Goal: Task Accomplishment & Management: Use online tool/utility

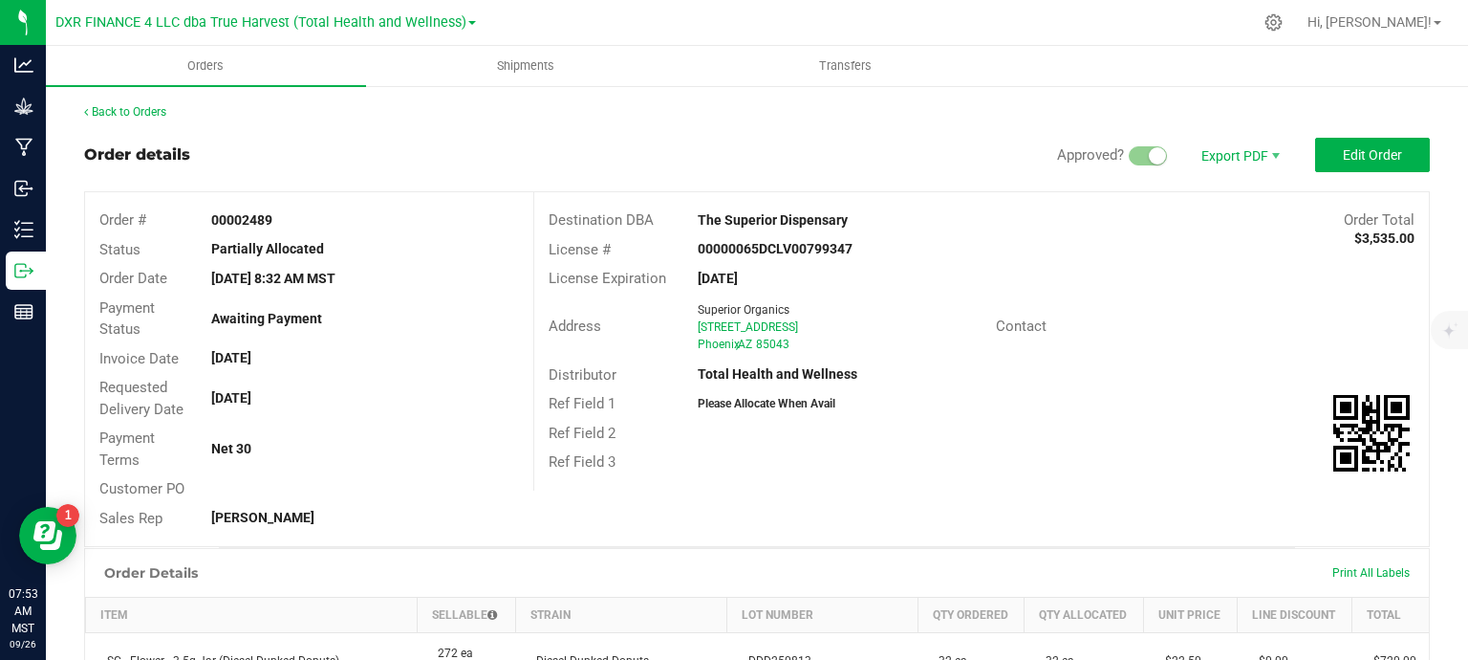
scroll to position [574, 0]
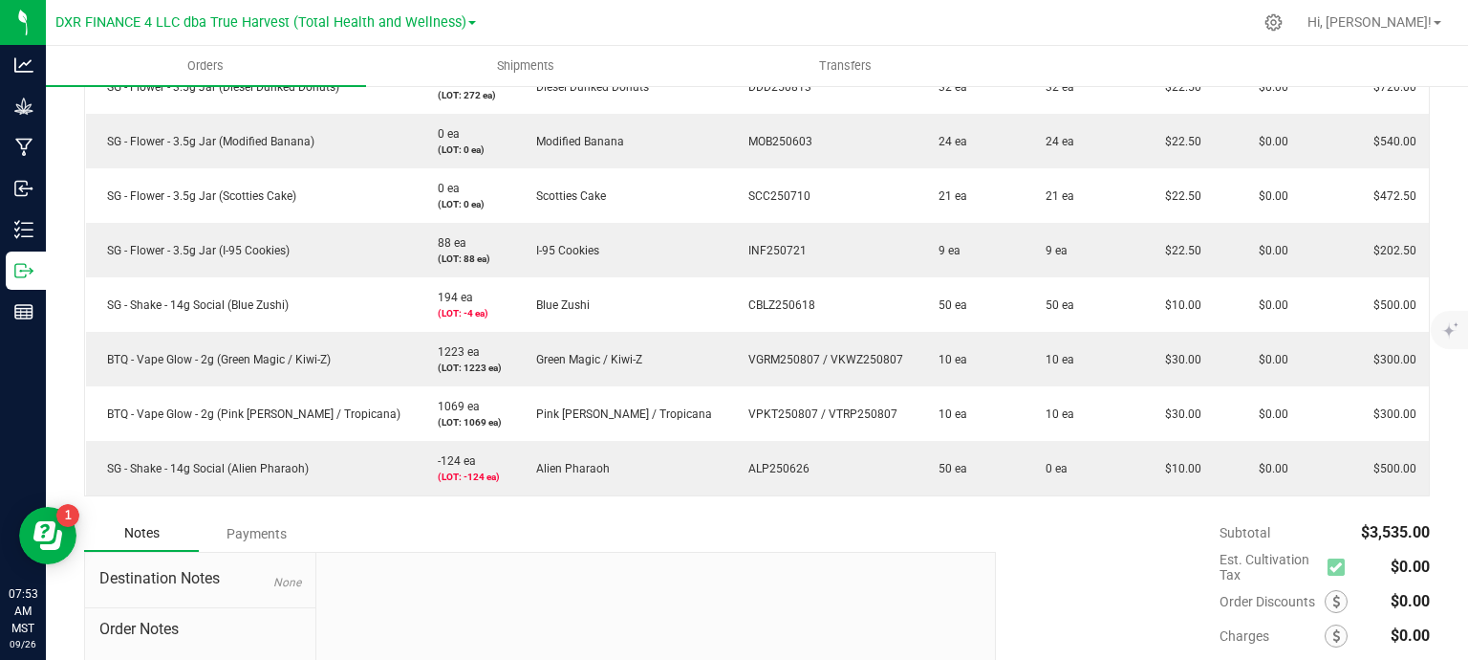
click at [899, 532] on div "Notes Payments" at bounding box center [533, 533] width 898 height 36
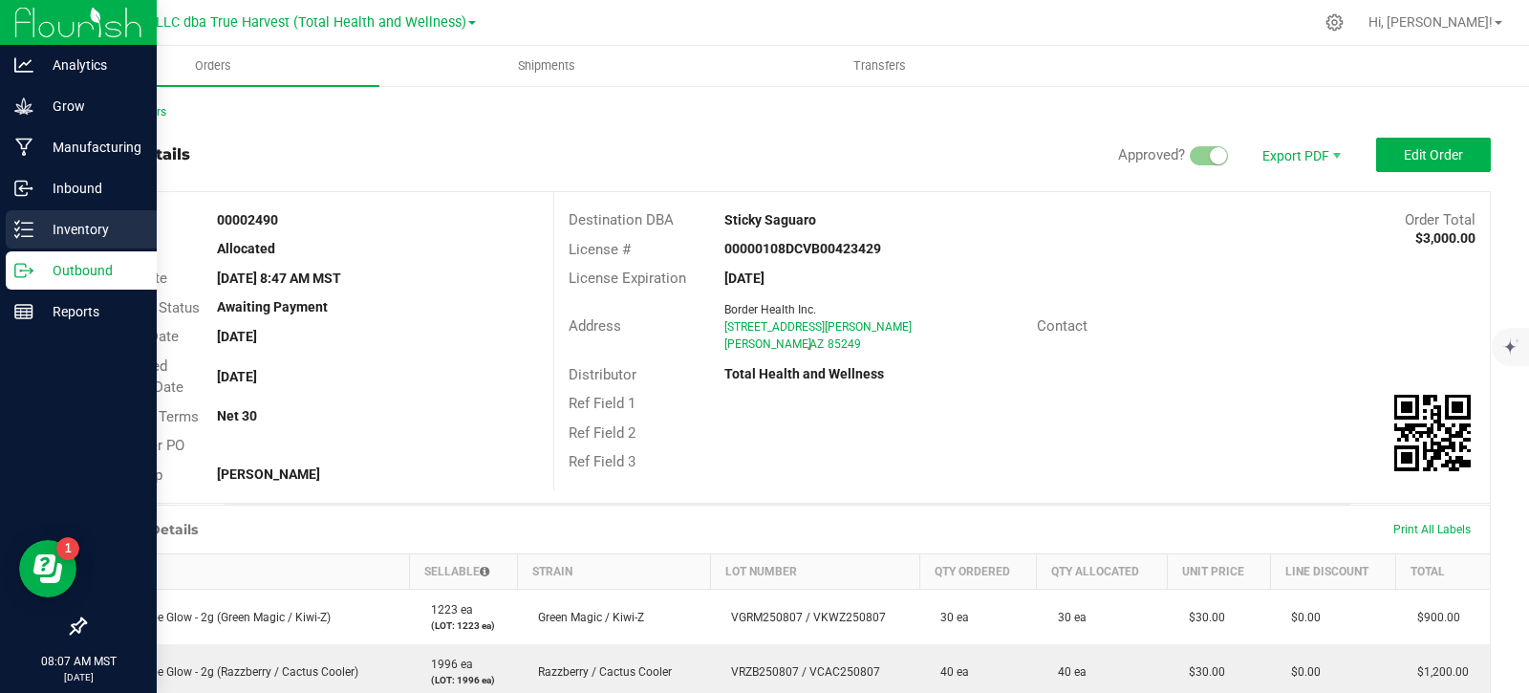
click at [28, 233] on icon at bounding box center [23, 229] width 19 height 19
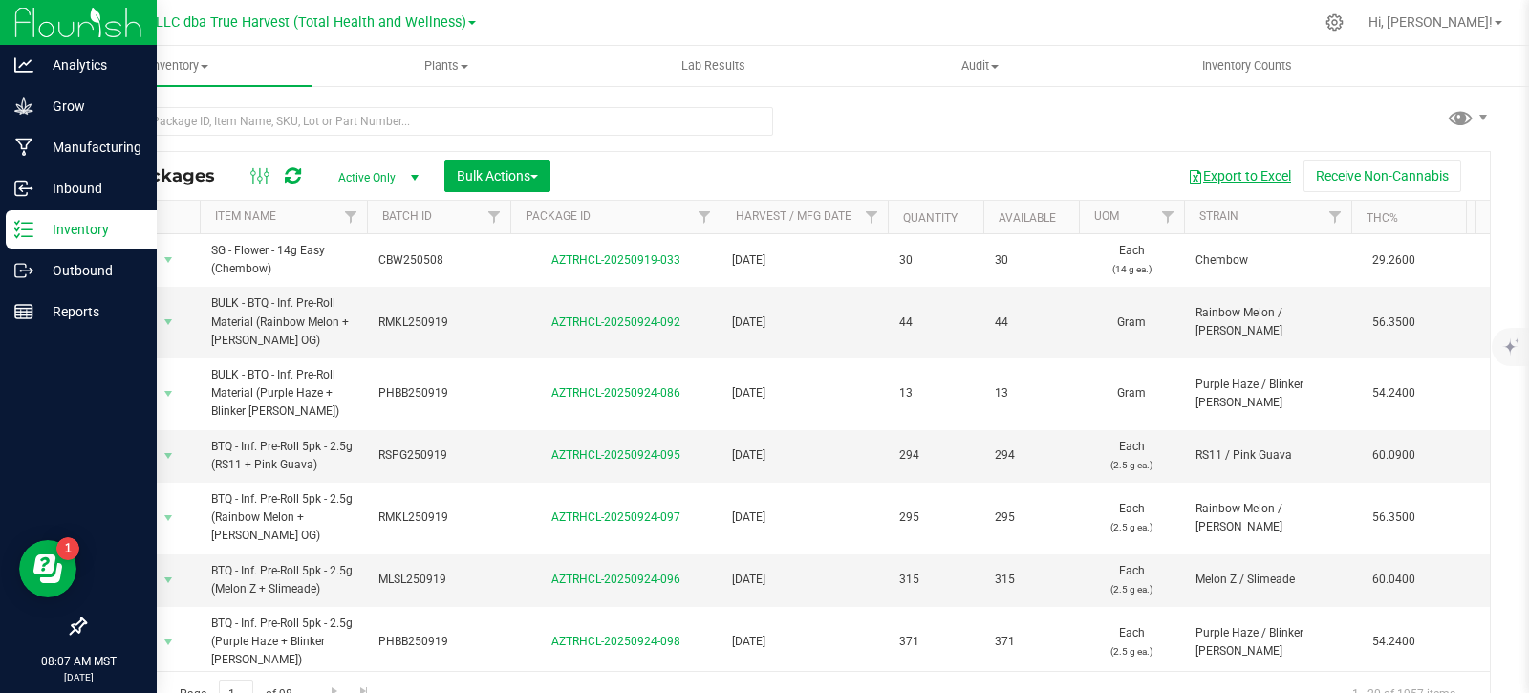
click at [1227, 176] on button "Export to Excel" at bounding box center [1240, 176] width 128 height 33
click at [531, 184] on button "Bulk Actions" at bounding box center [498, 176] width 106 height 33
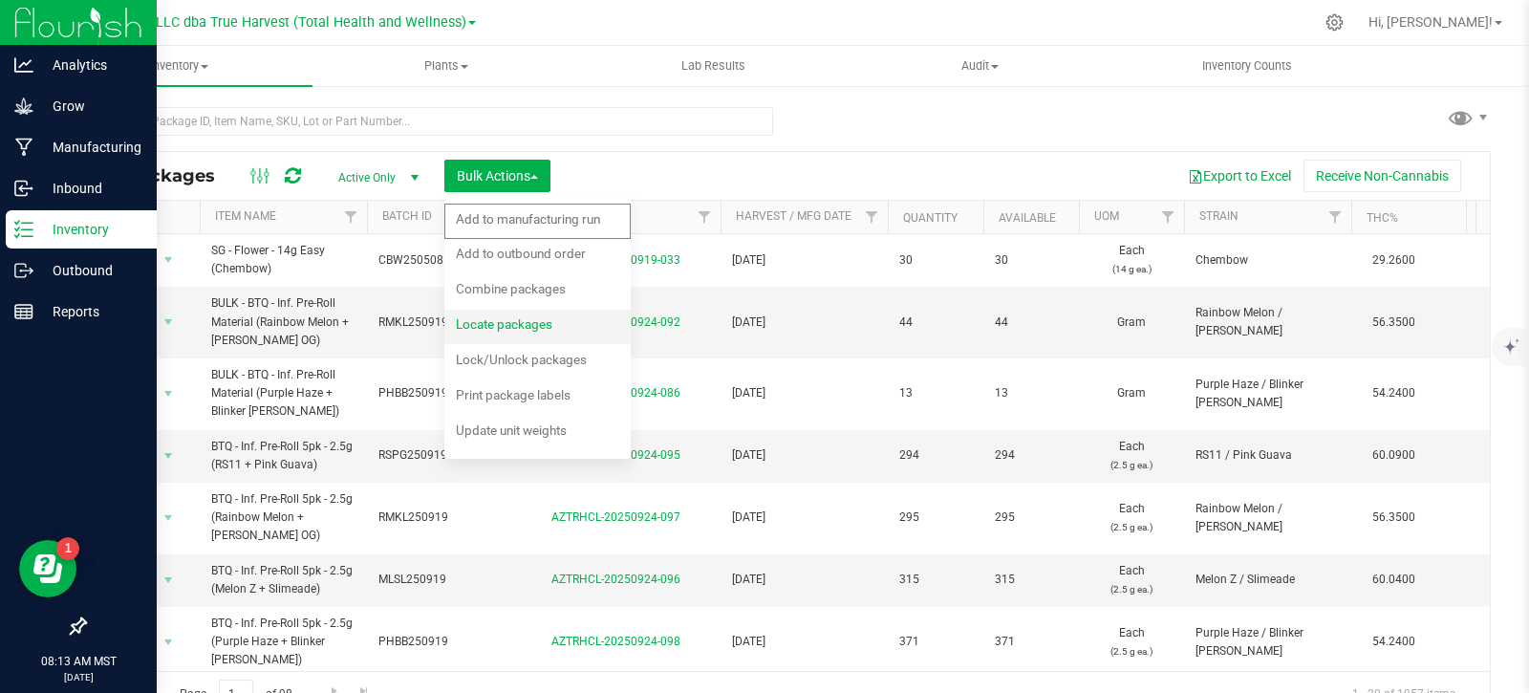
click at [535, 332] on span "Locate packages" at bounding box center [504, 323] width 97 height 15
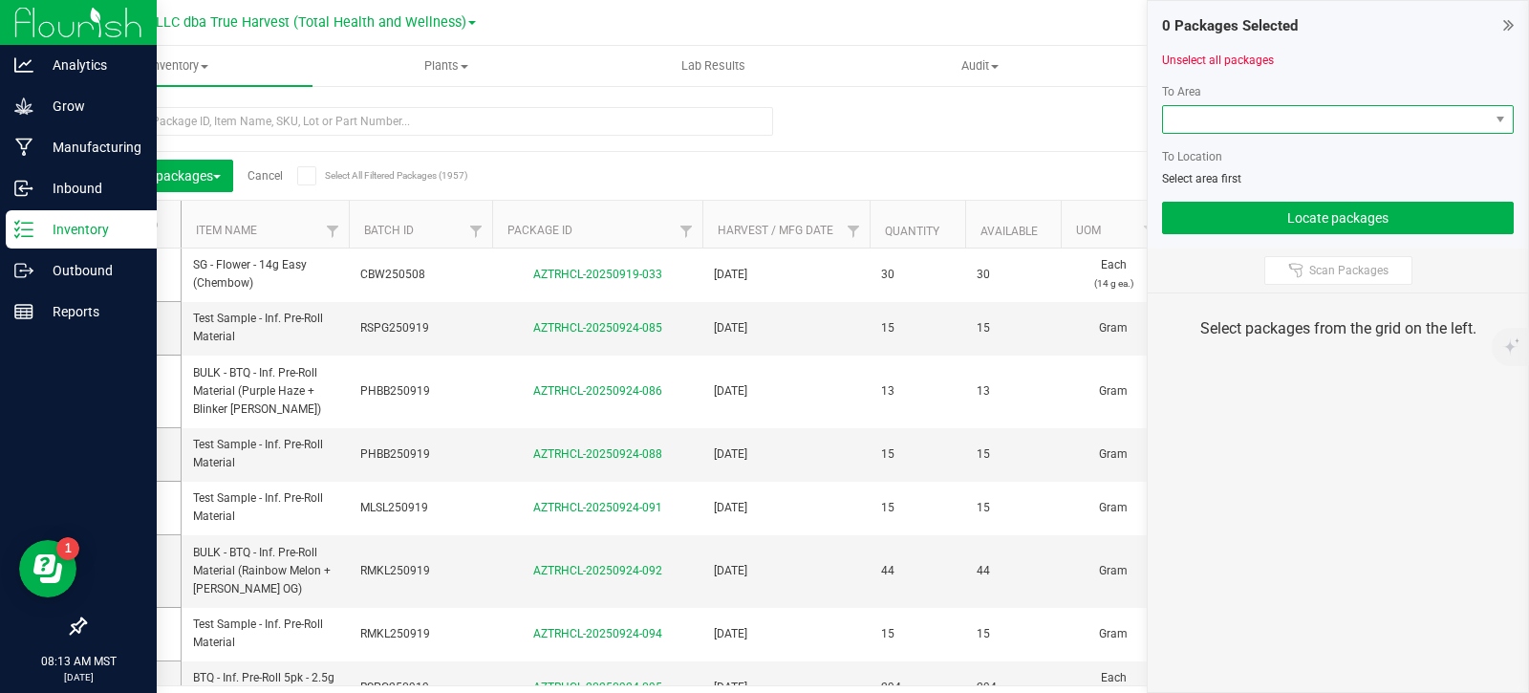
click at [1335, 119] on span at bounding box center [1326, 119] width 326 height 27
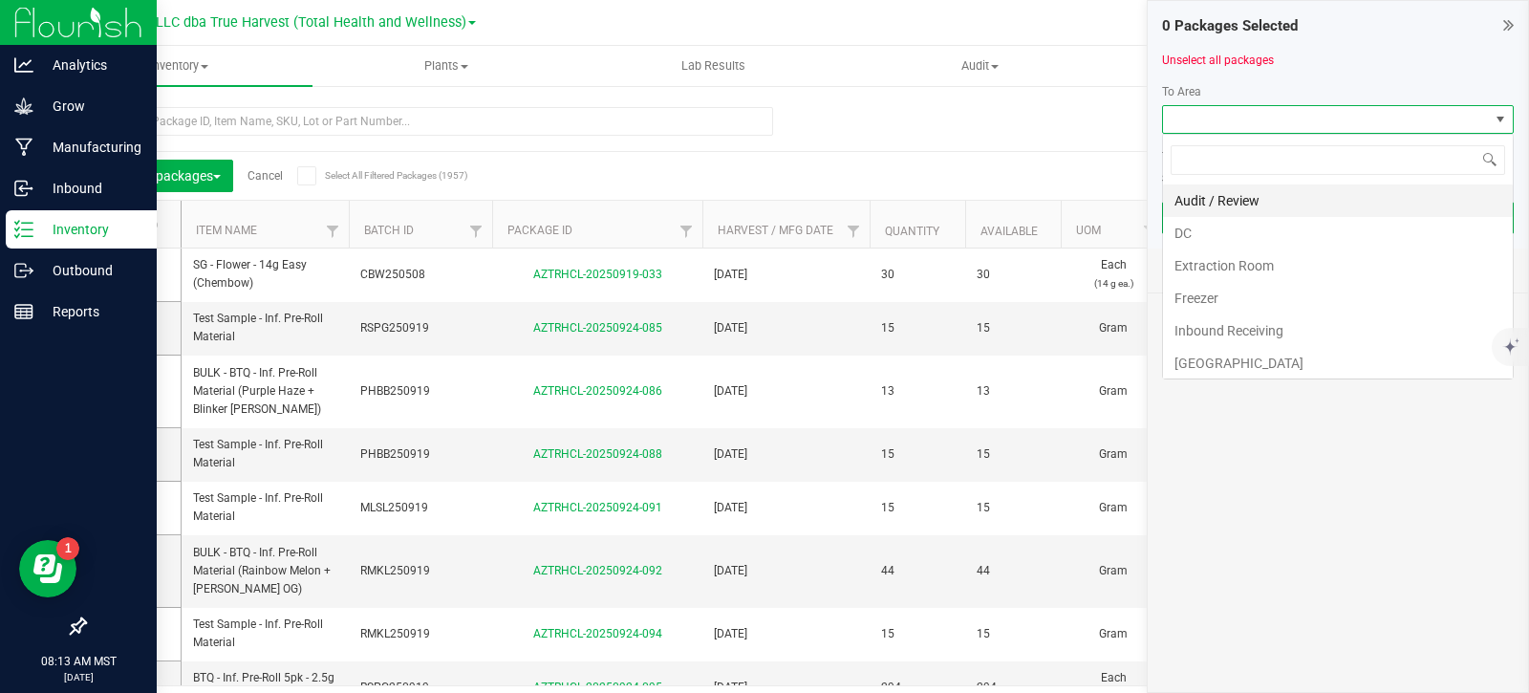
scroll to position [29, 352]
click at [1273, 229] on li "DC" at bounding box center [1338, 233] width 350 height 33
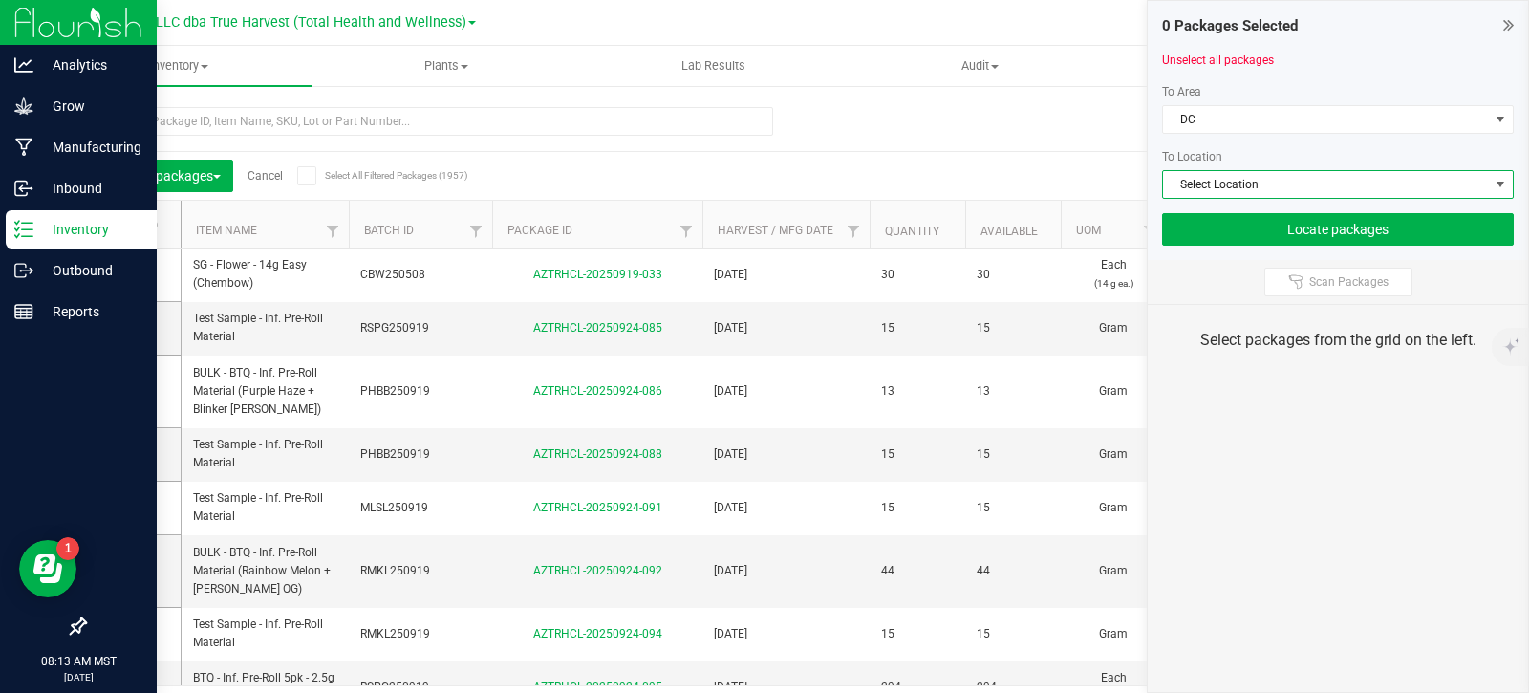
click at [1303, 184] on span "Select Location" at bounding box center [1326, 184] width 326 height 27
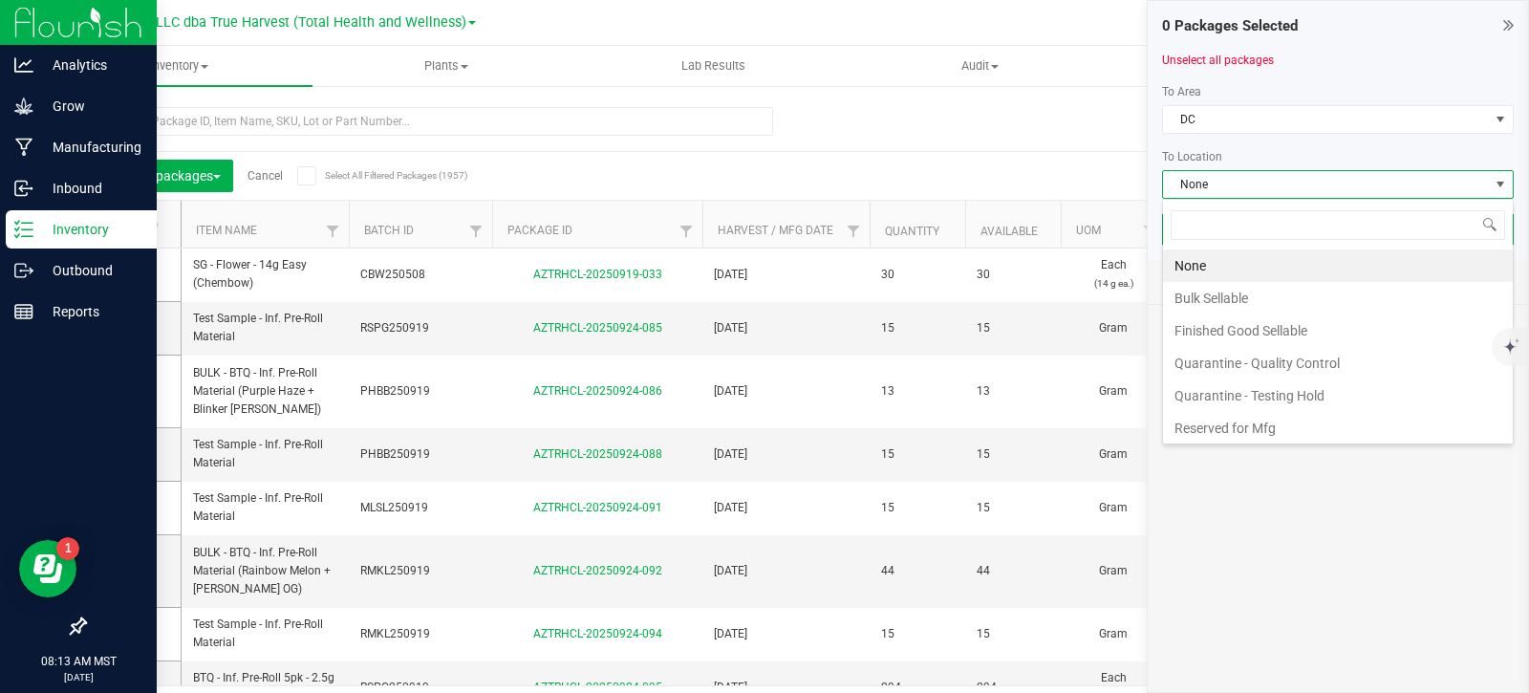
click at [1261, 335] on li "Finished Good Sellable" at bounding box center [1338, 330] width 350 height 33
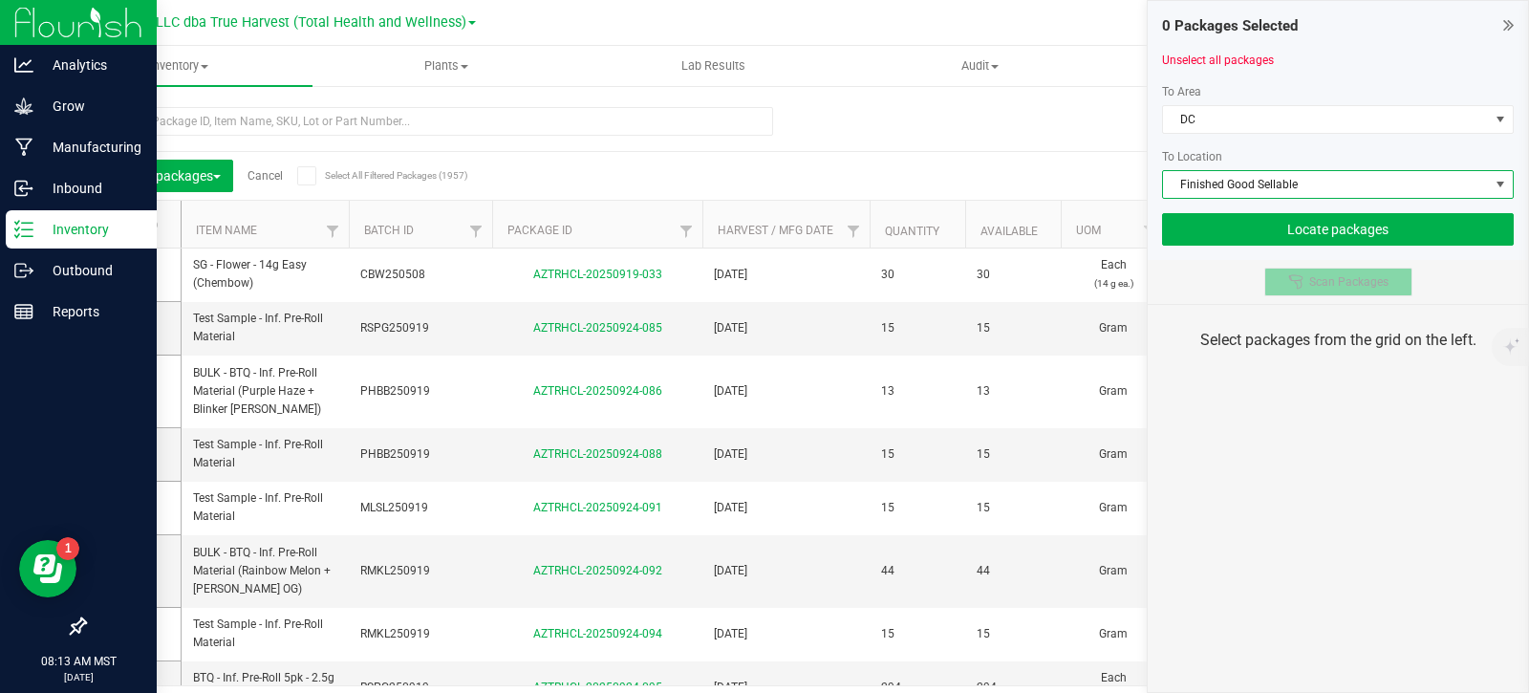
click at [1318, 285] on span "Scan Packages" at bounding box center [1349, 281] width 79 height 15
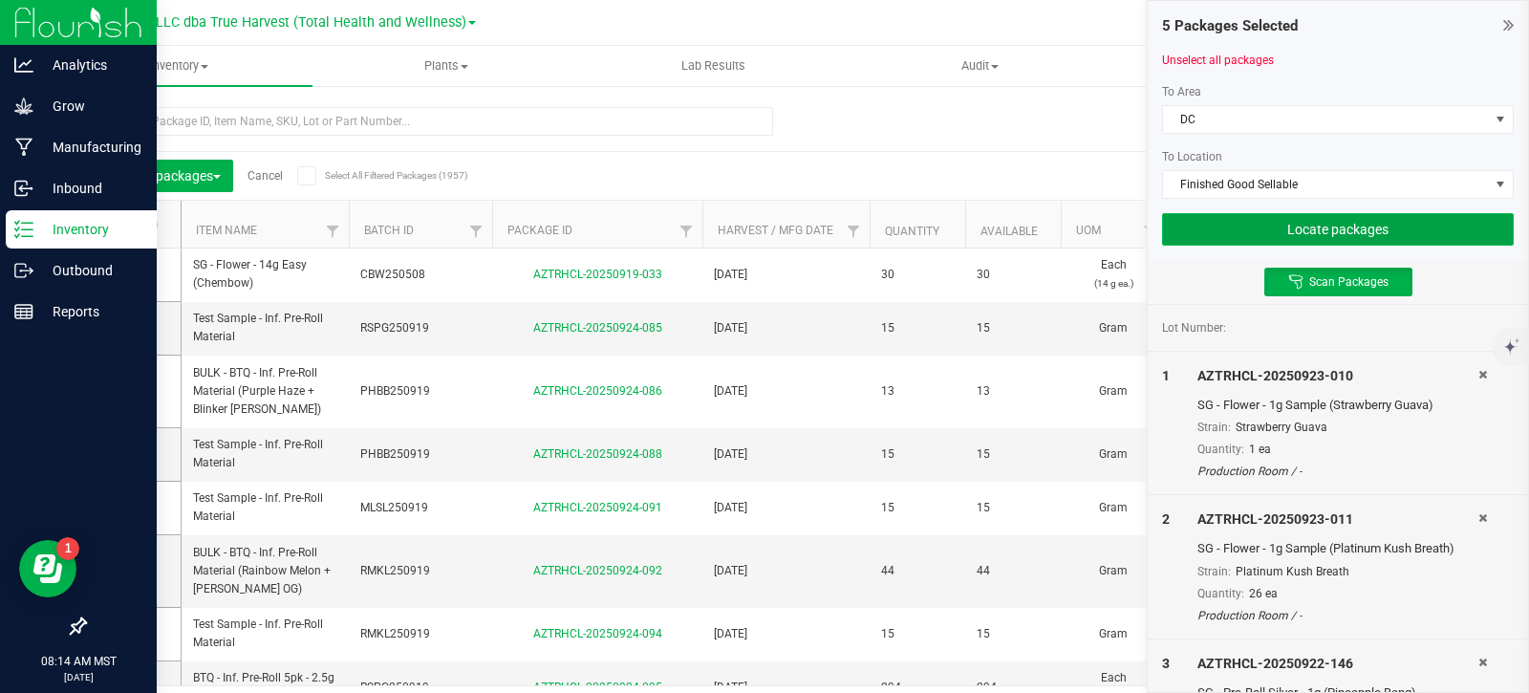
click at [1300, 222] on button "Locate packages" at bounding box center [1338, 229] width 352 height 33
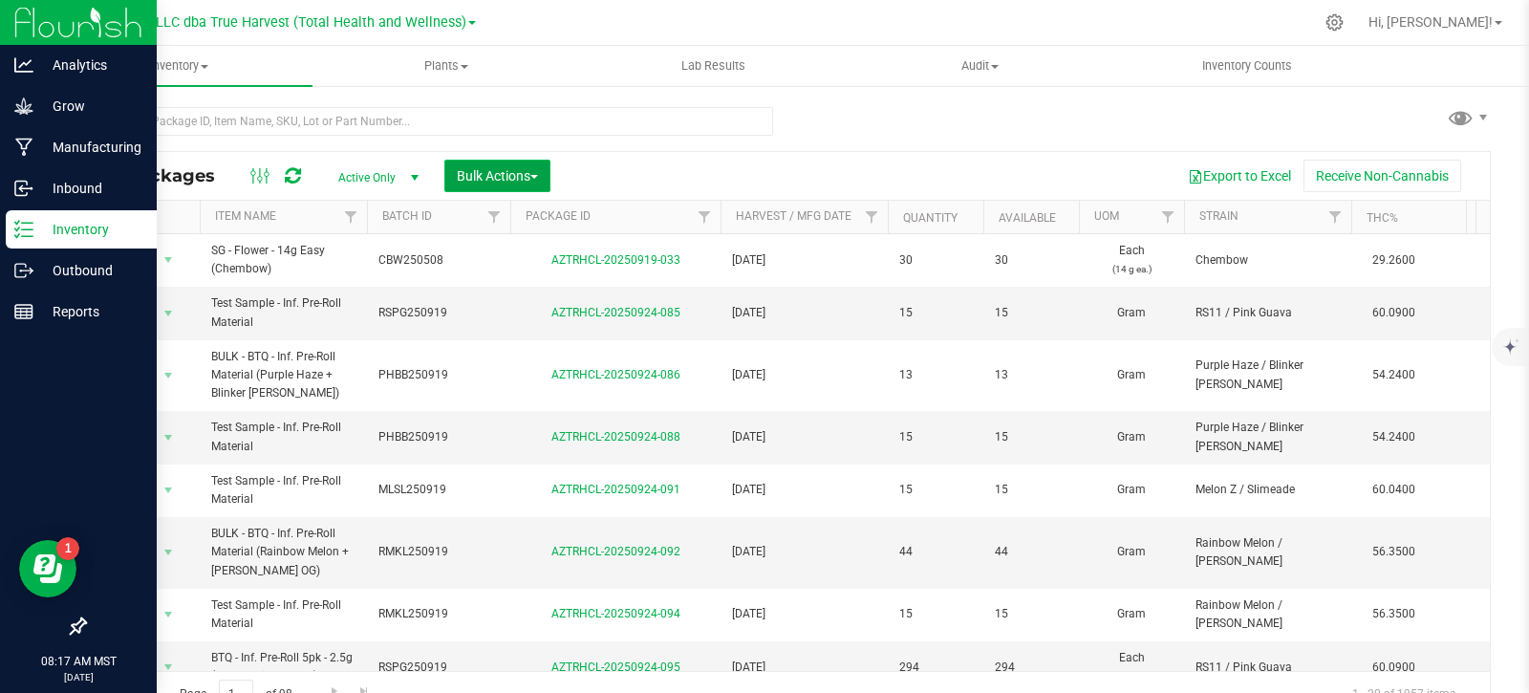
click at [530, 170] on span "Bulk Actions" at bounding box center [497, 175] width 81 height 15
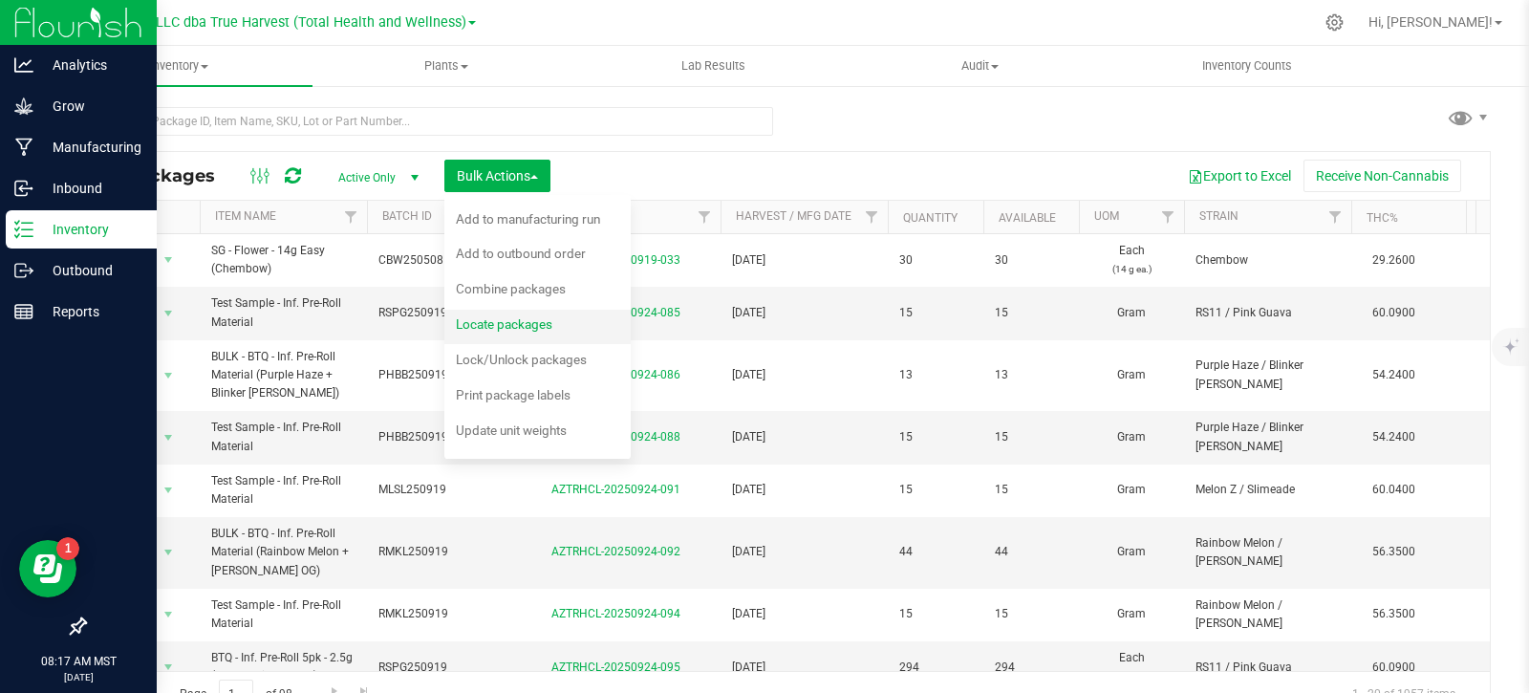
click at [538, 327] on span "Locate packages" at bounding box center [504, 323] width 97 height 15
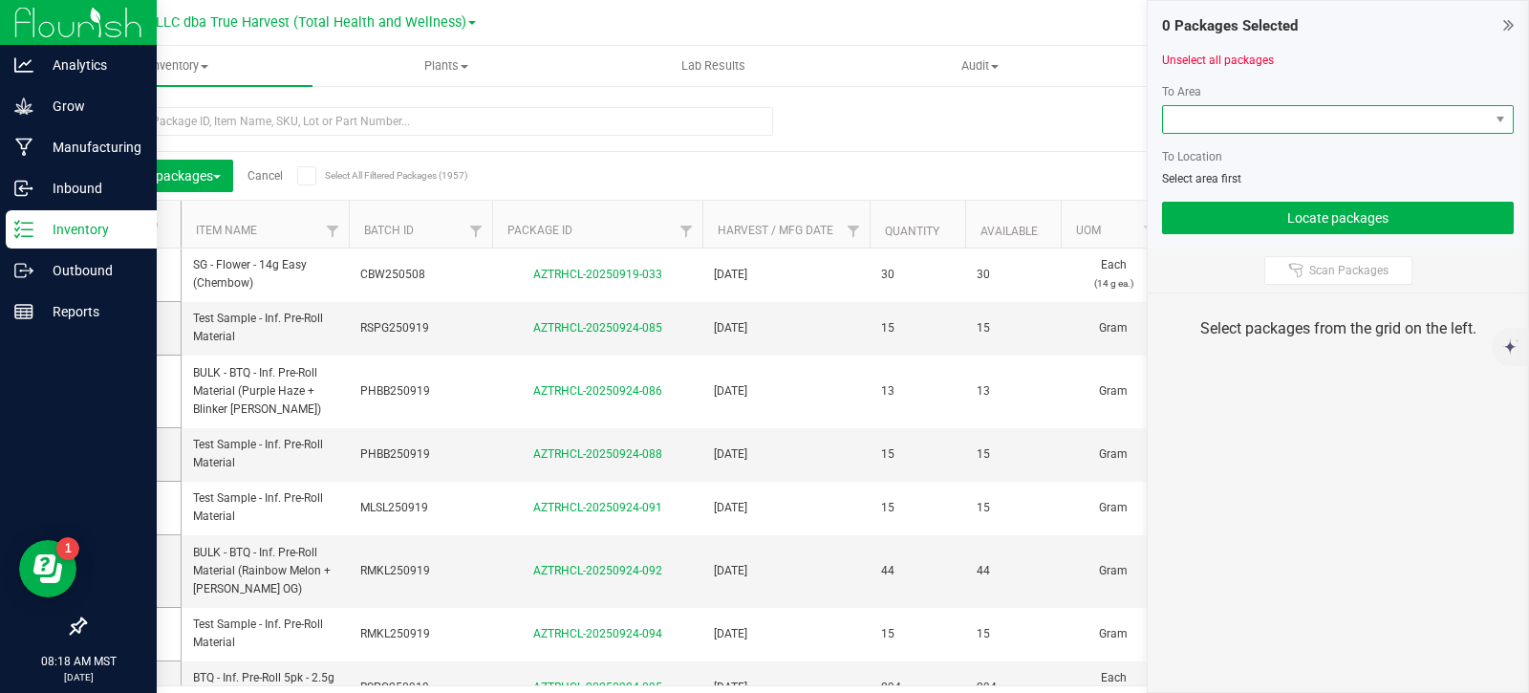
click at [1386, 120] on span at bounding box center [1326, 119] width 326 height 27
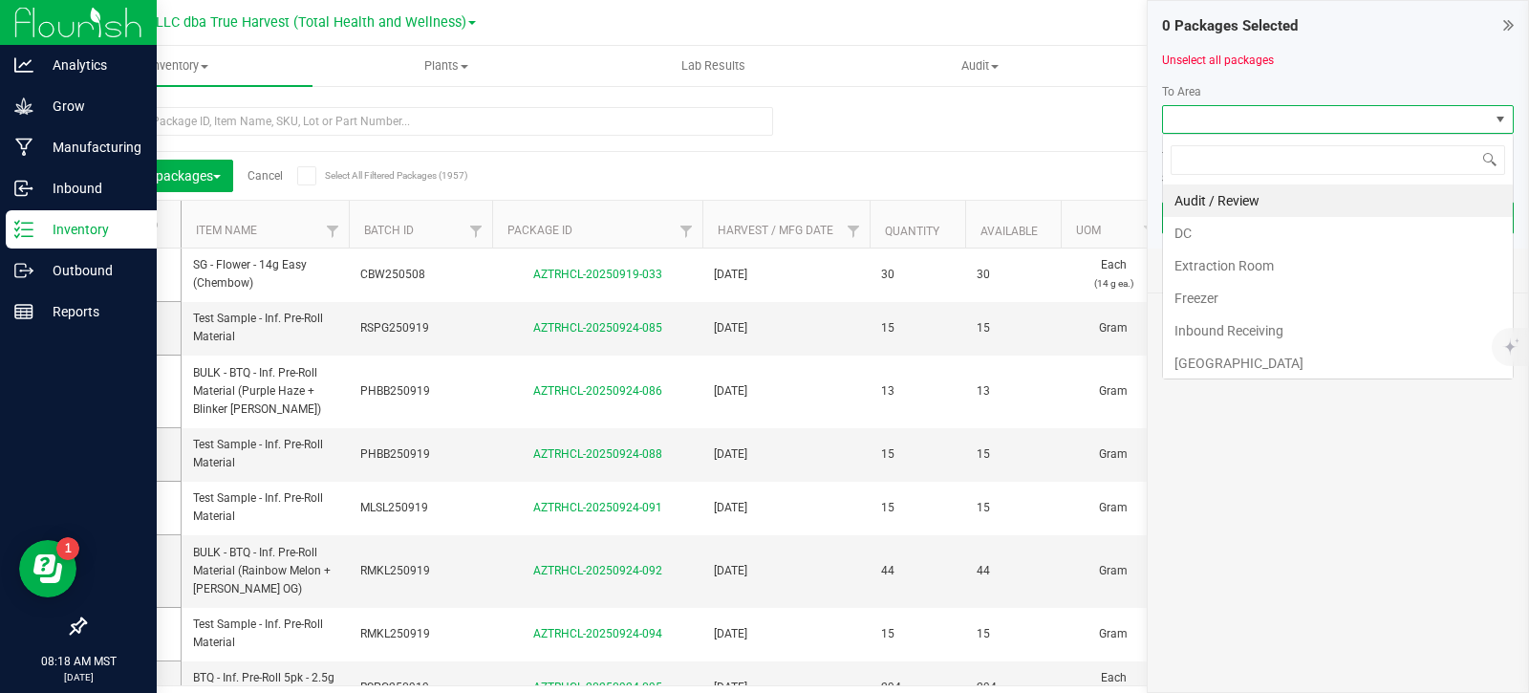
scroll to position [29, 352]
click at [1274, 244] on li "DC" at bounding box center [1338, 233] width 350 height 33
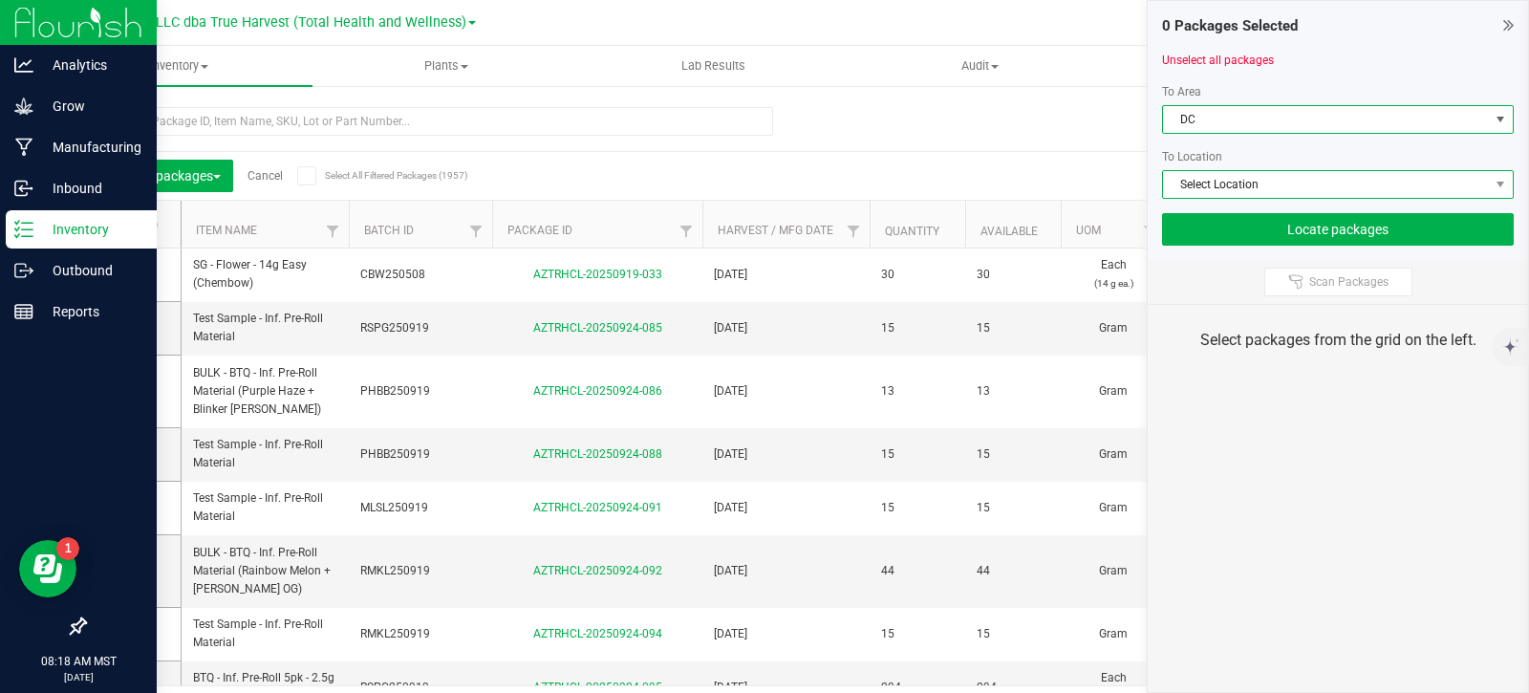
click at [1299, 178] on span "Select Location" at bounding box center [1326, 184] width 326 height 27
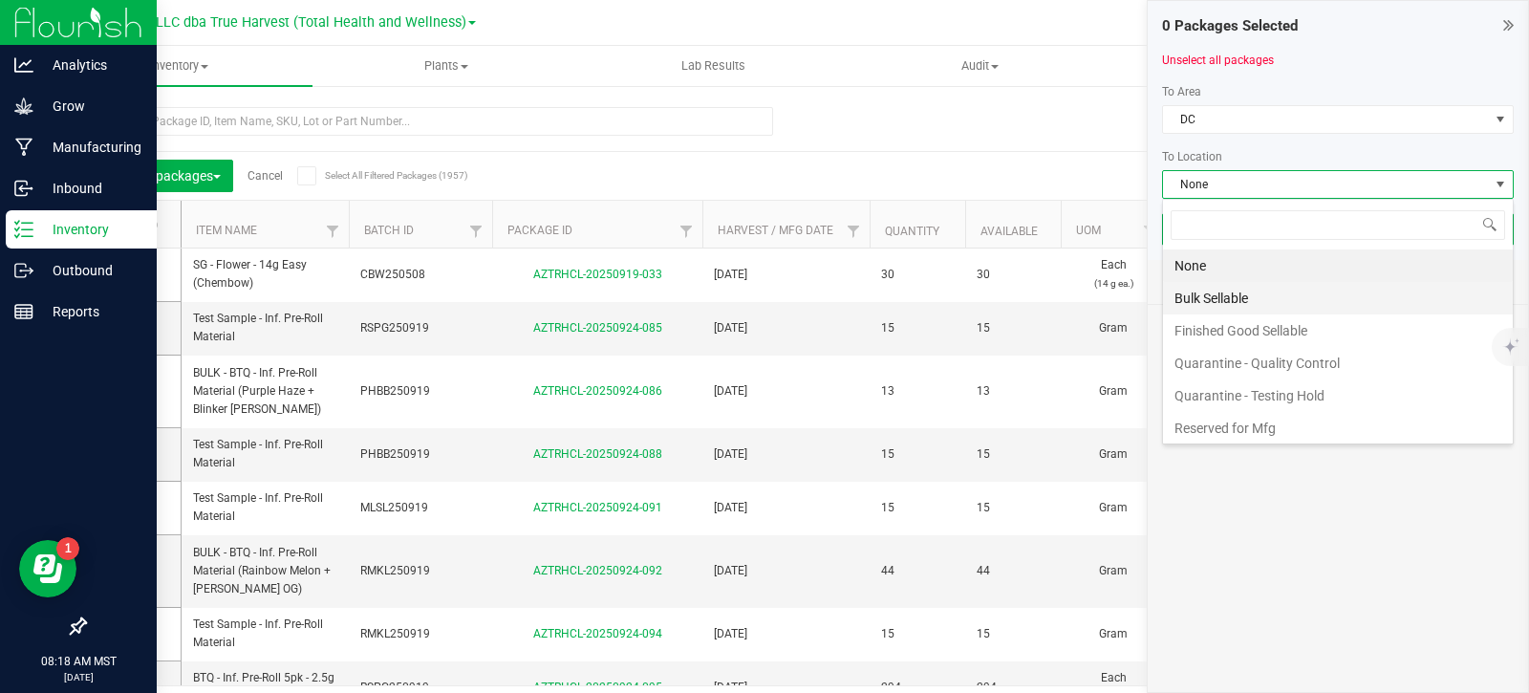
click at [1269, 310] on li "Bulk Sellable" at bounding box center [1338, 298] width 350 height 33
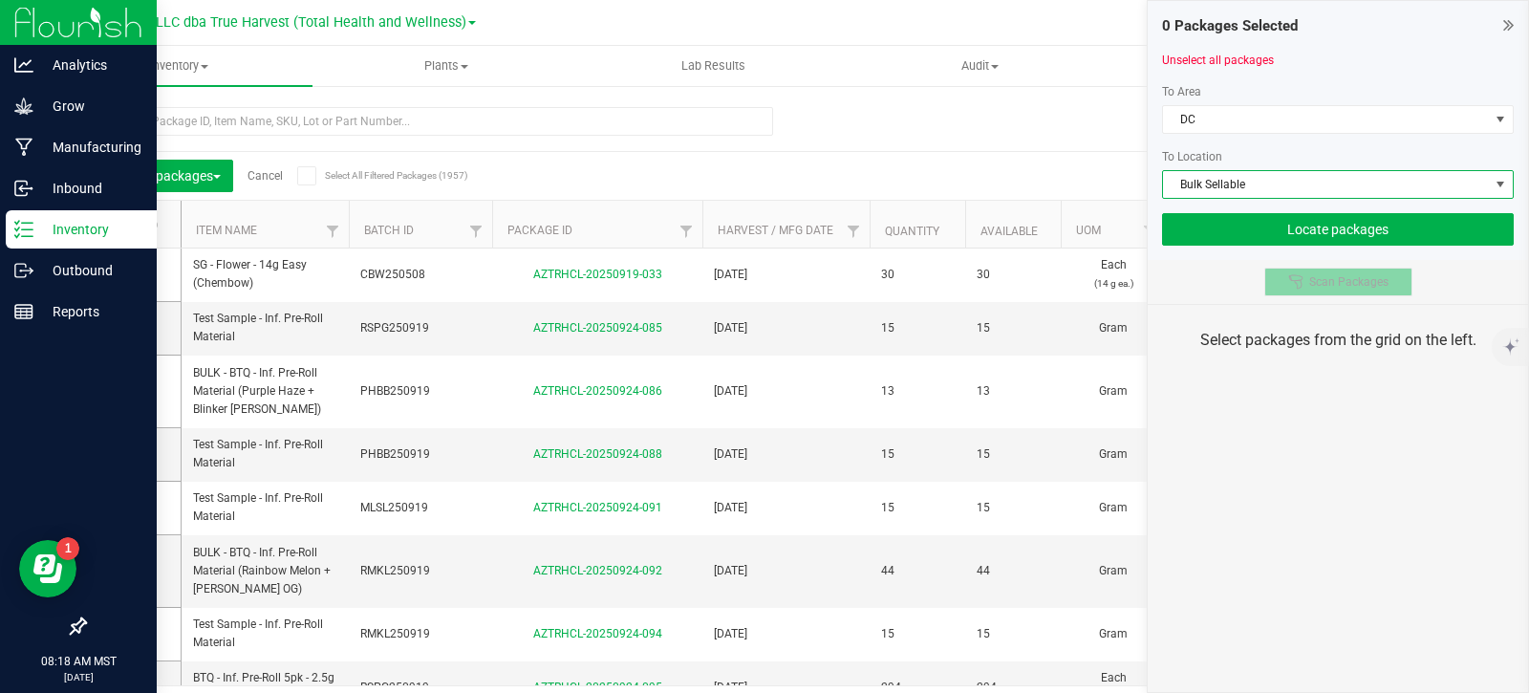
click at [1312, 284] on span "Scan Packages" at bounding box center [1349, 281] width 79 height 15
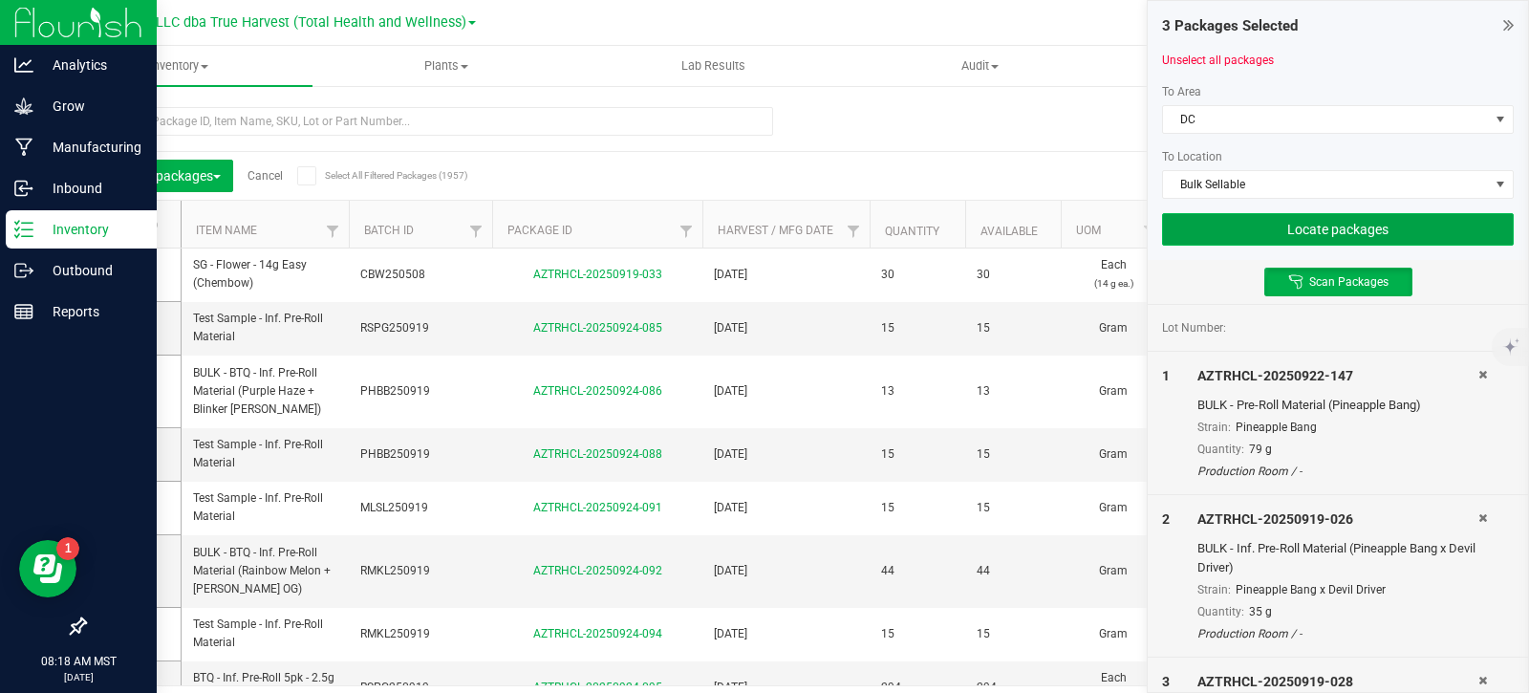
click at [1331, 241] on button "Locate packages" at bounding box center [1338, 229] width 352 height 33
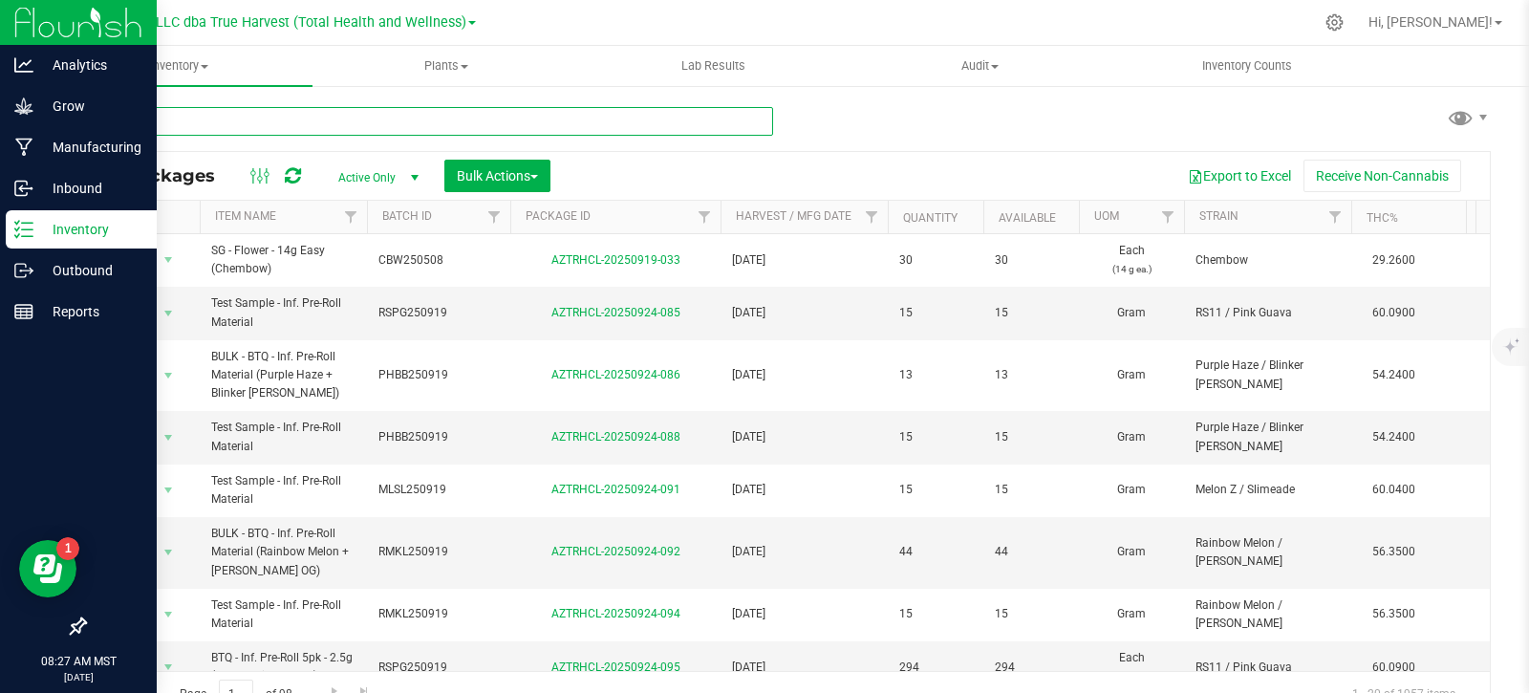
click at [392, 124] on input "text" at bounding box center [428, 121] width 689 height 29
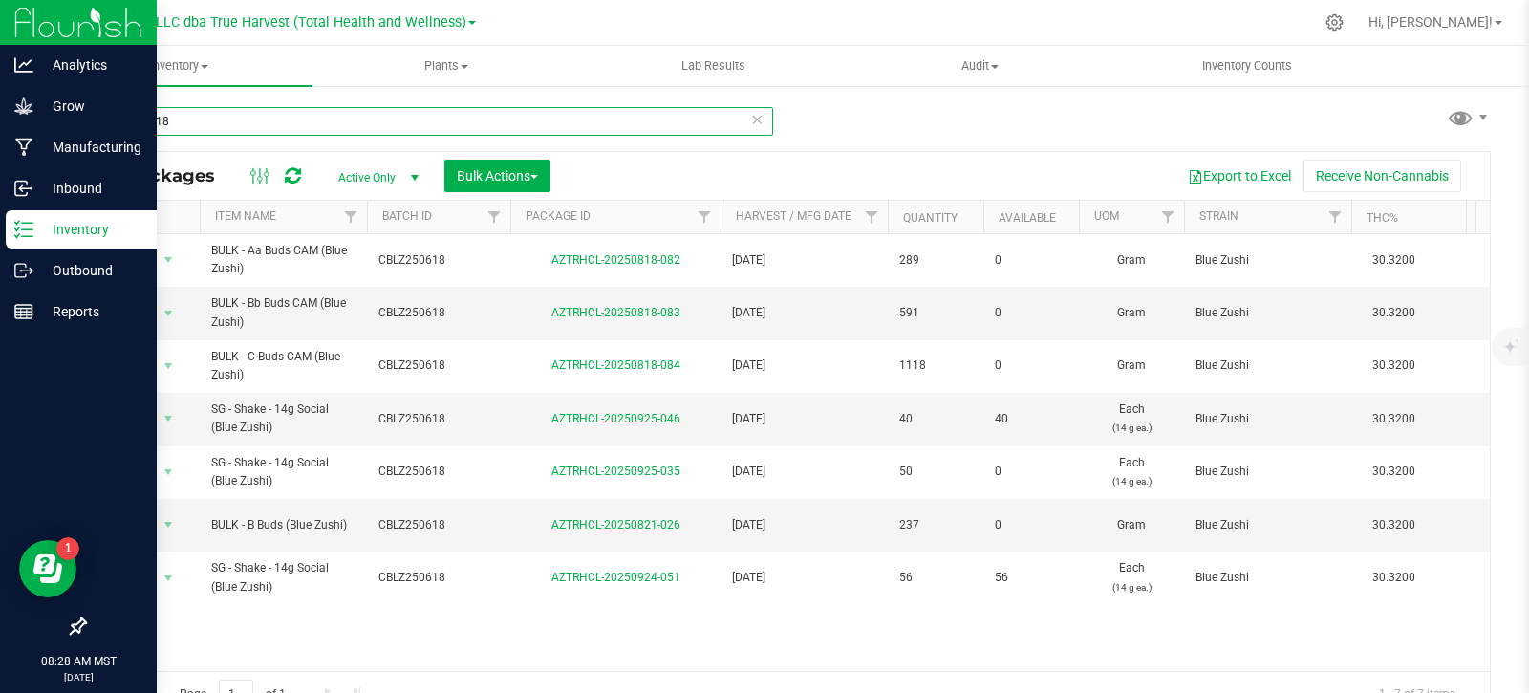
type input "blz250618"
click at [170, 419] on span "select" at bounding box center [168, 418] width 15 height 15
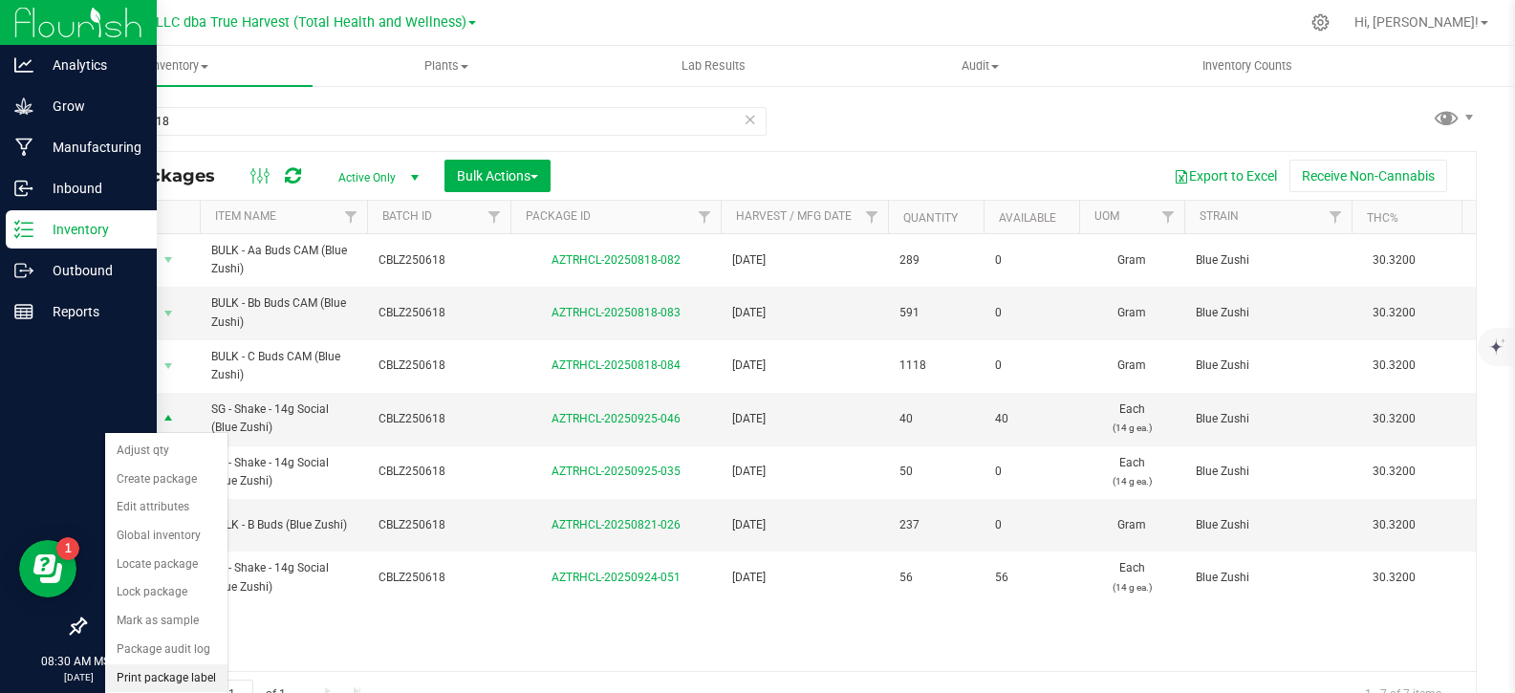
click at [195, 673] on li "Print package label" at bounding box center [166, 678] width 122 height 29
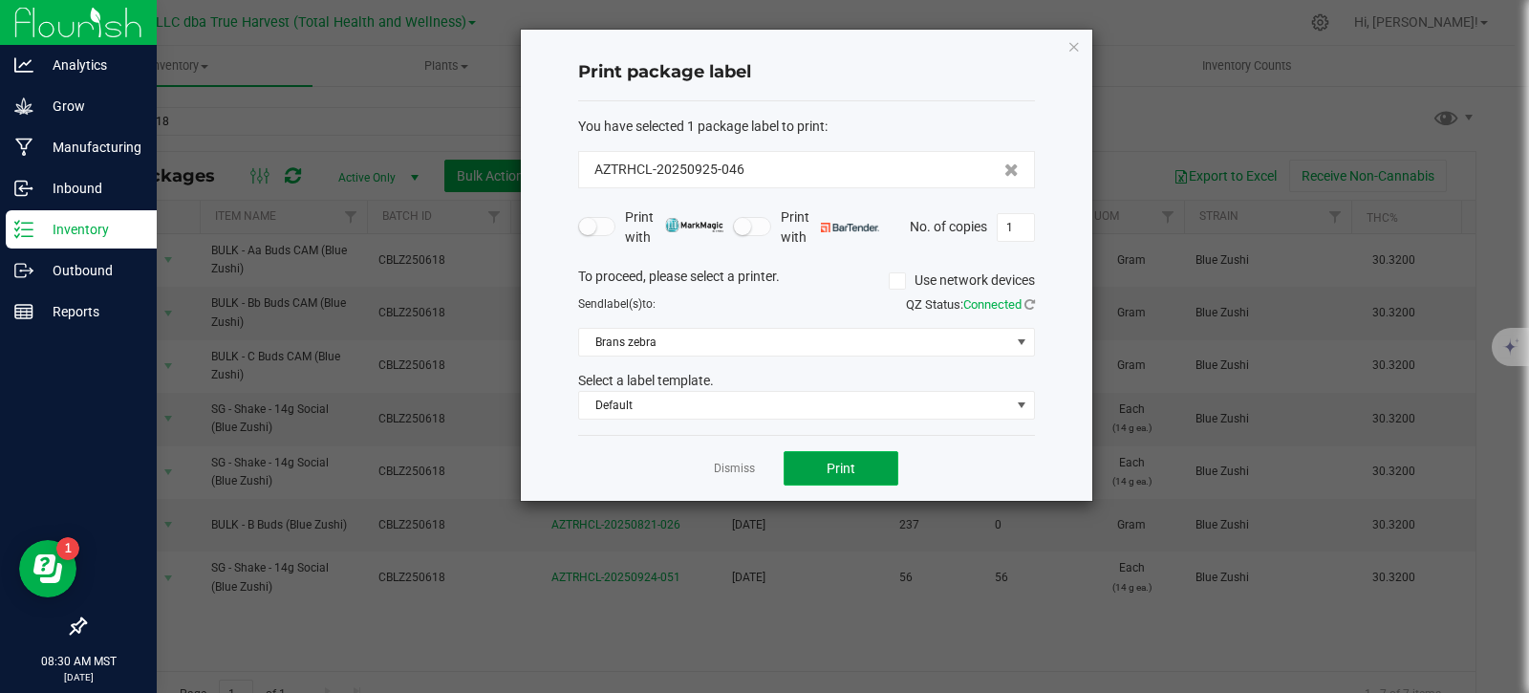
click at [869, 467] on button "Print" at bounding box center [841, 468] width 115 height 34
click at [732, 466] on link "Dismiss" at bounding box center [734, 469] width 41 height 16
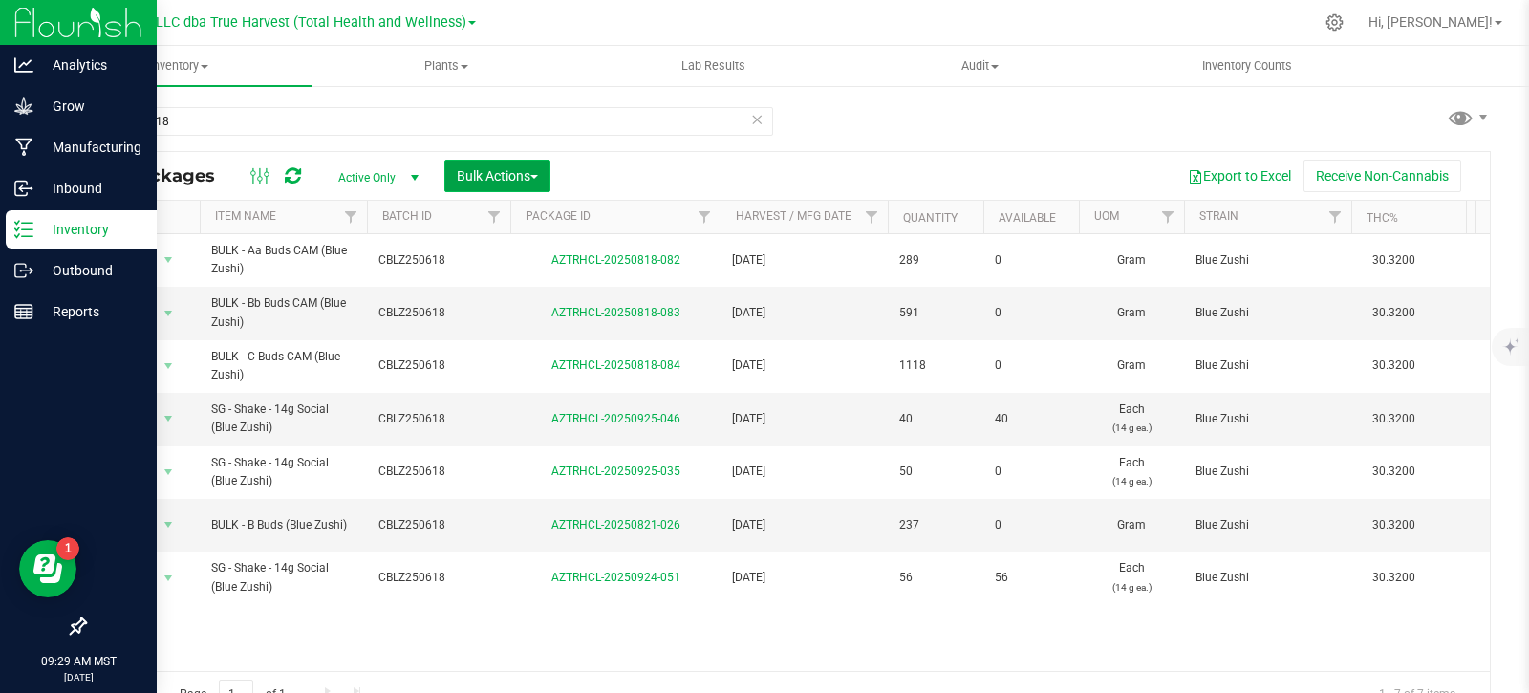
click at [528, 172] on span "Bulk Actions" at bounding box center [497, 175] width 81 height 15
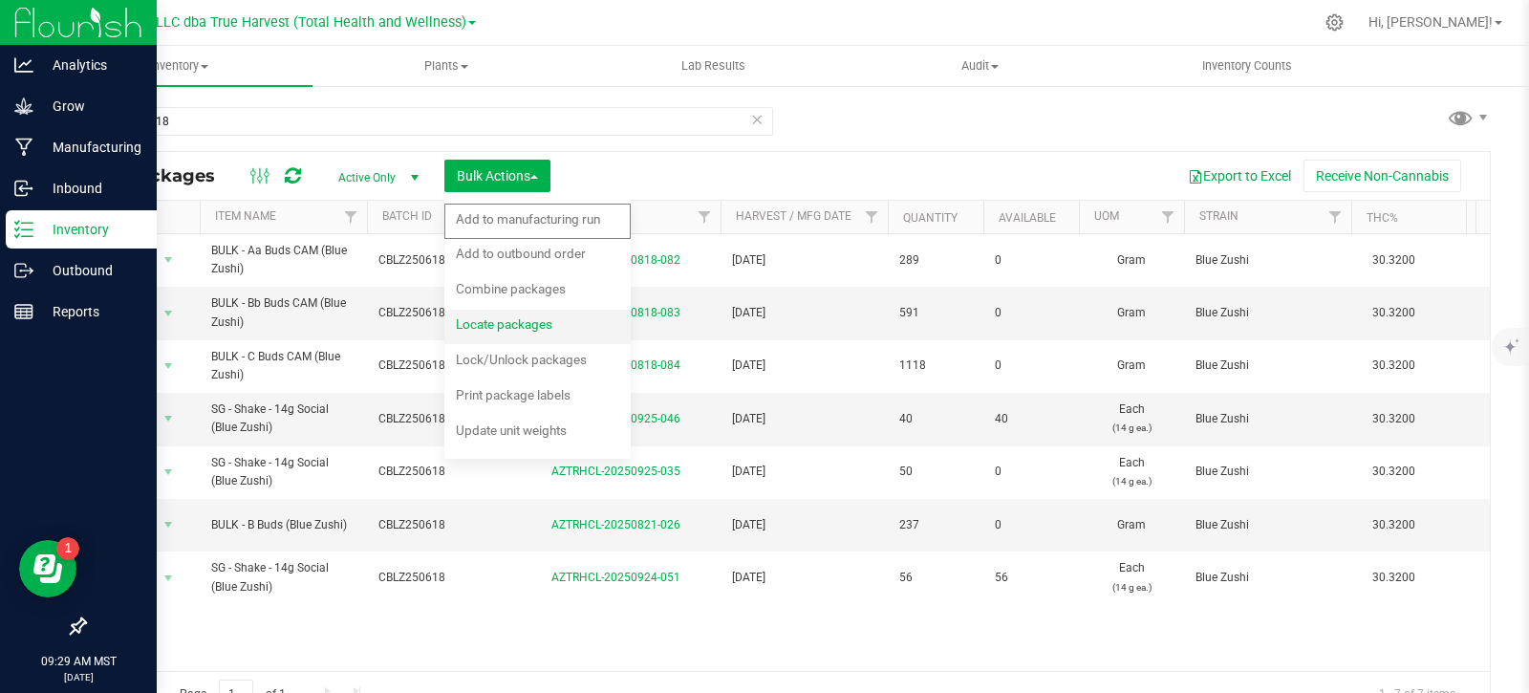
click at [522, 334] on div "Locate packages" at bounding box center [517, 327] width 122 height 31
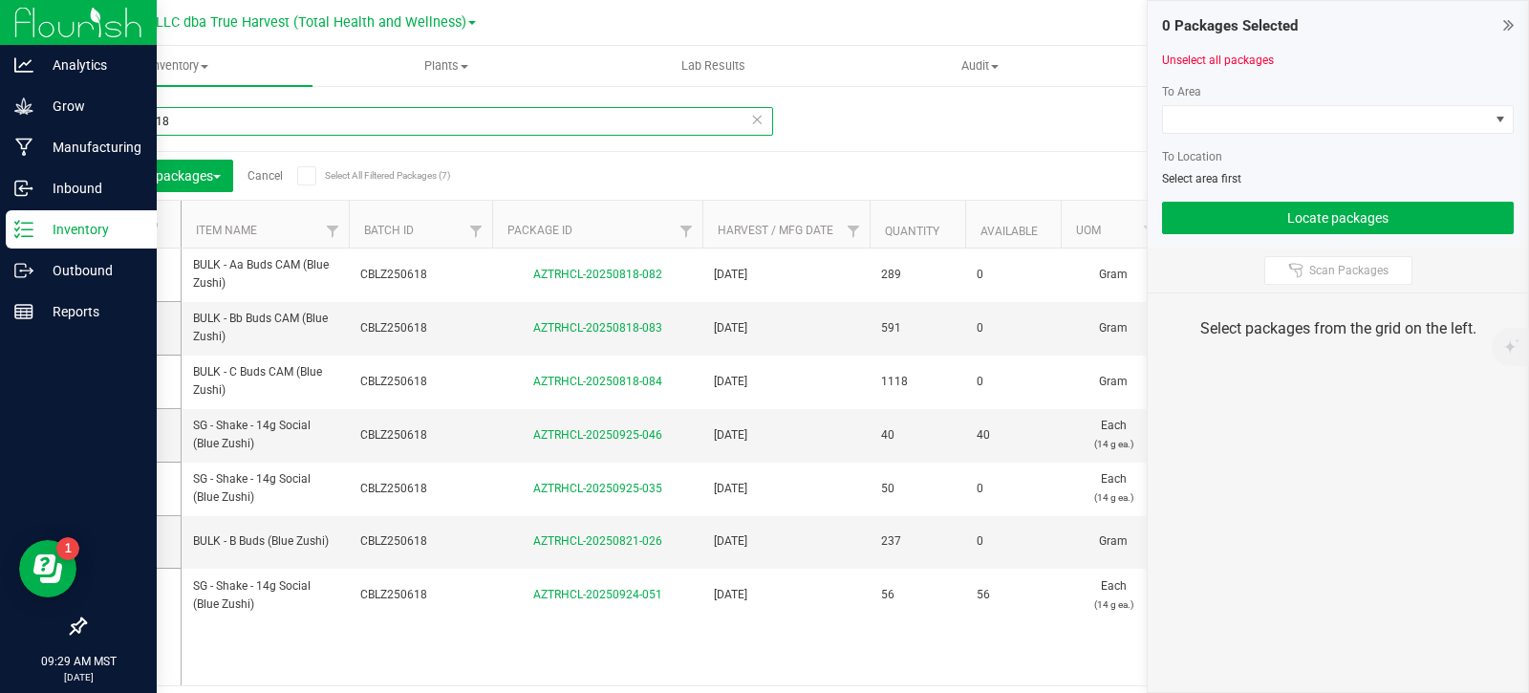
click at [206, 126] on input "blz250618" at bounding box center [428, 121] width 689 height 29
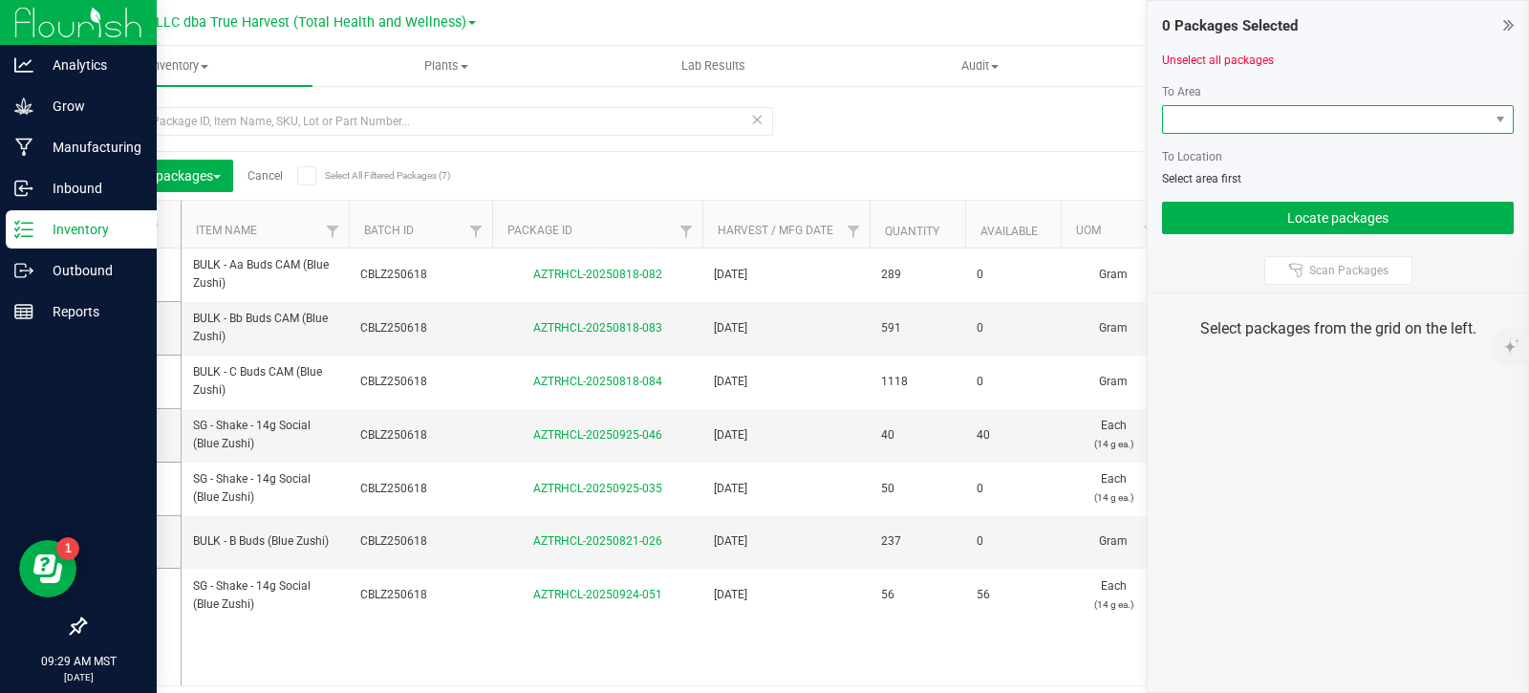
click at [1321, 112] on span at bounding box center [1326, 119] width 326 height 27
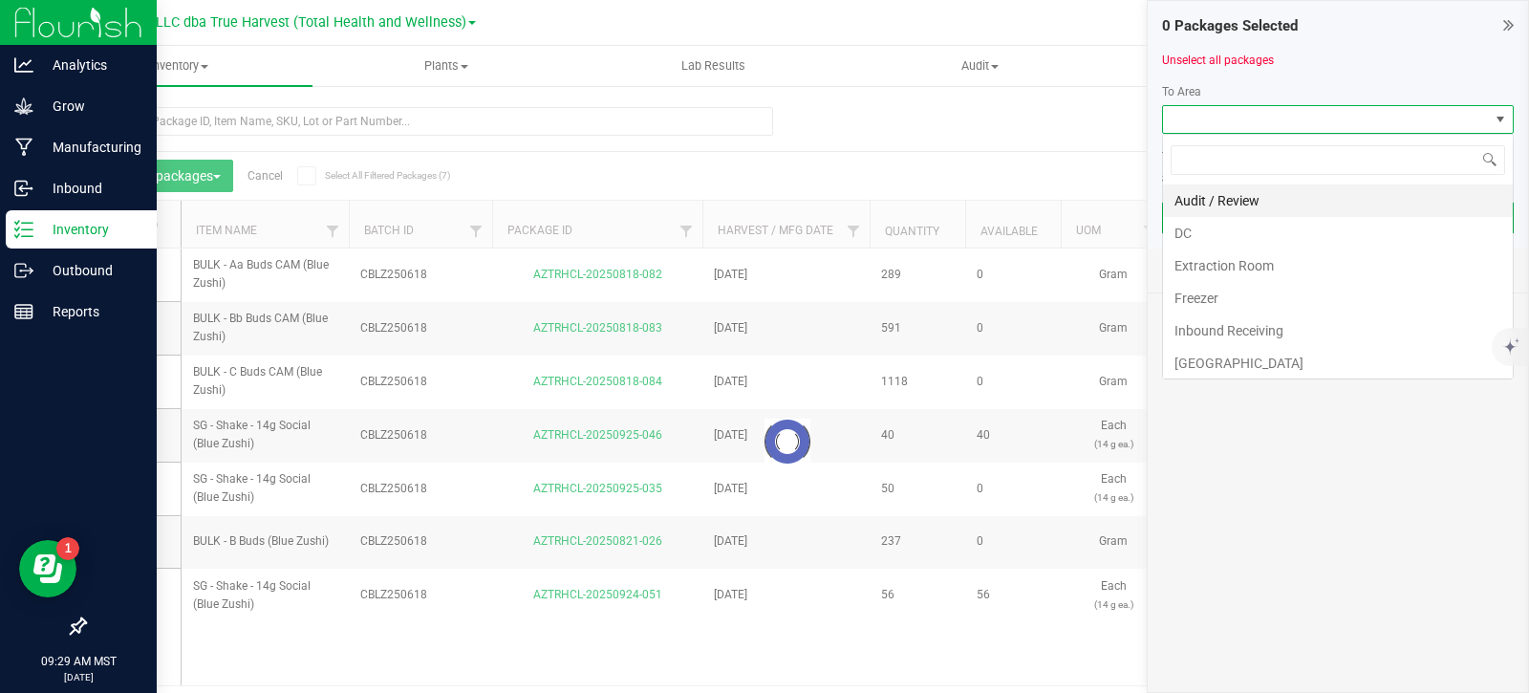
scroll to position [29, 352]
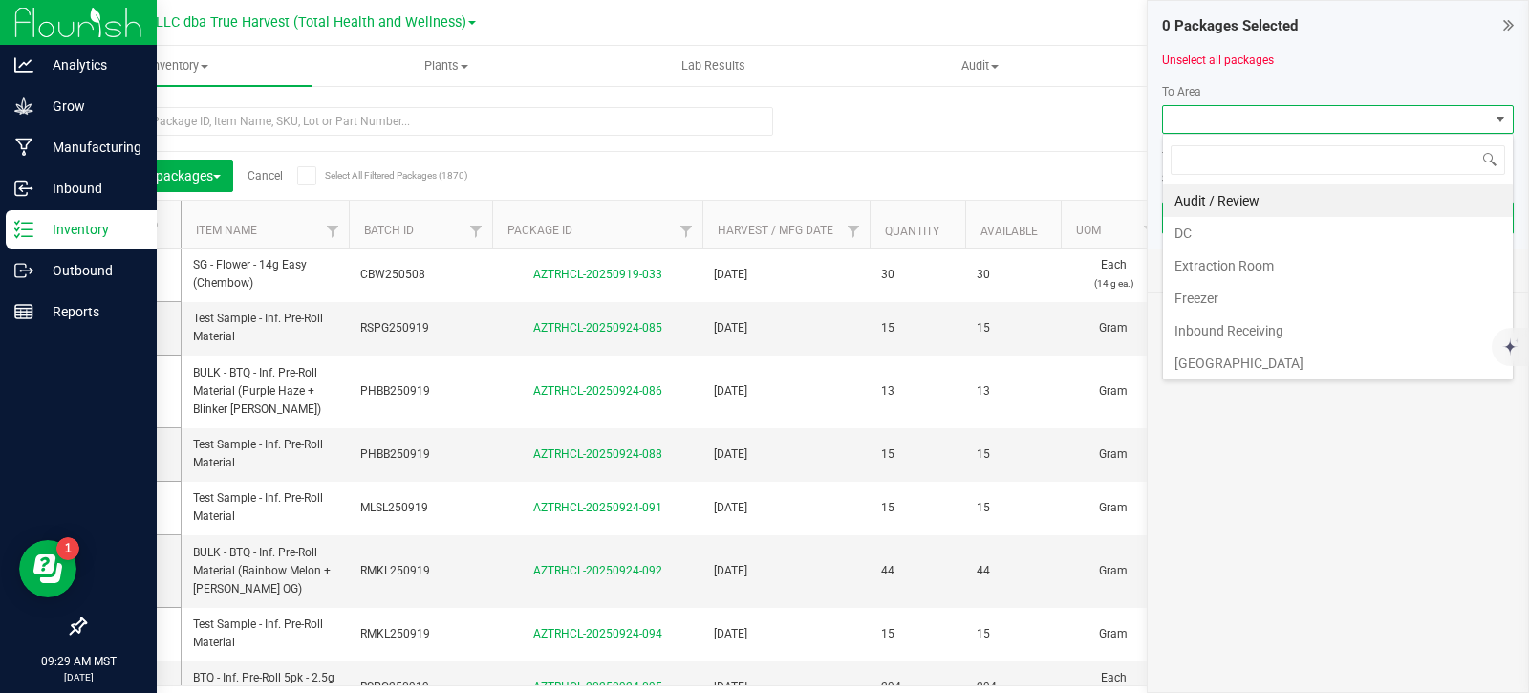
click at [1255, 236] on li "DC" at bounding box center [1338, 233] width 350 height 33
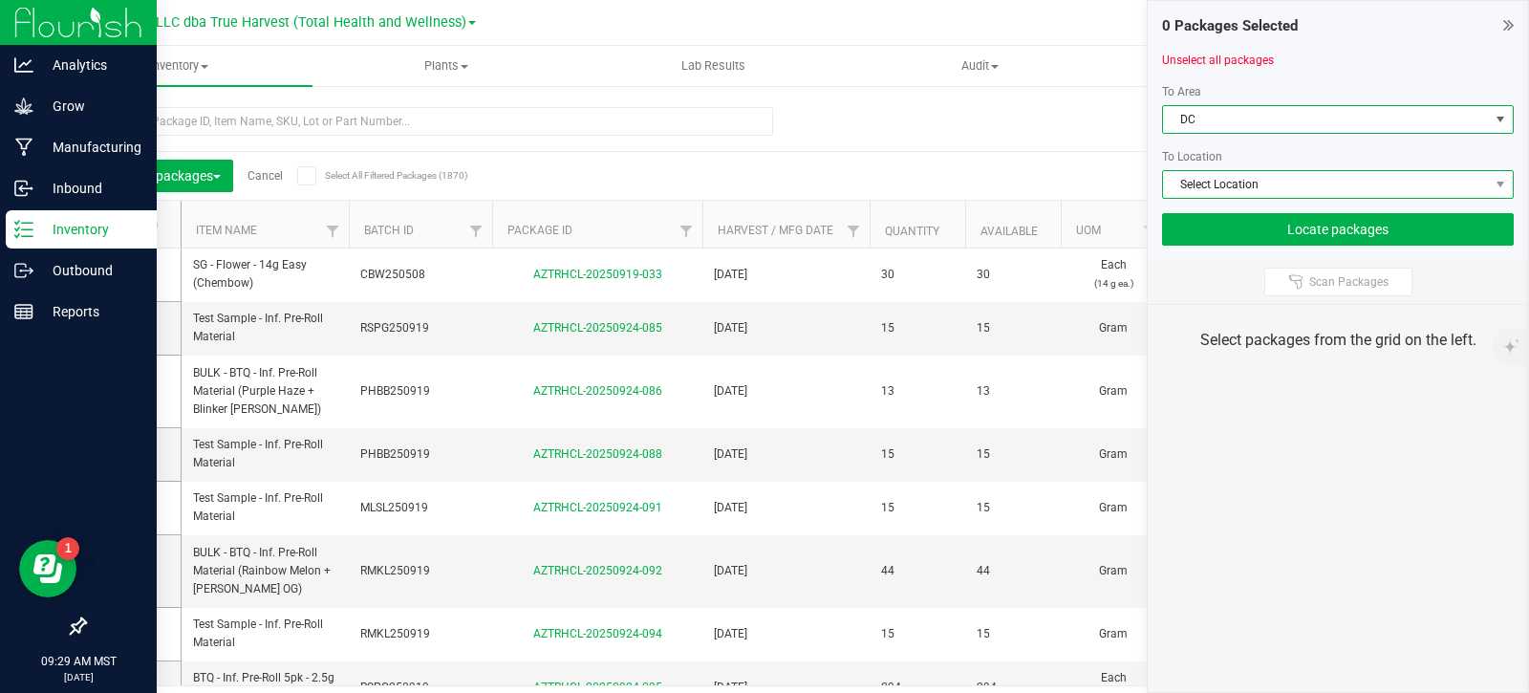
click at [1291, 189] on span "Select Location" at bounding box center [1326, 184] width 326 height 27
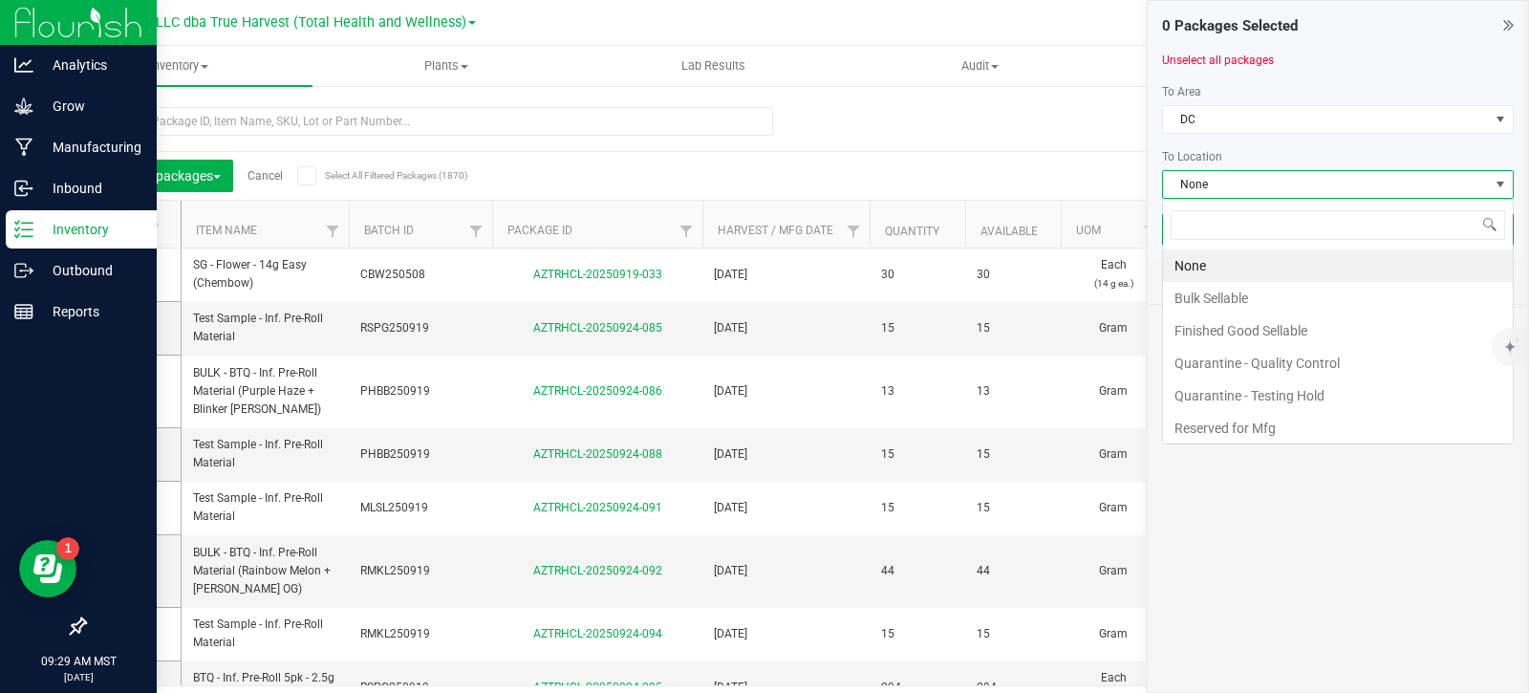
scroll to position [29, 352]
click at [1249, 290] on li "Bulk Sellable" at bounding box center [1338, 298] width 350 height 33
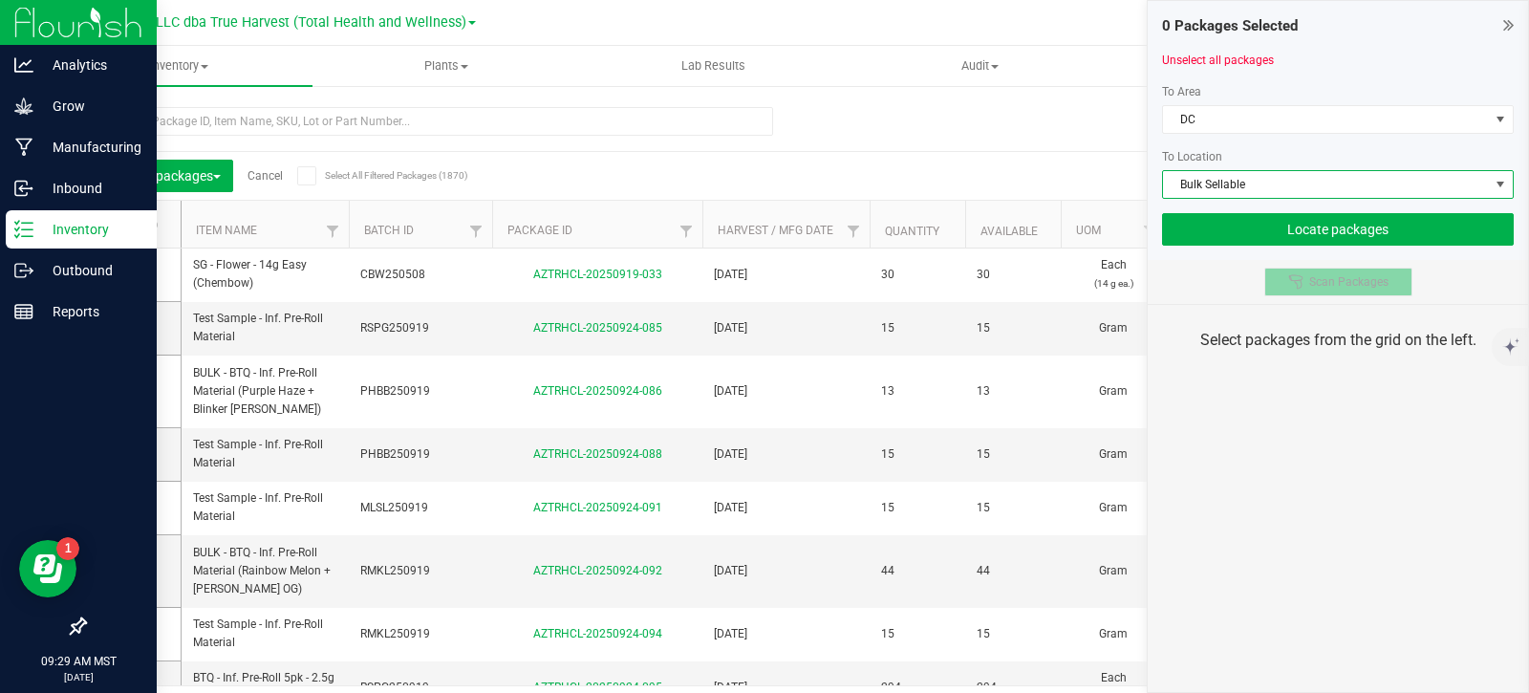
click at [1302, 284] on icon at bounding box center [1295, 280] width 13 height 13
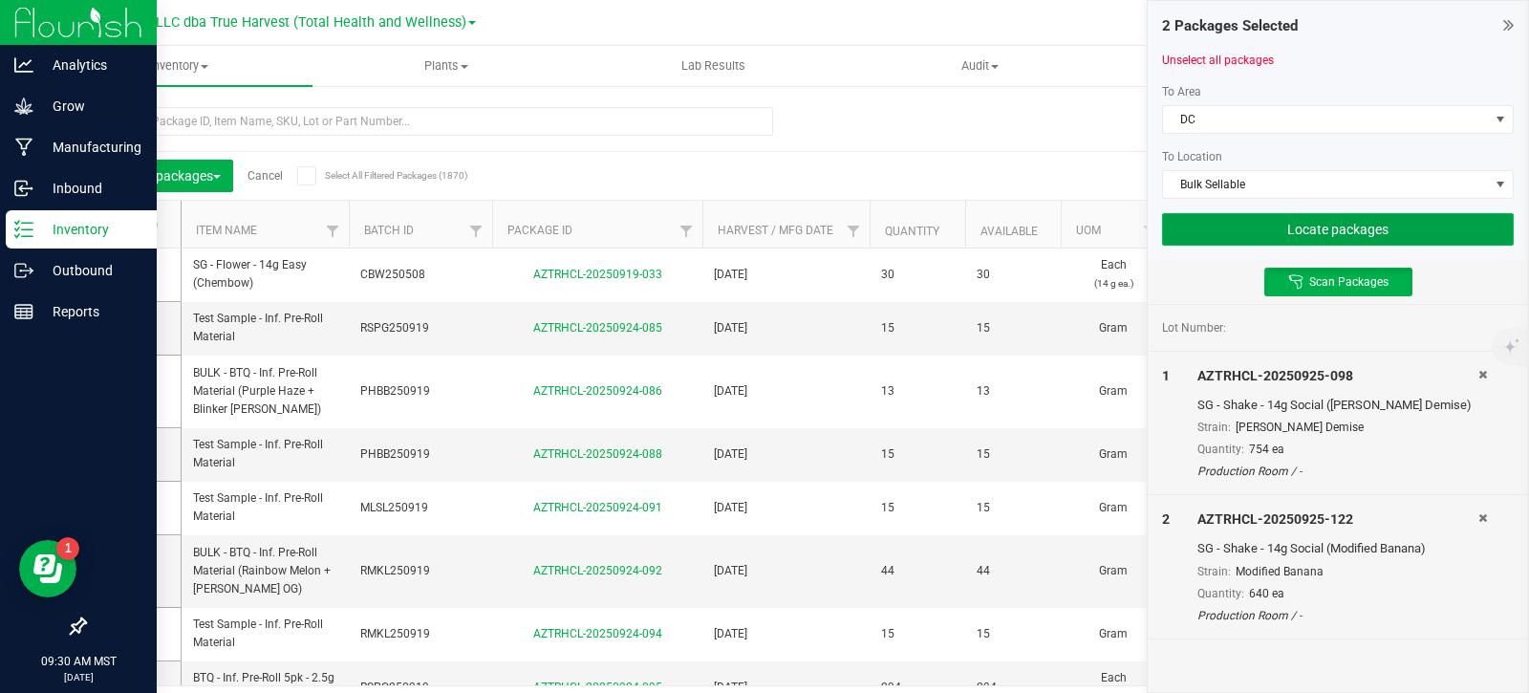
click at [1322, 231] on button "Locate packages" at bounding box center [1338, 229] width 352 height 33
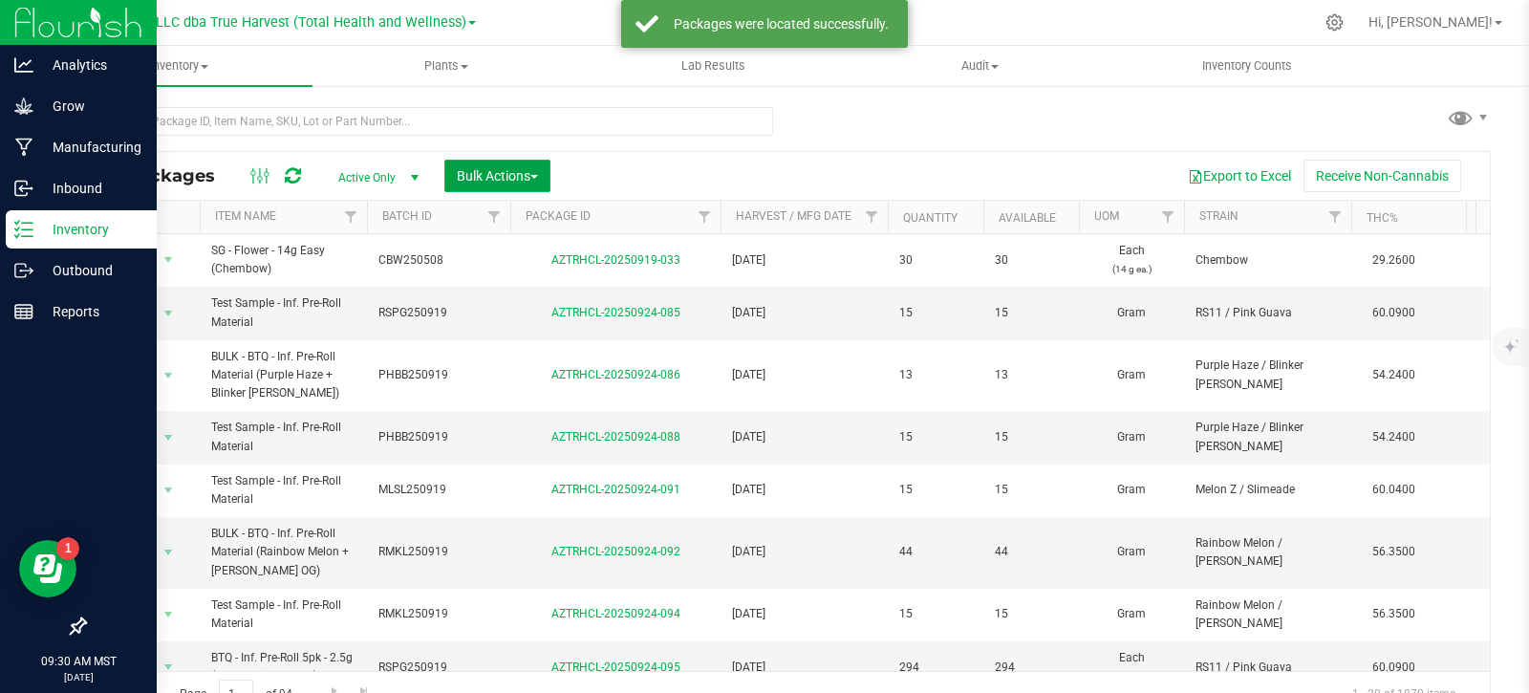
click at [472, 180] on span "Bulk Actions" at bounding box center [497, 175] width 81 height 15
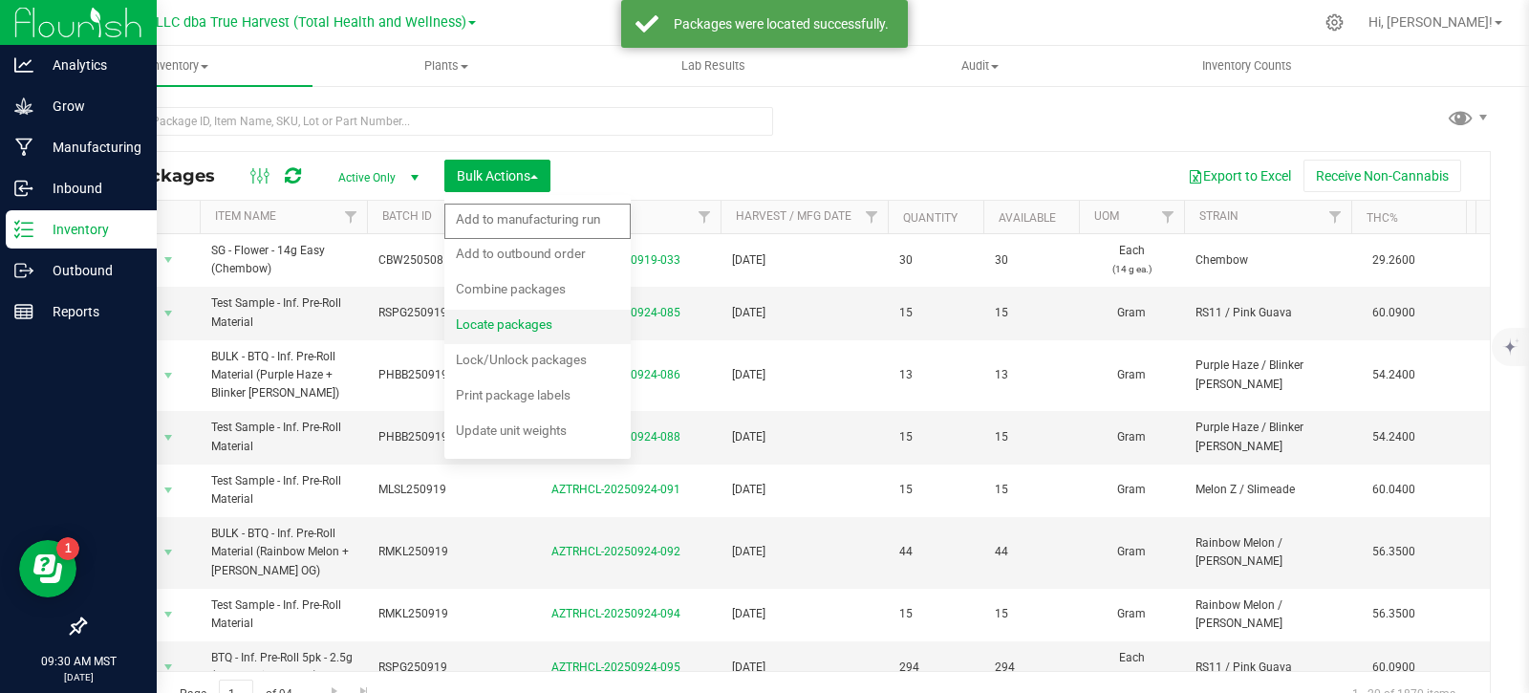
click at [534, 326] on span "Locate packages" at bounding box center [504, 323] width 97 height 15
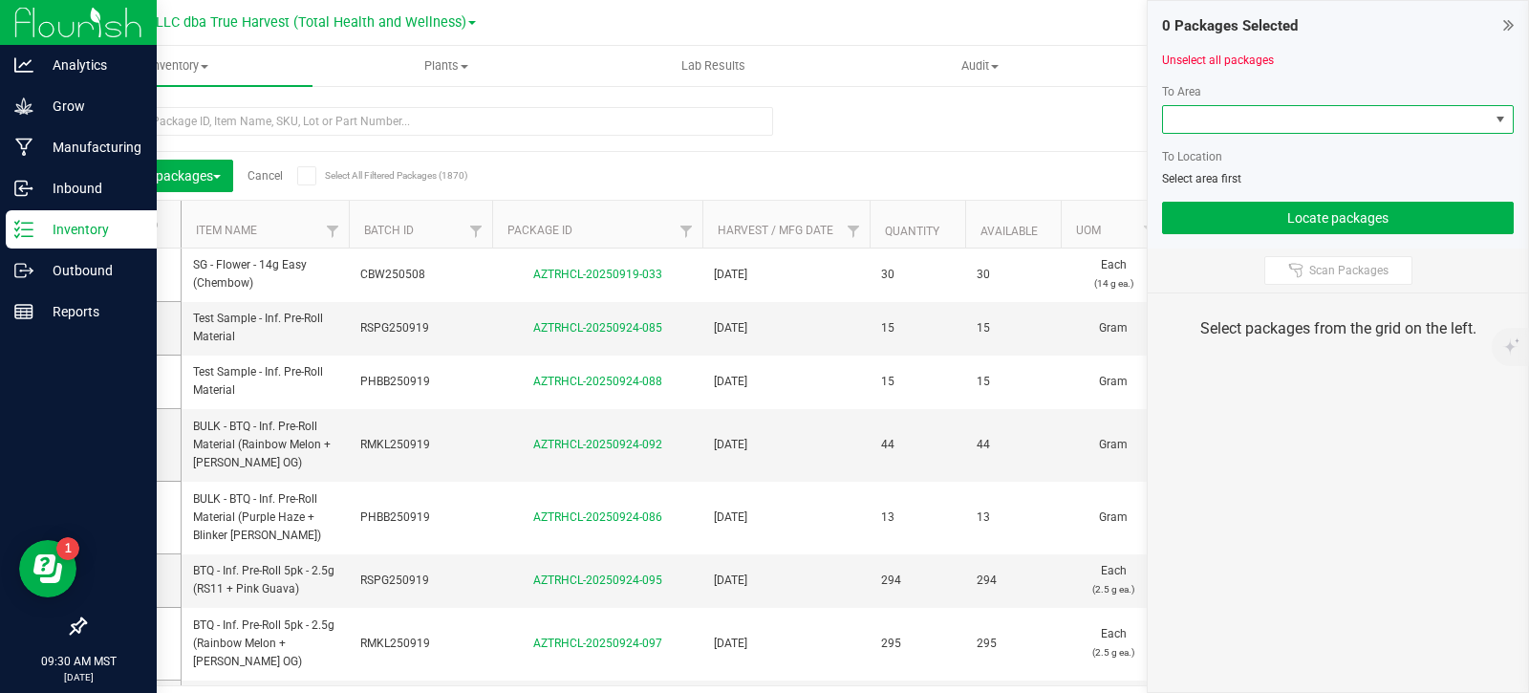
click at [1343, 127] on span at bounding box center [1326, 119] width 326 height 27
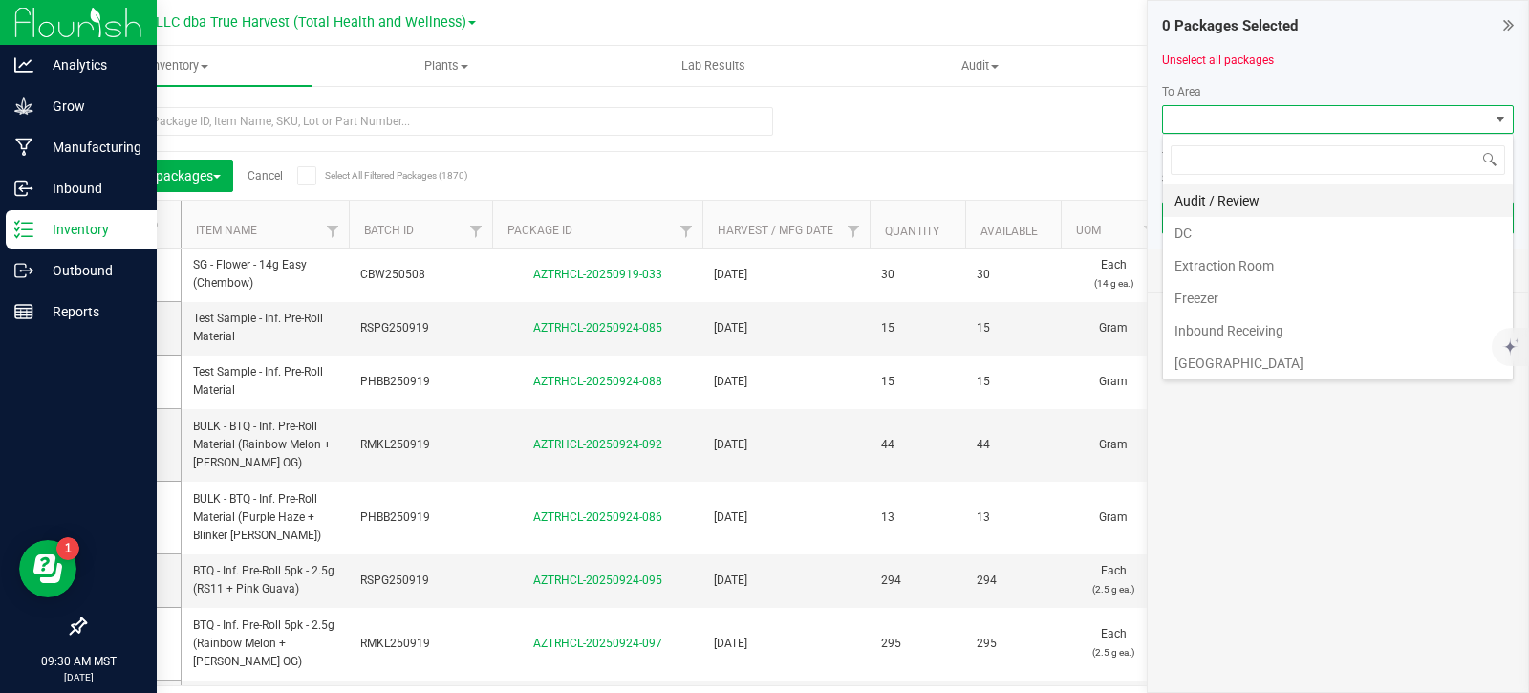
scroll to position [29, 352]
click at [1258, 246] on li "DC" at bounding box center [1338, 233] width 350 height 33
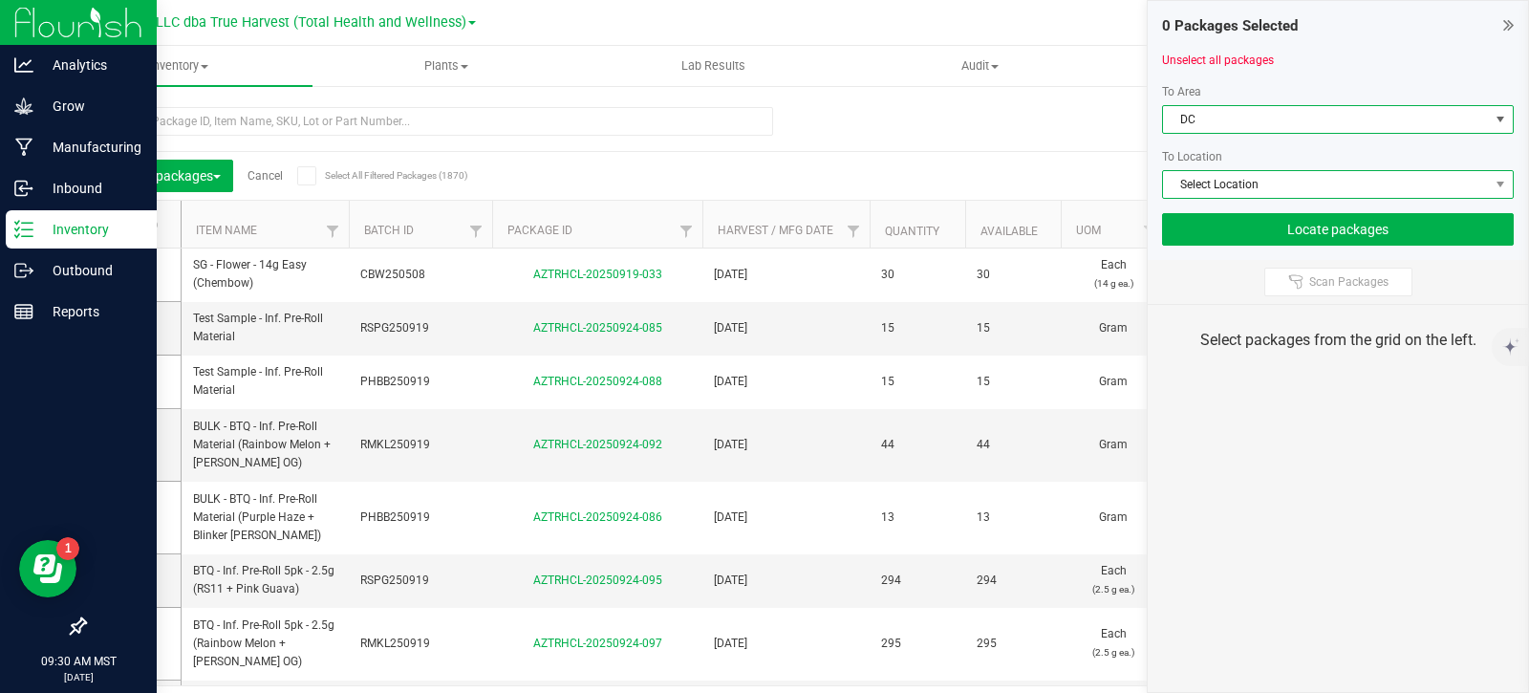
click at [1264, 193] on span "Select Location" at bounding box center [1326, 184] width 326 height 27
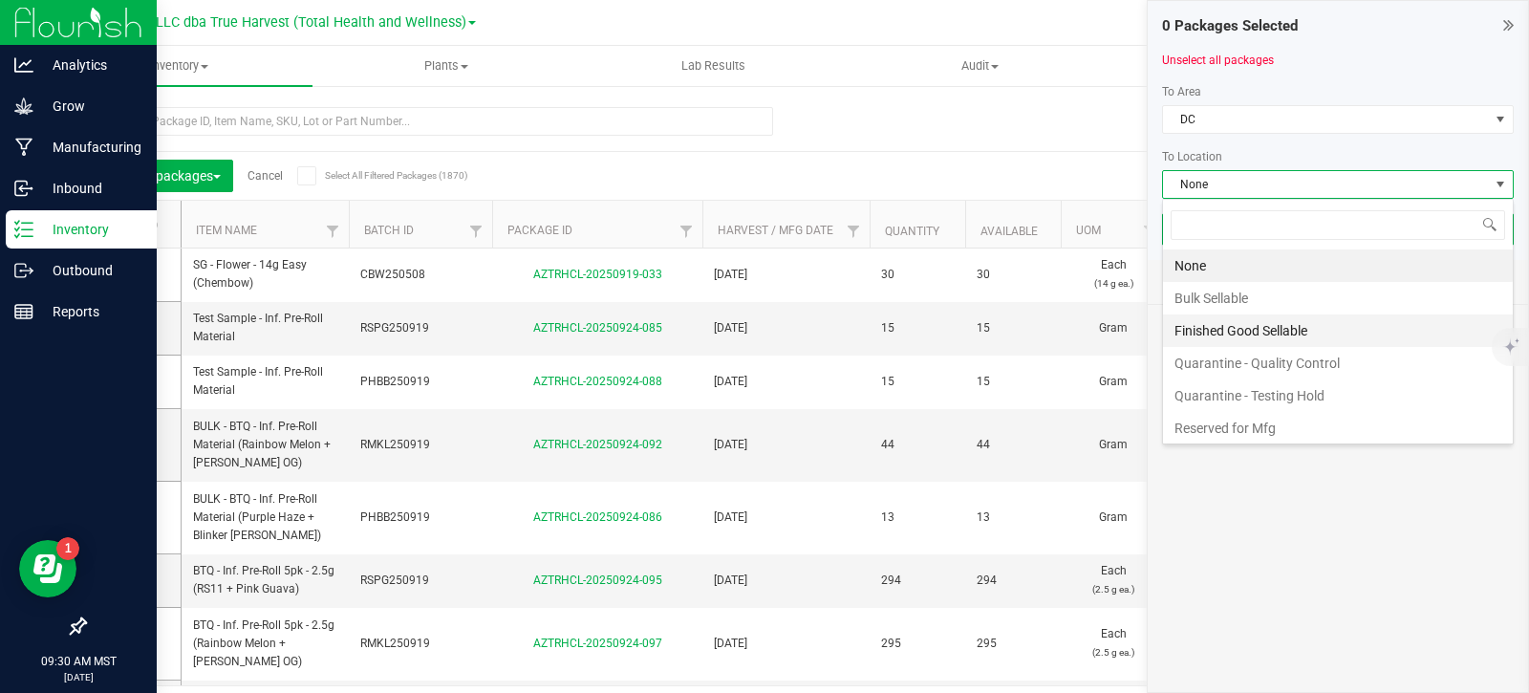
click at [1222, 341] on li "Finished Good Sellable" at bounding box center [1338, 330] width 350 height 33
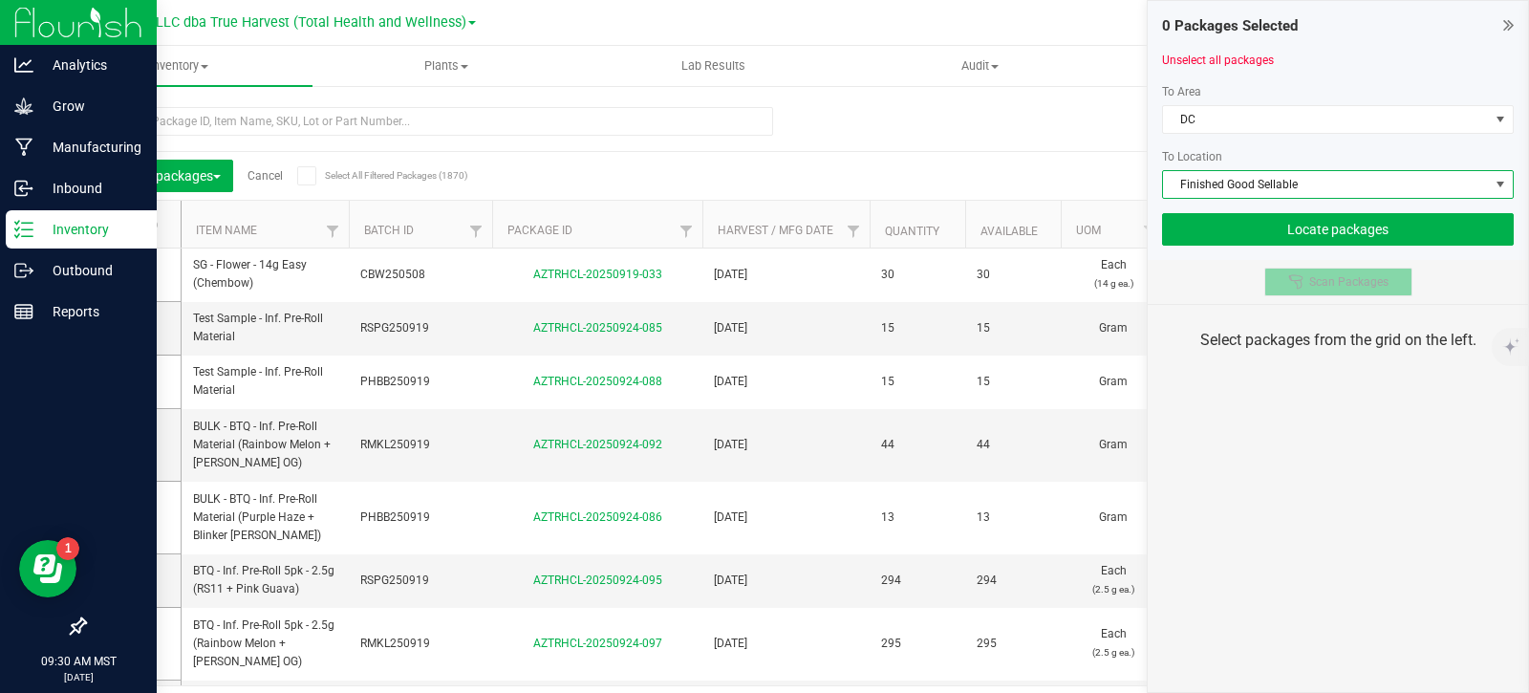
click at [1312, 284] on span "Scan Packages" at bounding box center [1349, 281] width 79 height 15
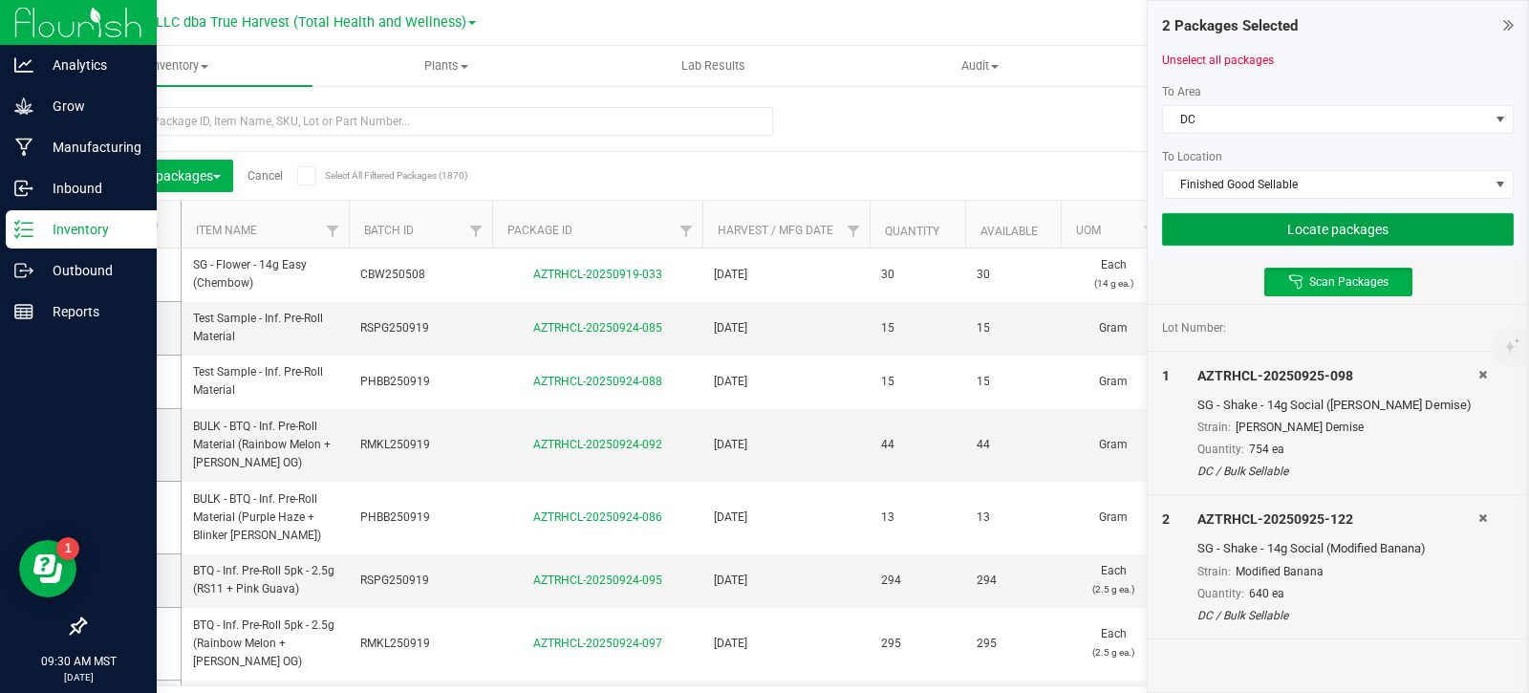
click at [1347, 229] on button "Locate packages" at bounding box center [1338, 229] width 352 height 33
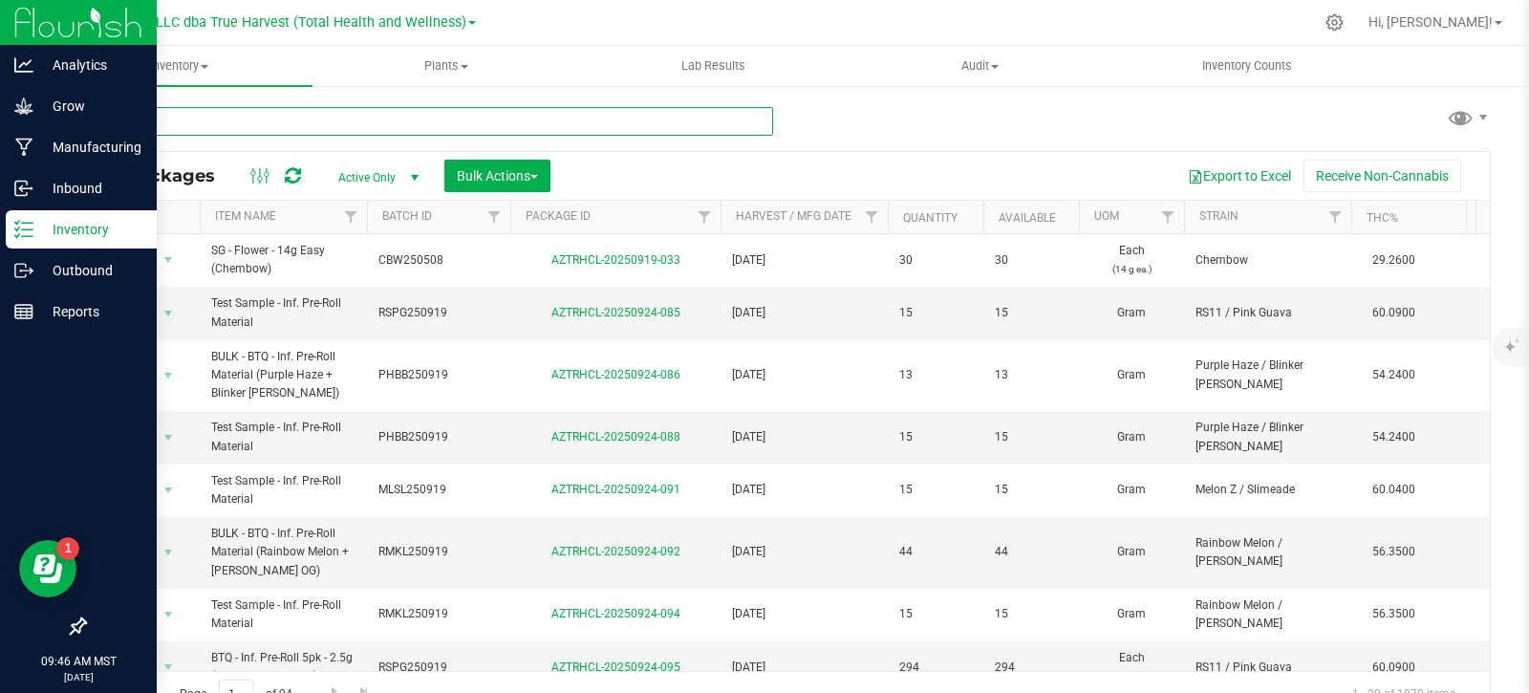
click at [147, 124] on input "text" at bounding box center [428, 121] width 689 height 29
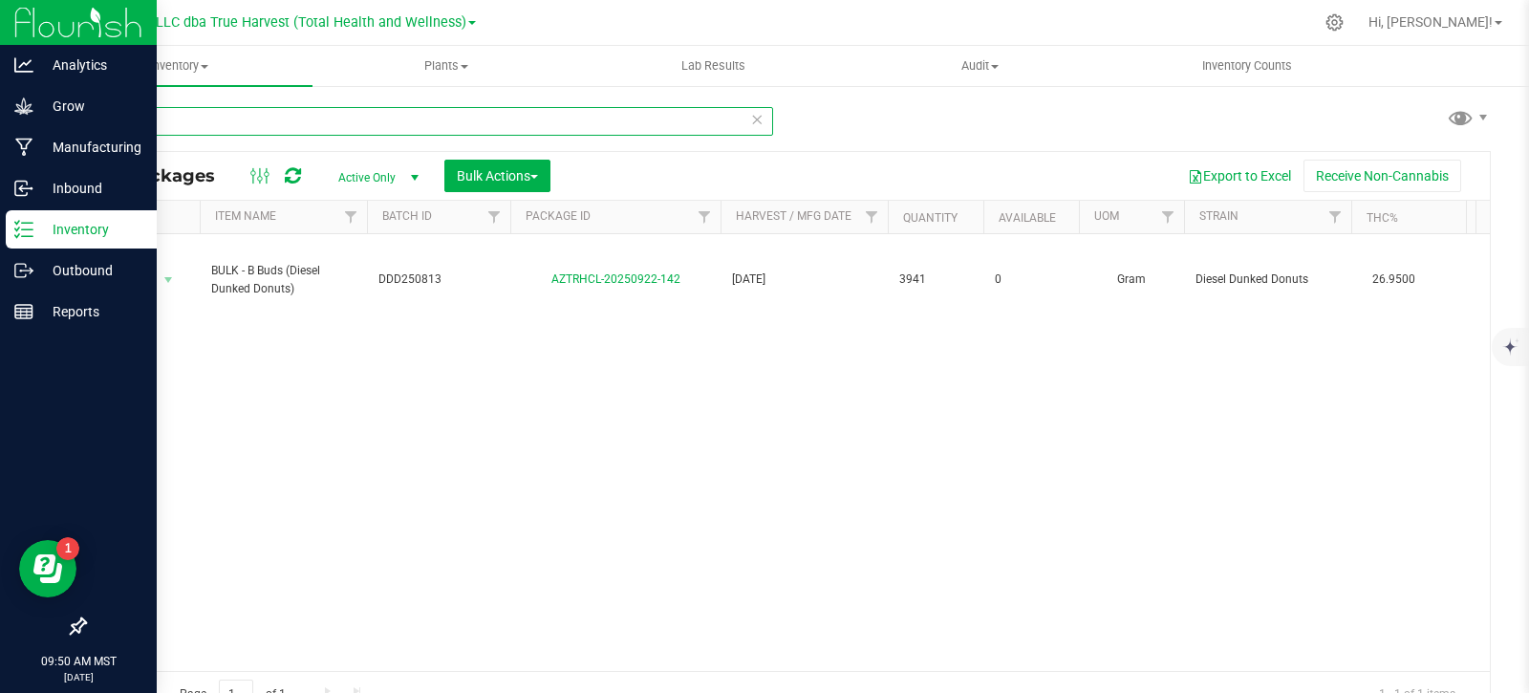
type input "922-142"
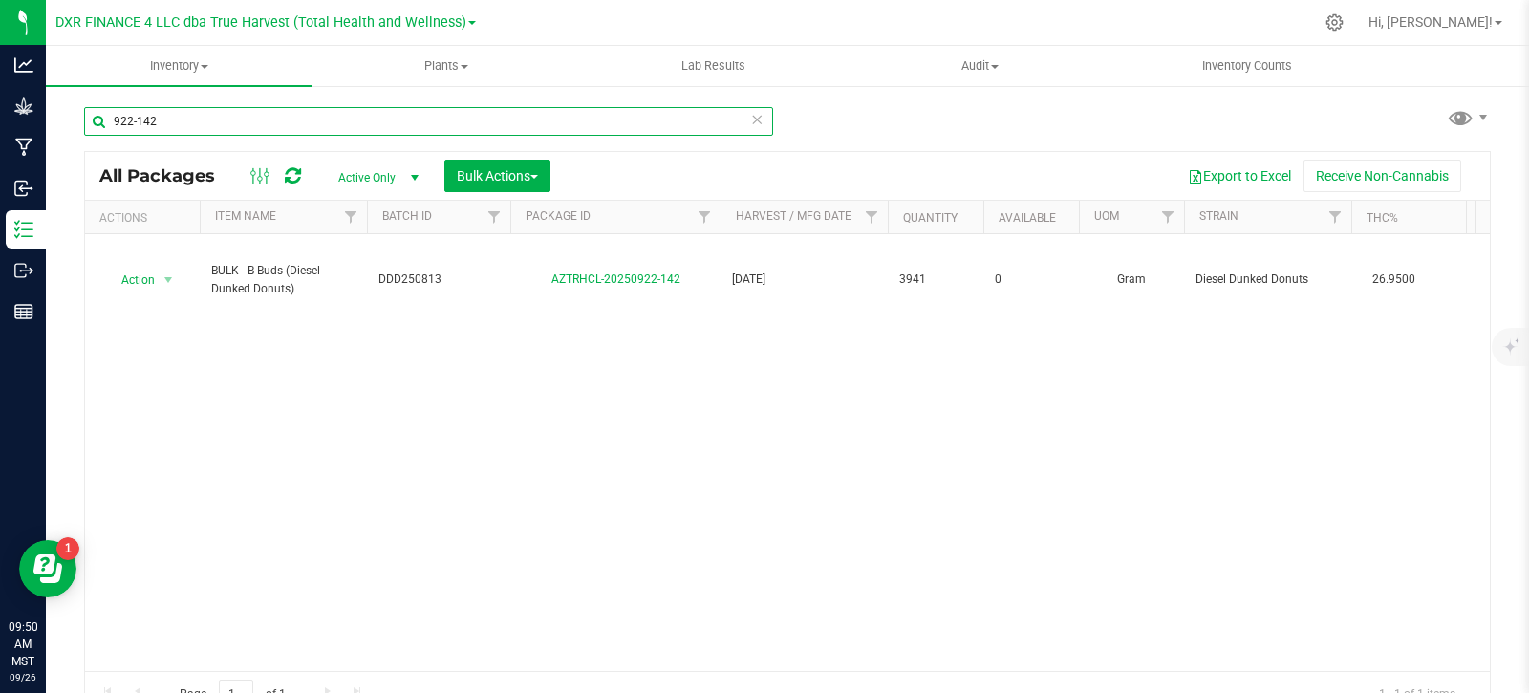
click at [182, 118] on input "922-142" at bounding box center [428, 121] width 689 height 29
click at [182, 119] on input "922-142" at bounding box center [428, 121] width 689 height 29
click at [509, 173] on span "Bulk Actions" at bounding box center [497, 175] width 81 height 15
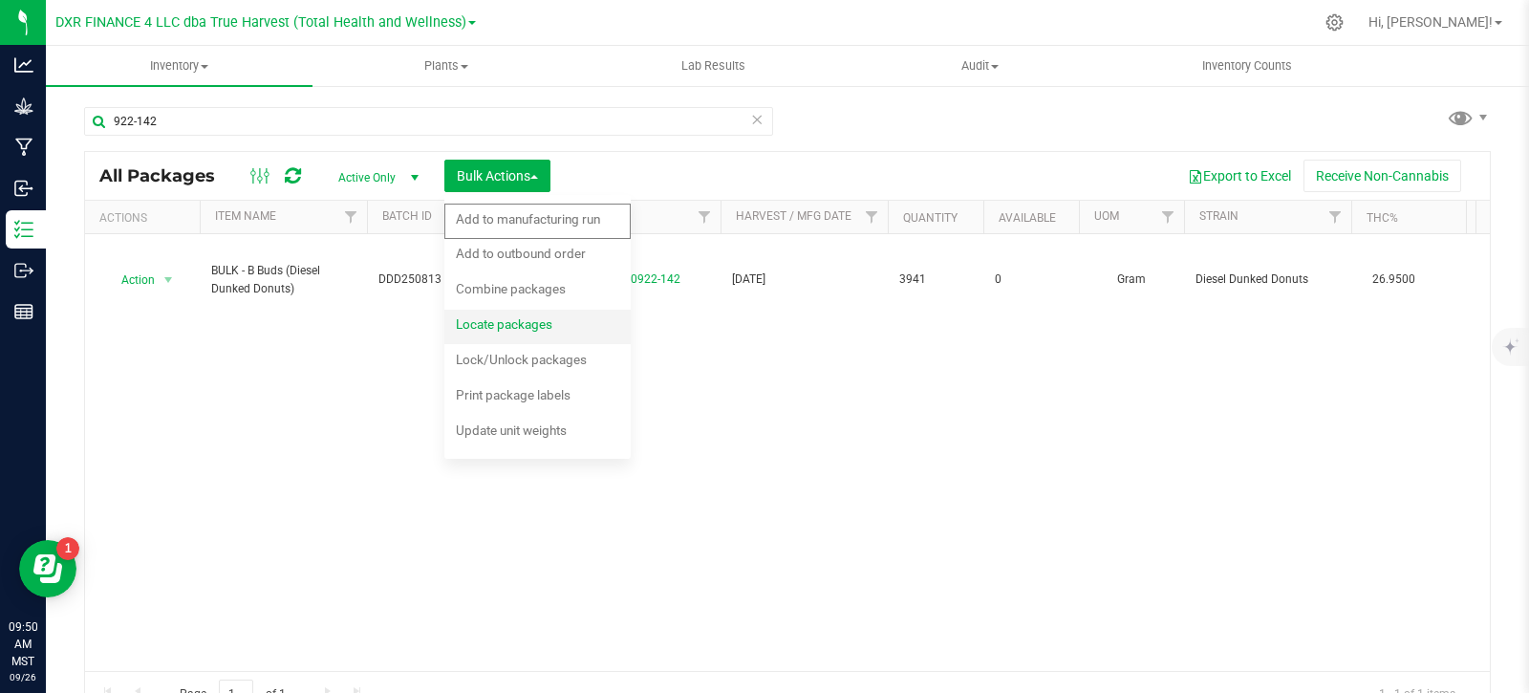
click at [510, 332] on span "Locate packages" at bounding box center [504, 323] width 97 height 15
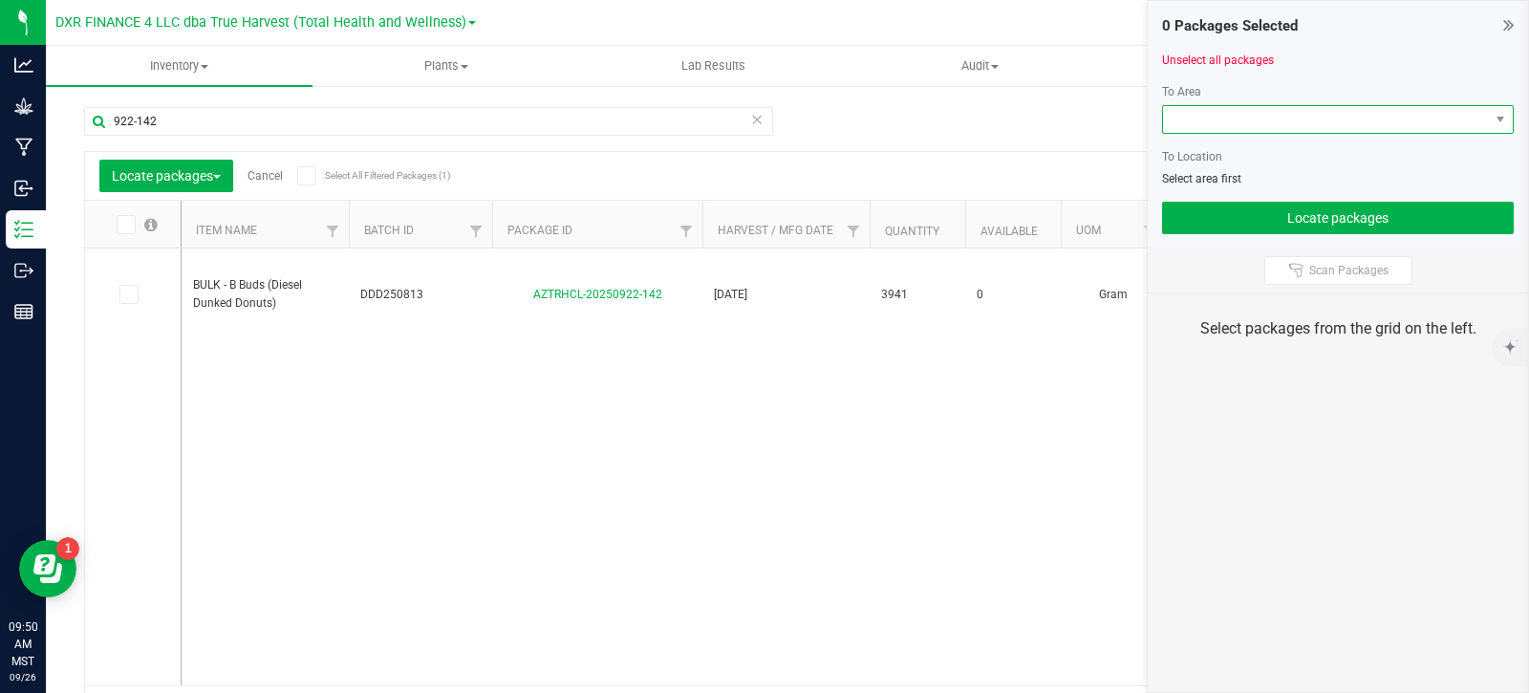
click at [1325, 120] on span at bounding box center [1326, 119] width 326 height 27
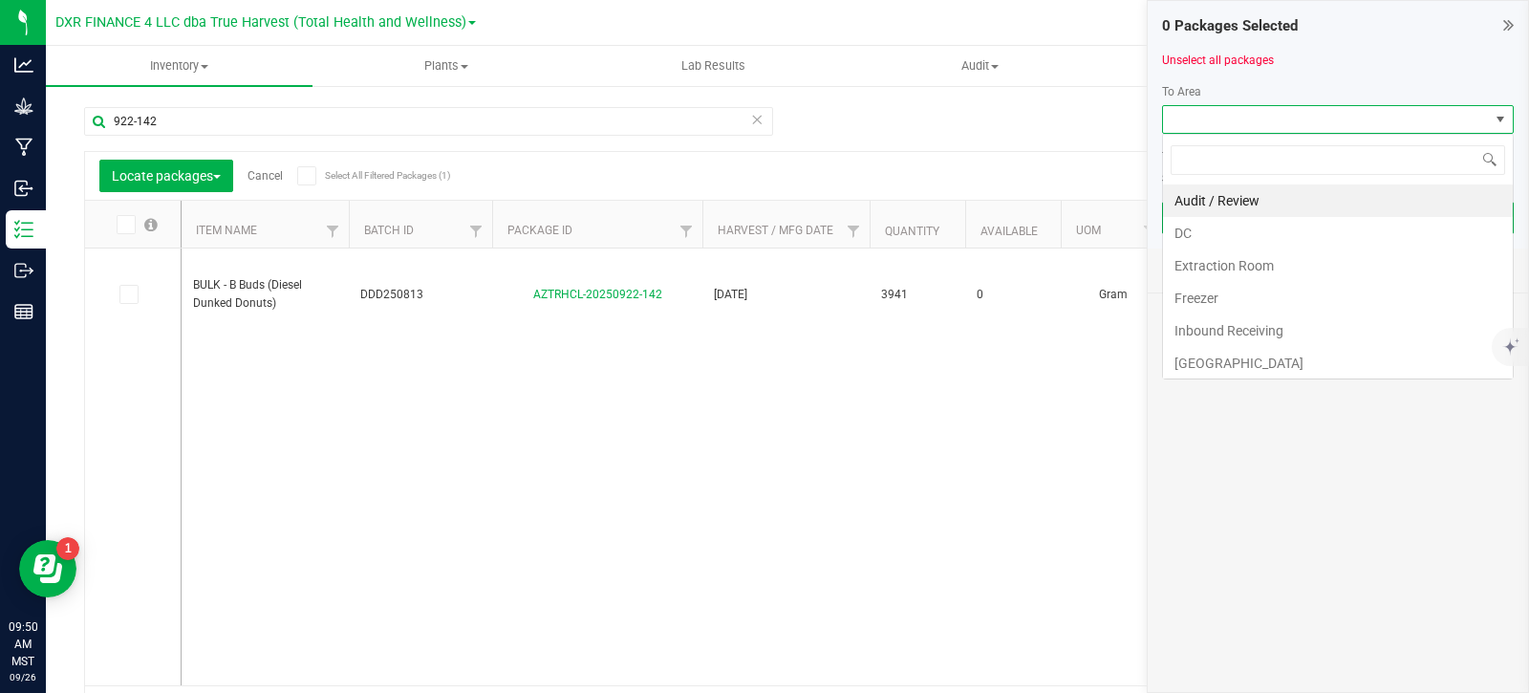
scroll to position [29, 352]
click at [1236, 244] on li "DC" at bounding box center [1338, 233] width 350 height 33
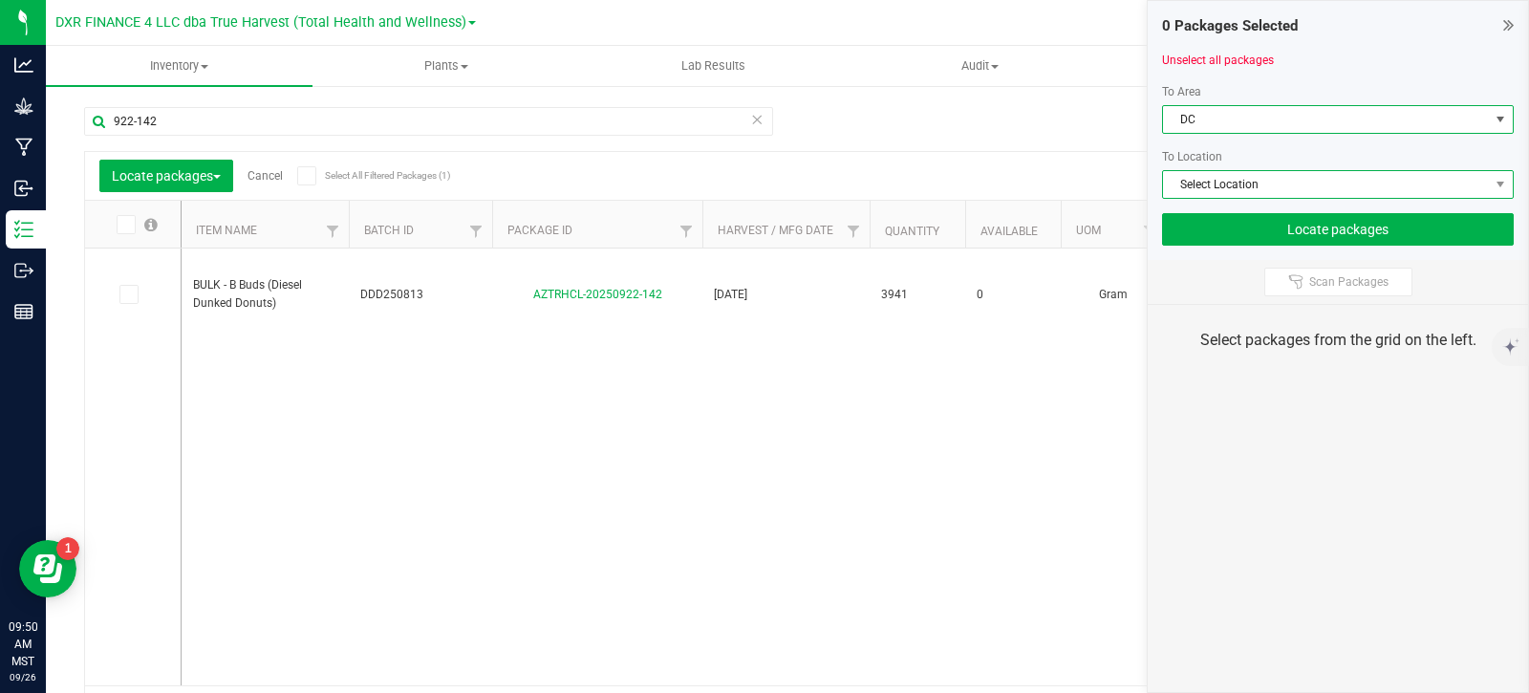
click at [1276, 184] on span "Select Location" at bounding box center [1326, 184] width 326 height 27
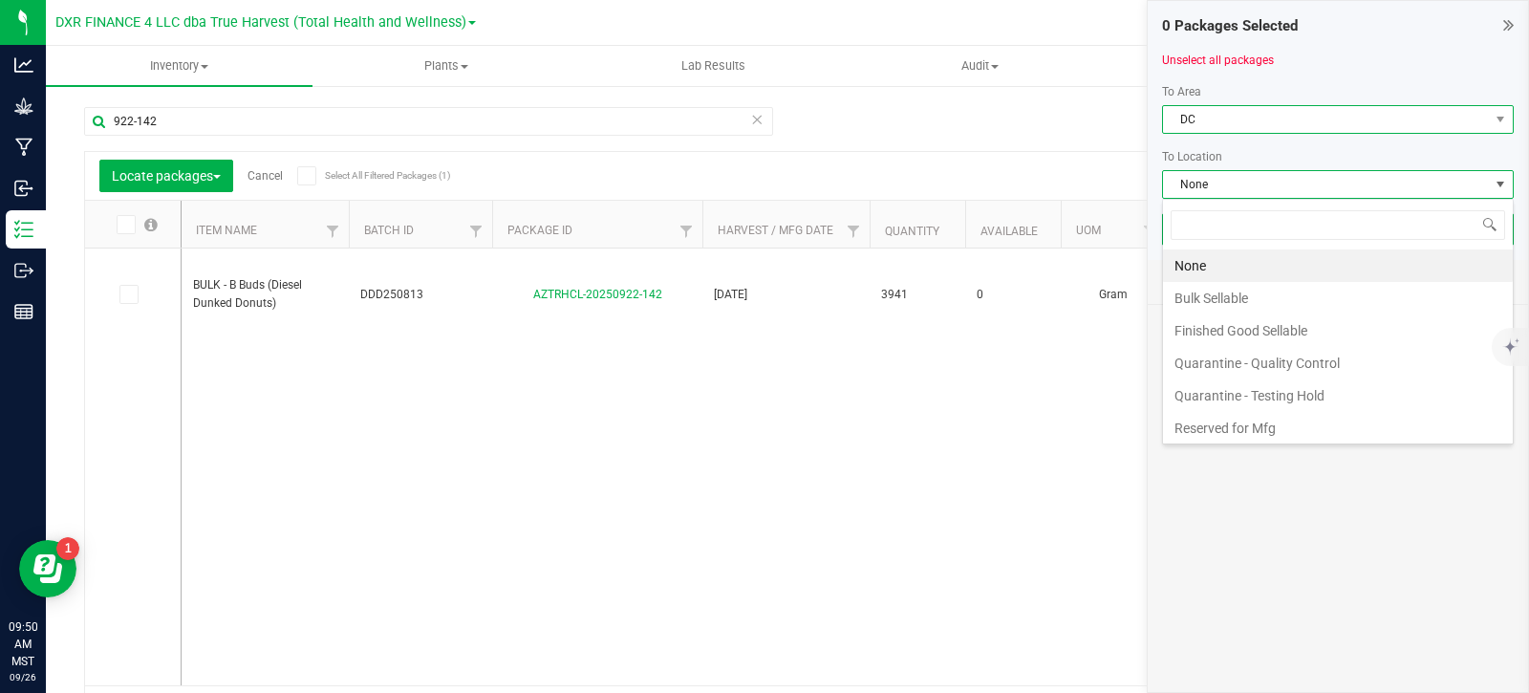
click at [1296, 123] on span "DC" at bounding box center [1326, 119] width 326 height 27
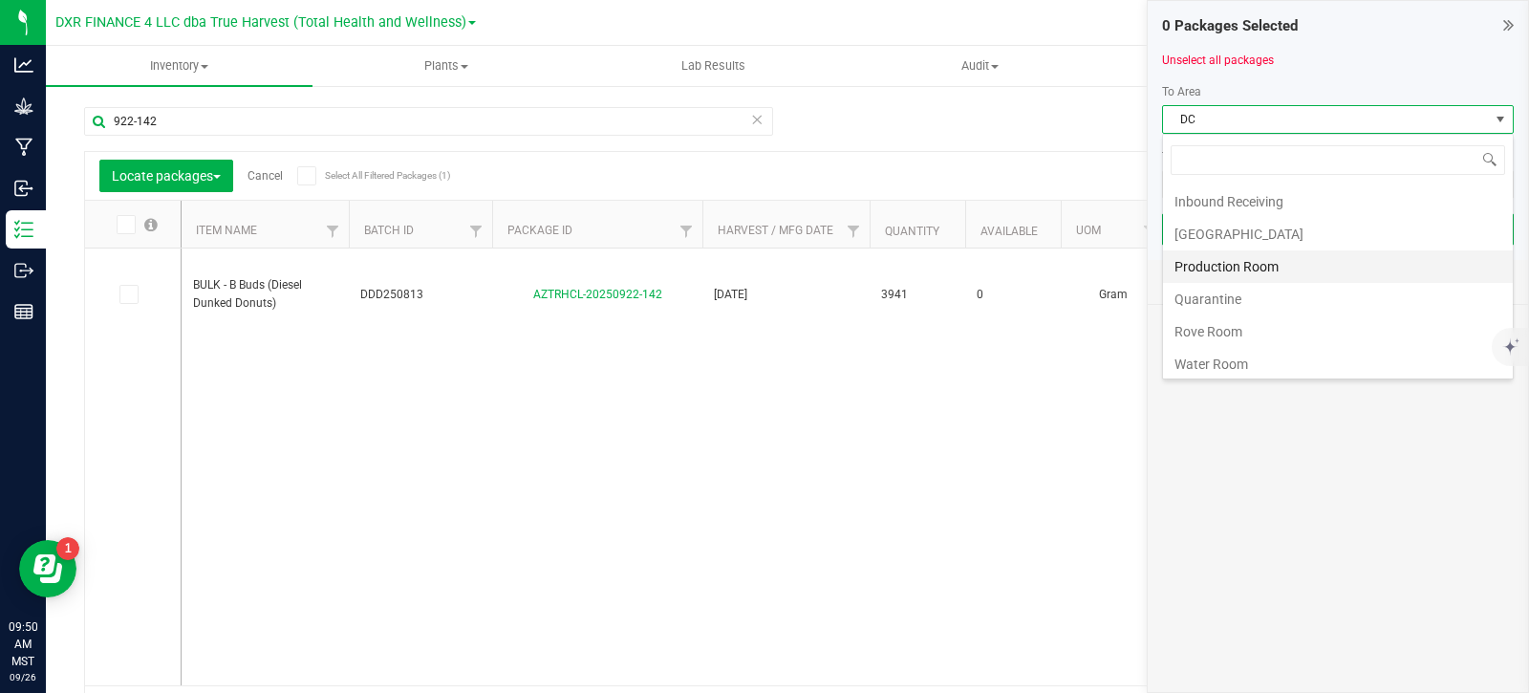
scroll to position [134, 0]
click at [1273, 264] on li "Production Room" at bounding box center [1338, 262] width 350 height 33
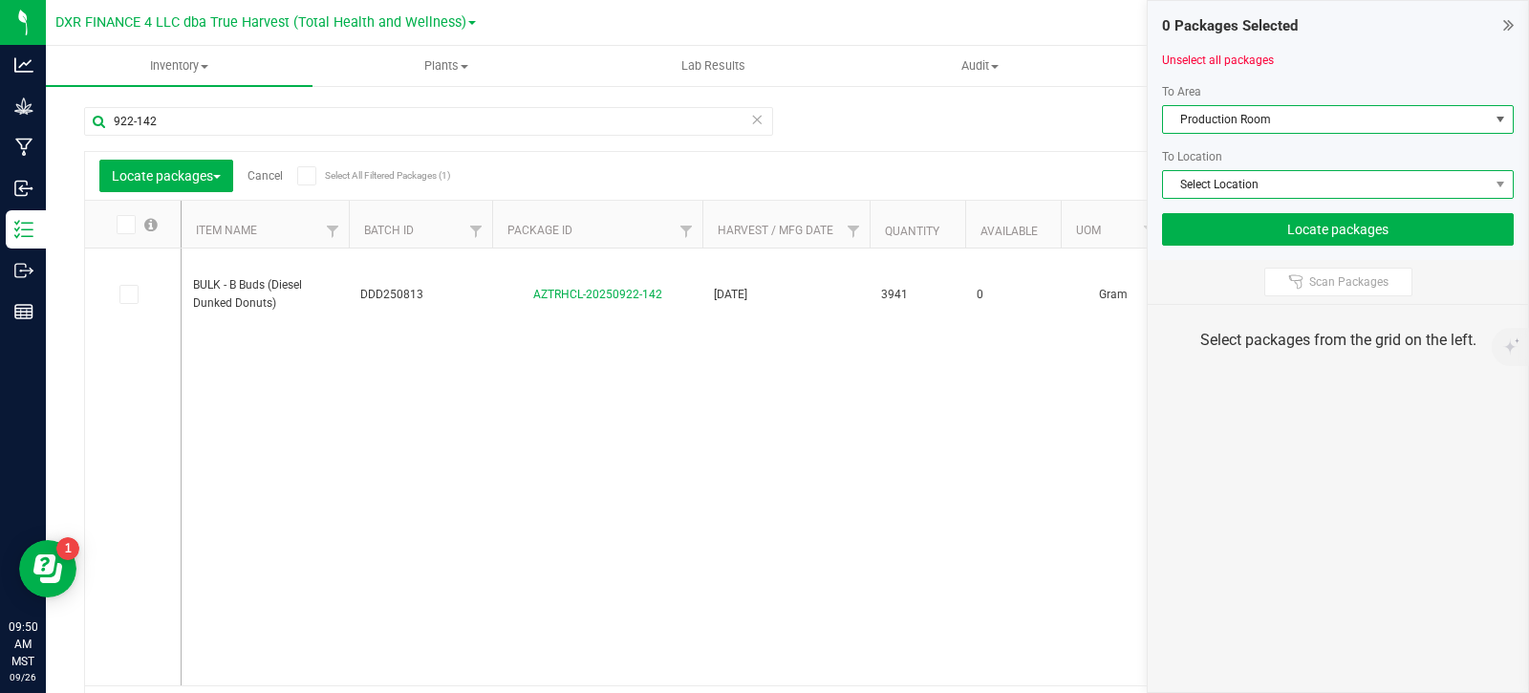
click at [1285, 181] on span "Select Location" at bounding box center [1326, 184] width 326 height 27
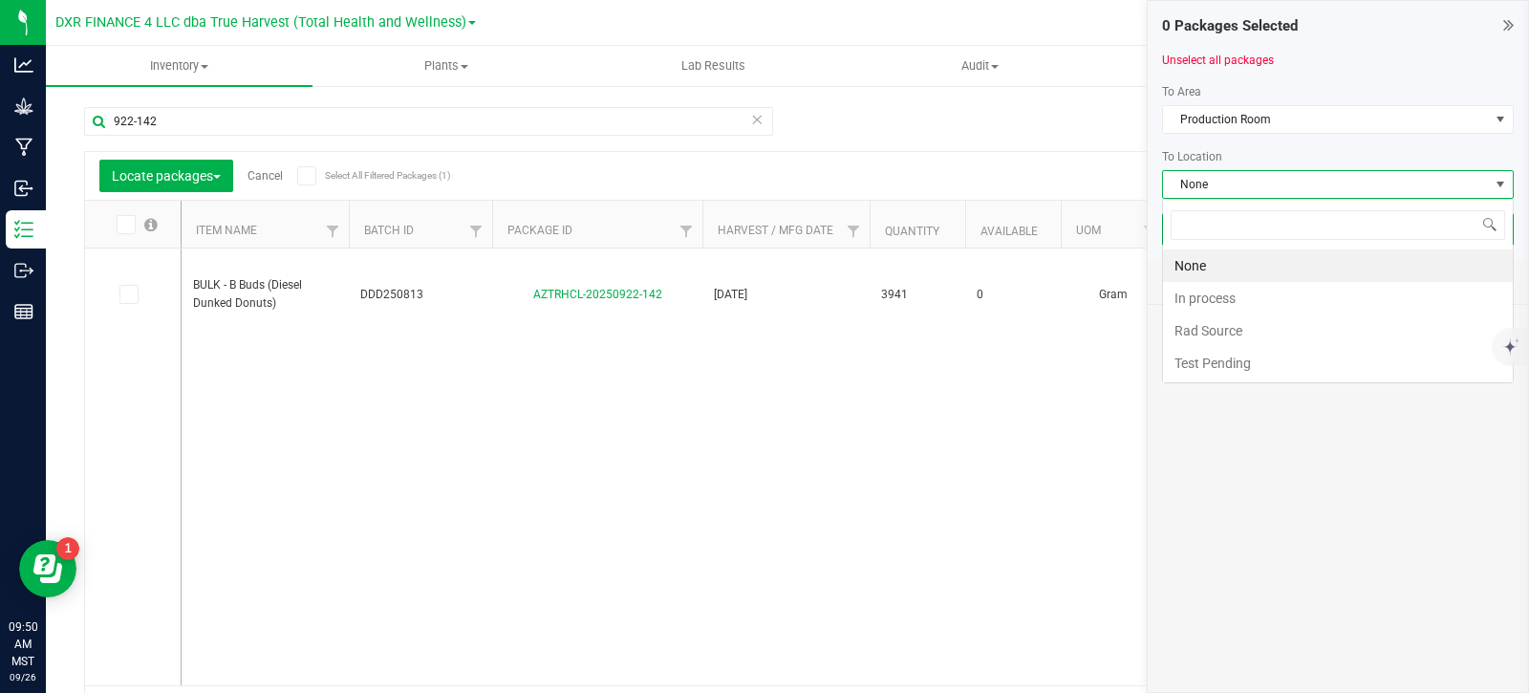
scroll to position [29, 352]
click at [1246, 303] on li "In process" at bounding box center [1338, 298] width 350 height 33
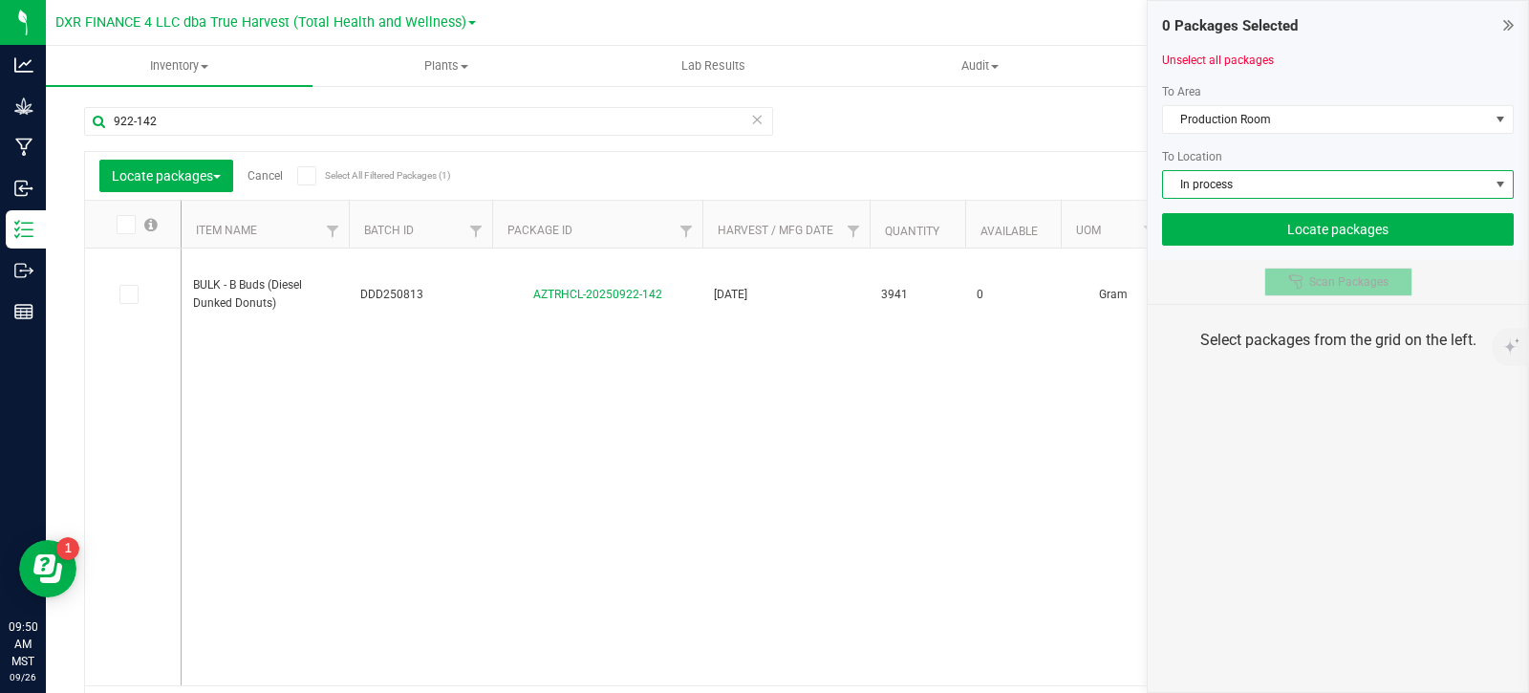
click at [1339, 285] on span "Scan Packages" at bounding box center [1349, 281] width 79 height 15
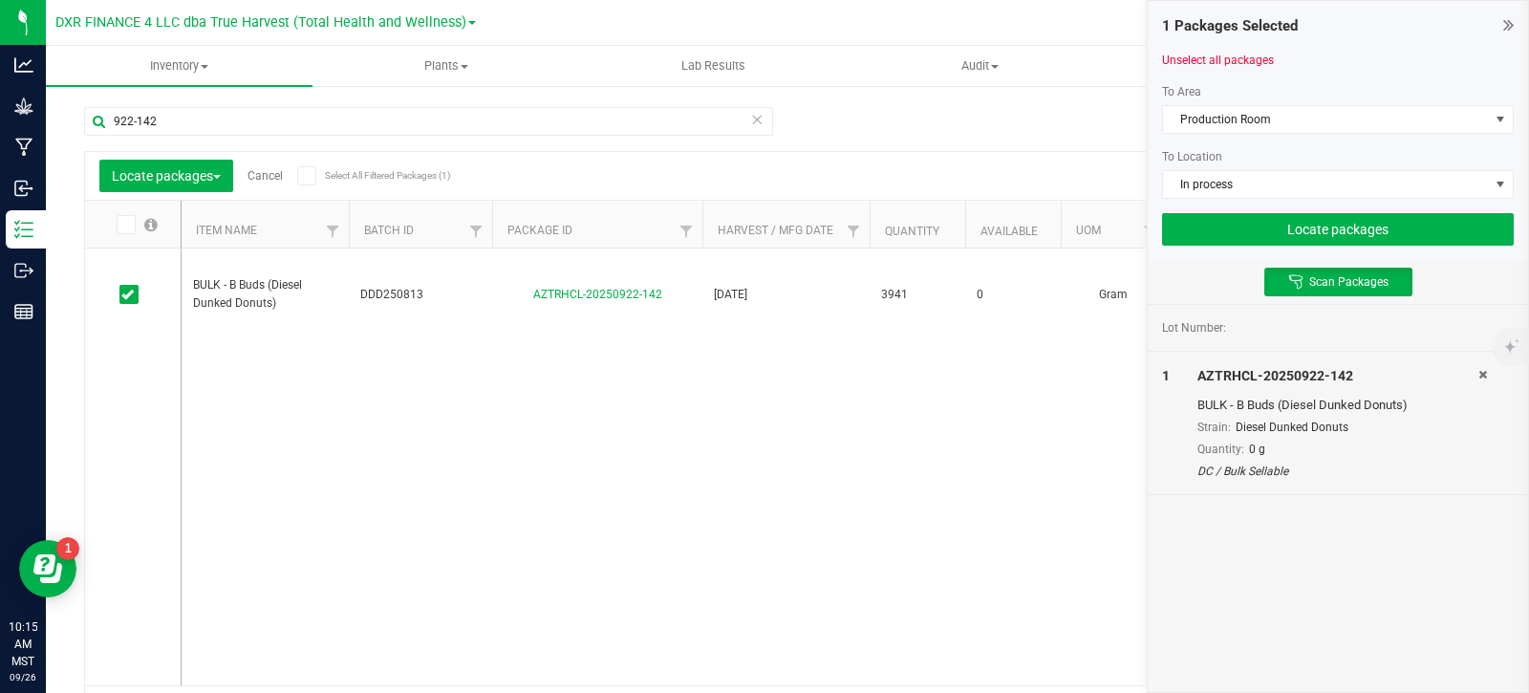
click at [254, 174] on link "Cancel" at bounding box center [265, 175] width 35 height 13
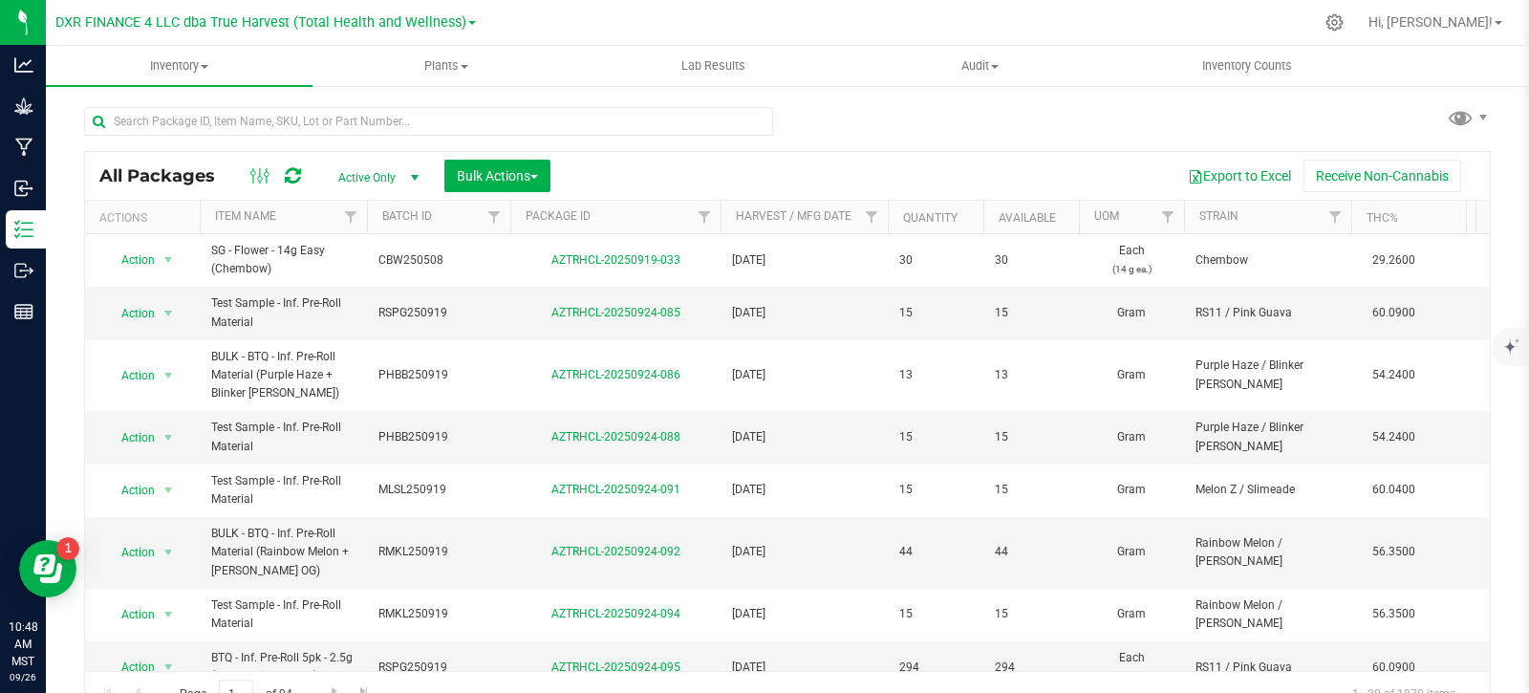
click at [587, 142] on div at bounding box center [428, 129] width 689 height 44
click at [568, 119] on input "text" at bounding box center [428, 121] width 689 height 29
click at [537, 172] on span "Bulk Actions" at bounding box center [497, 175] width 81 height 15
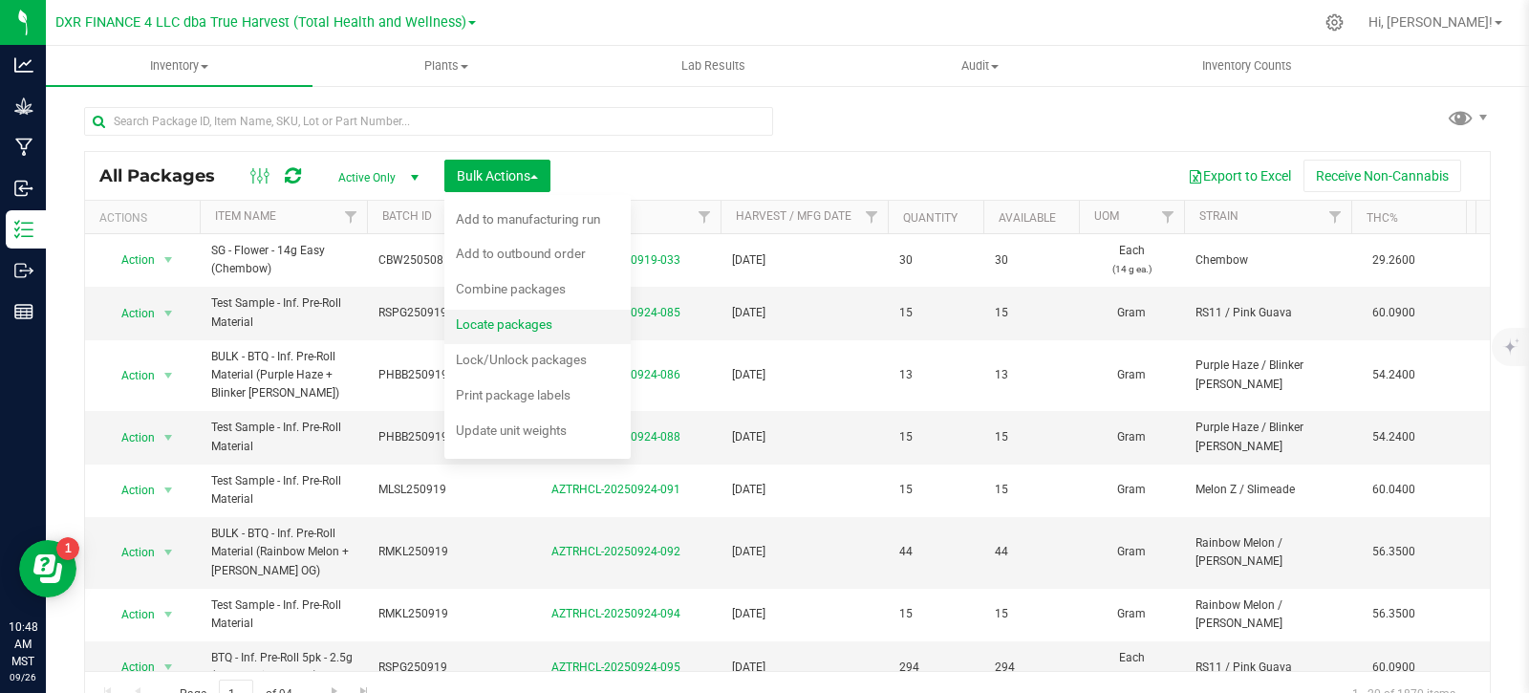
click at [522, 328] on span "Locate packages" at bounding box center [504, 323] width 97 height 15
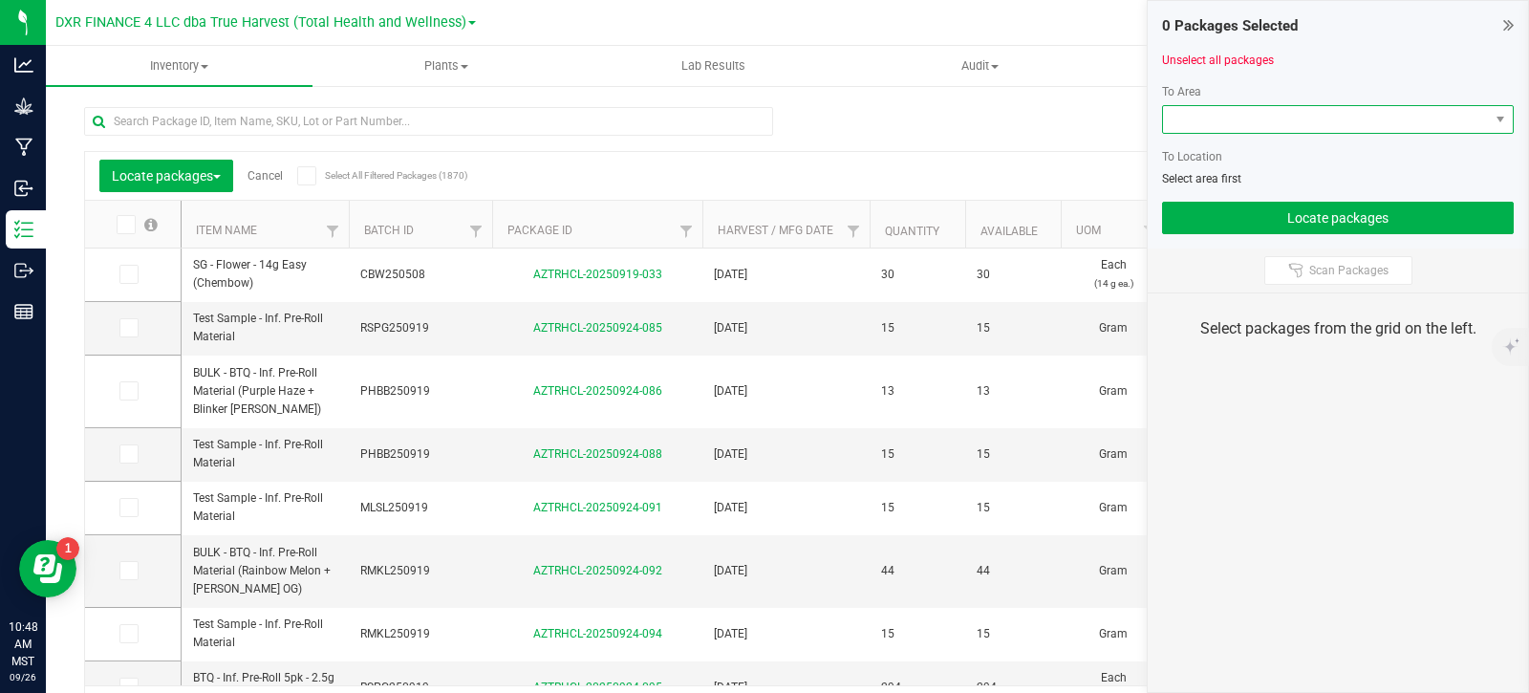
click at [1298, 130] on span at bounding box center [1326, 119] width 326 height 27
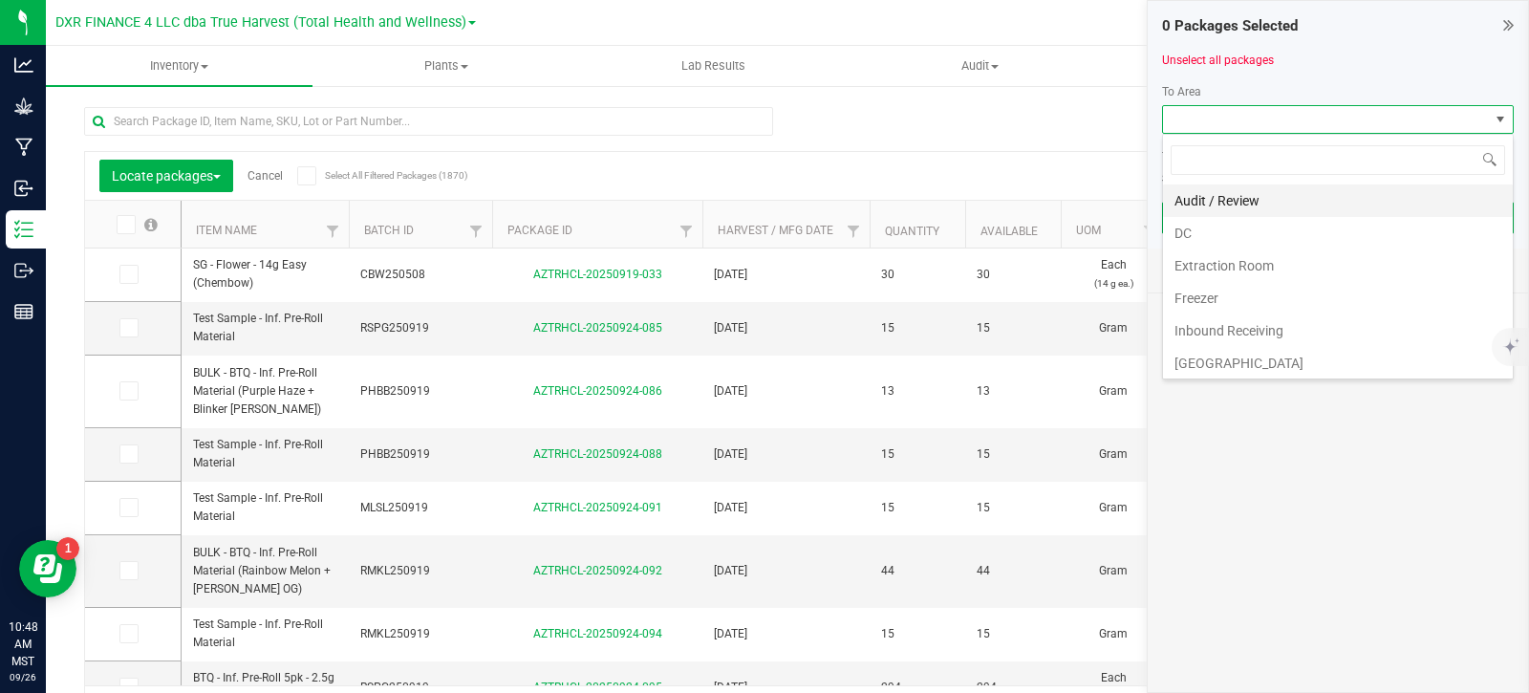
scroll to position [29, 352]
click at [1247, 243] on li "DC" at bounding box center [1338, 233] width 350 height 33
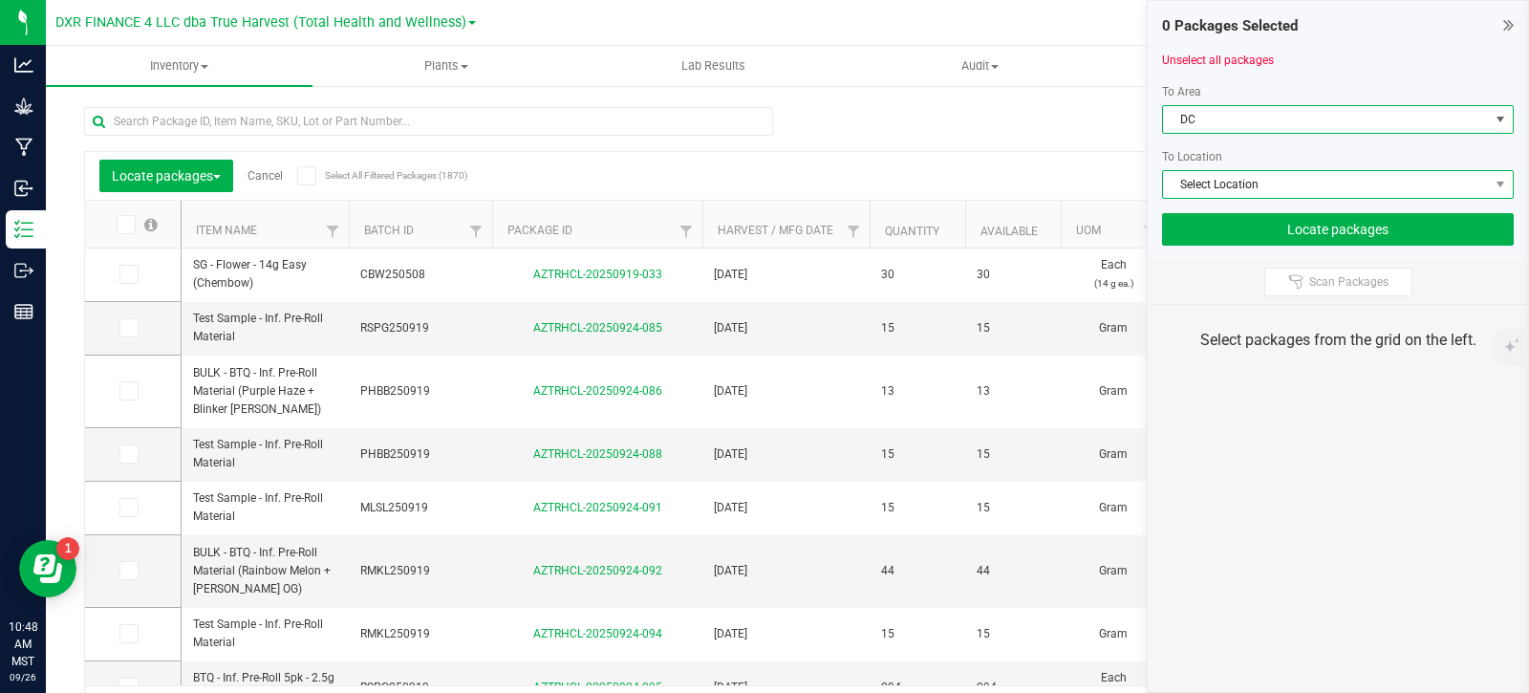
click at [1277, 188] on span "Select Location" at bounding box center [1326, 184] width 326 height 27
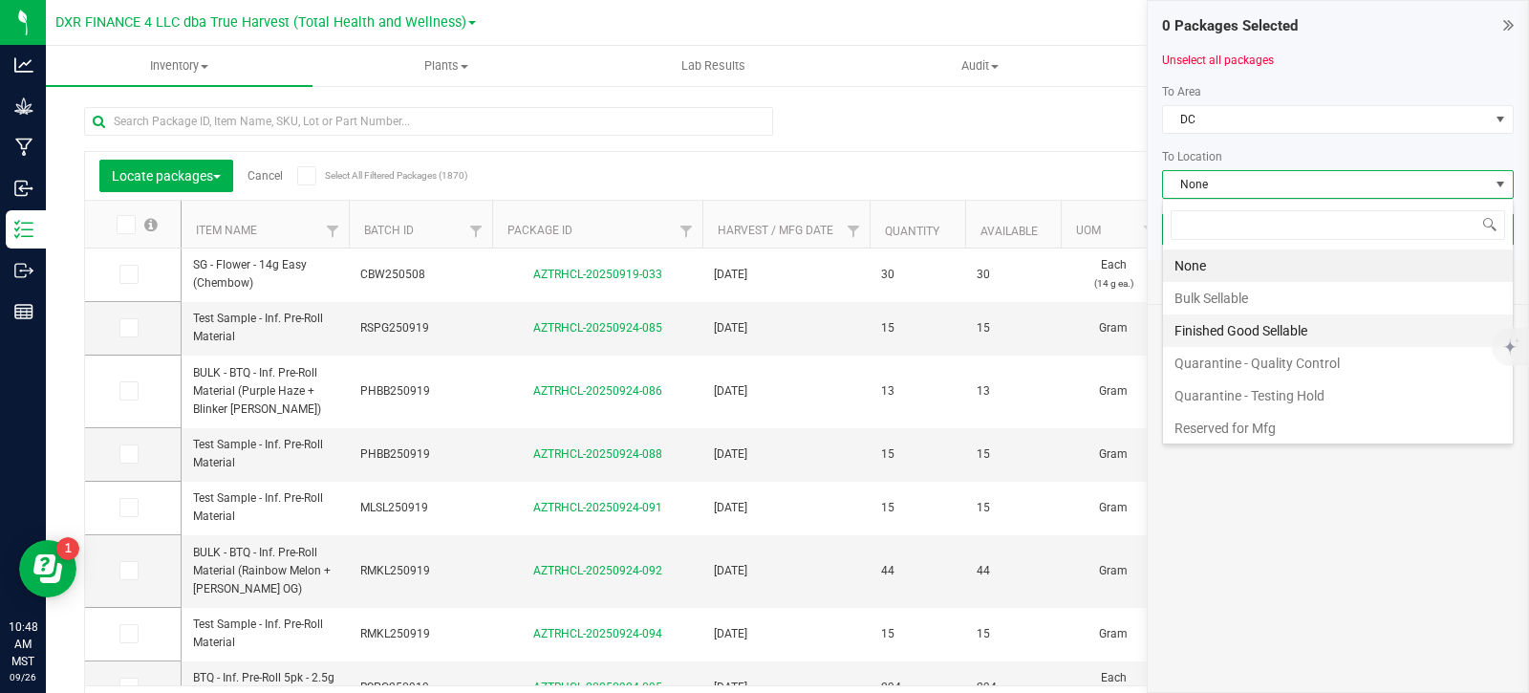
click at [1250, 324] on li "Finished Good Sellable" at bounding box center [1338, 330] width 350 height 33
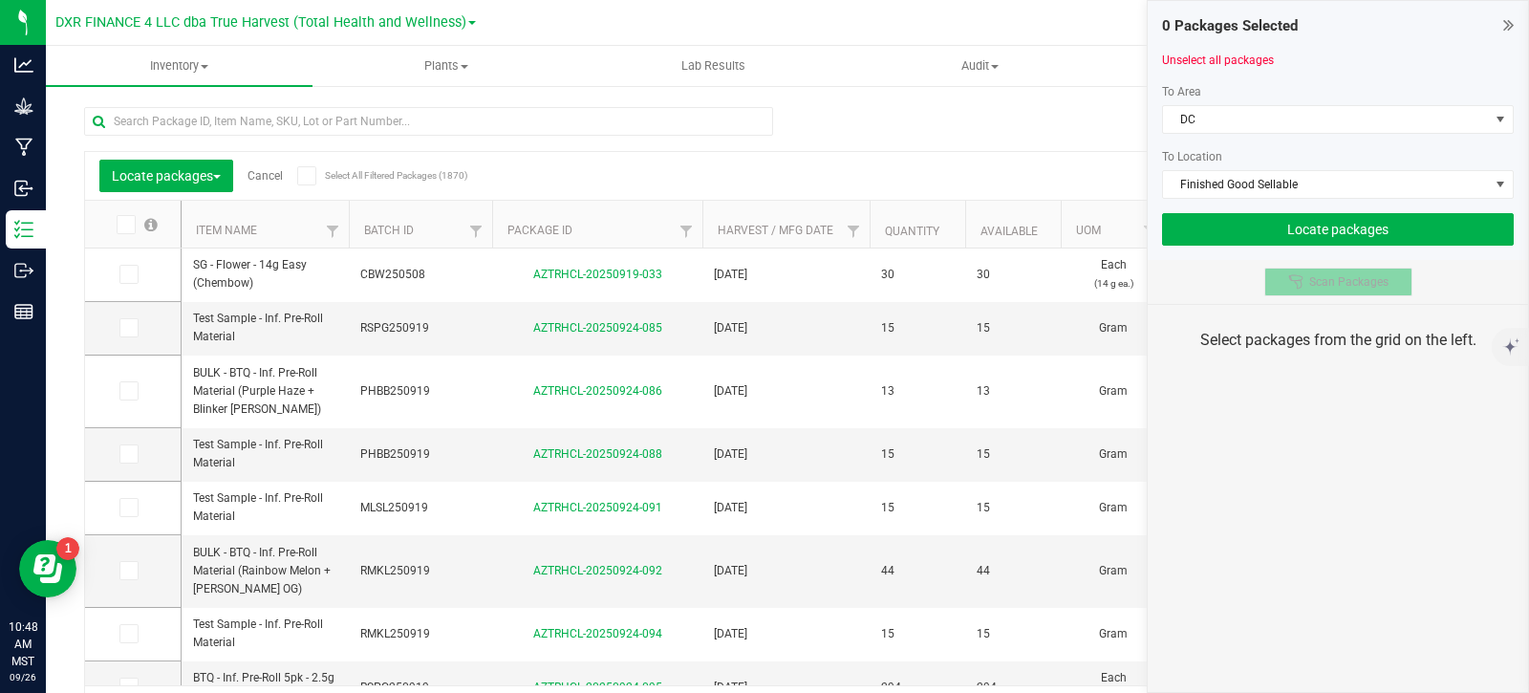
click at [1290, 288] on icon at bounding box center [1296, 281] width 15 height 15
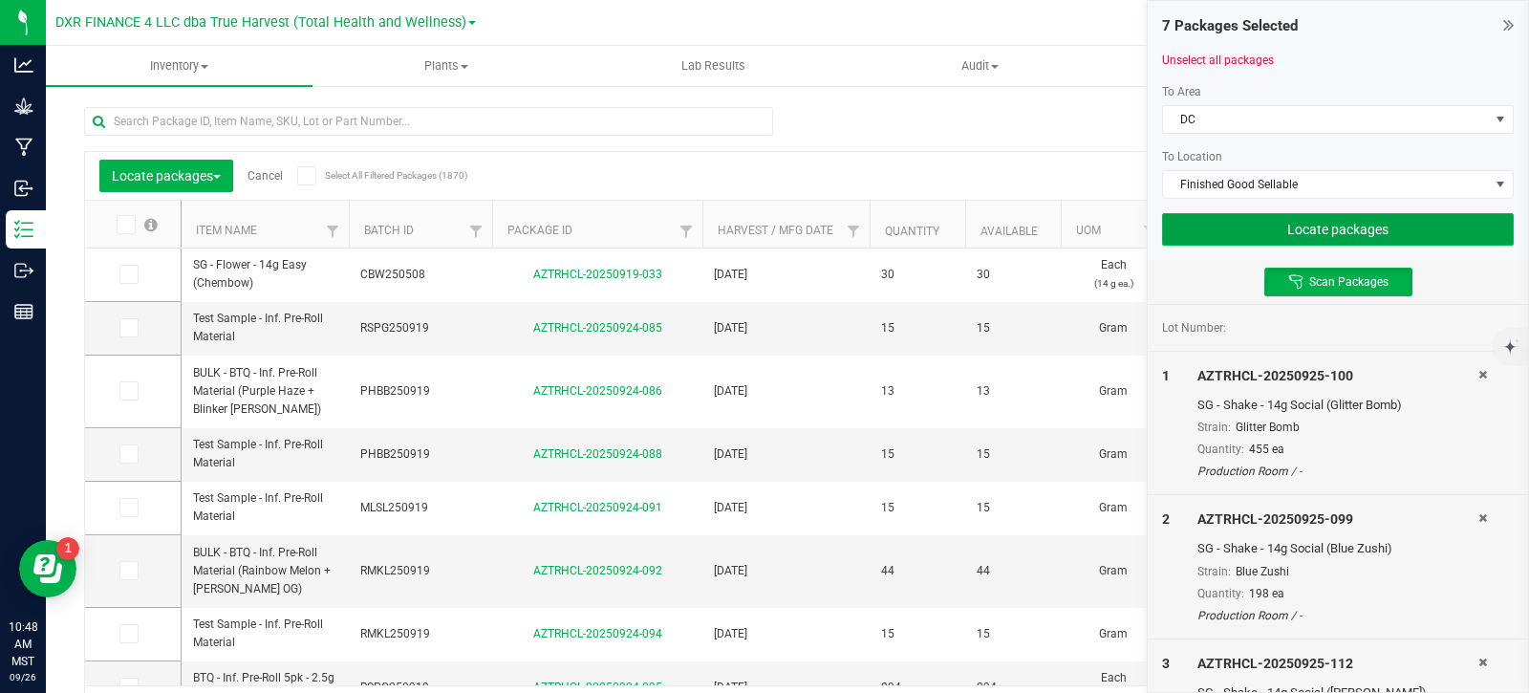
click at [1269, 234] on button "Locate packages" at bounding box center [1338, 229] width 352 height 33
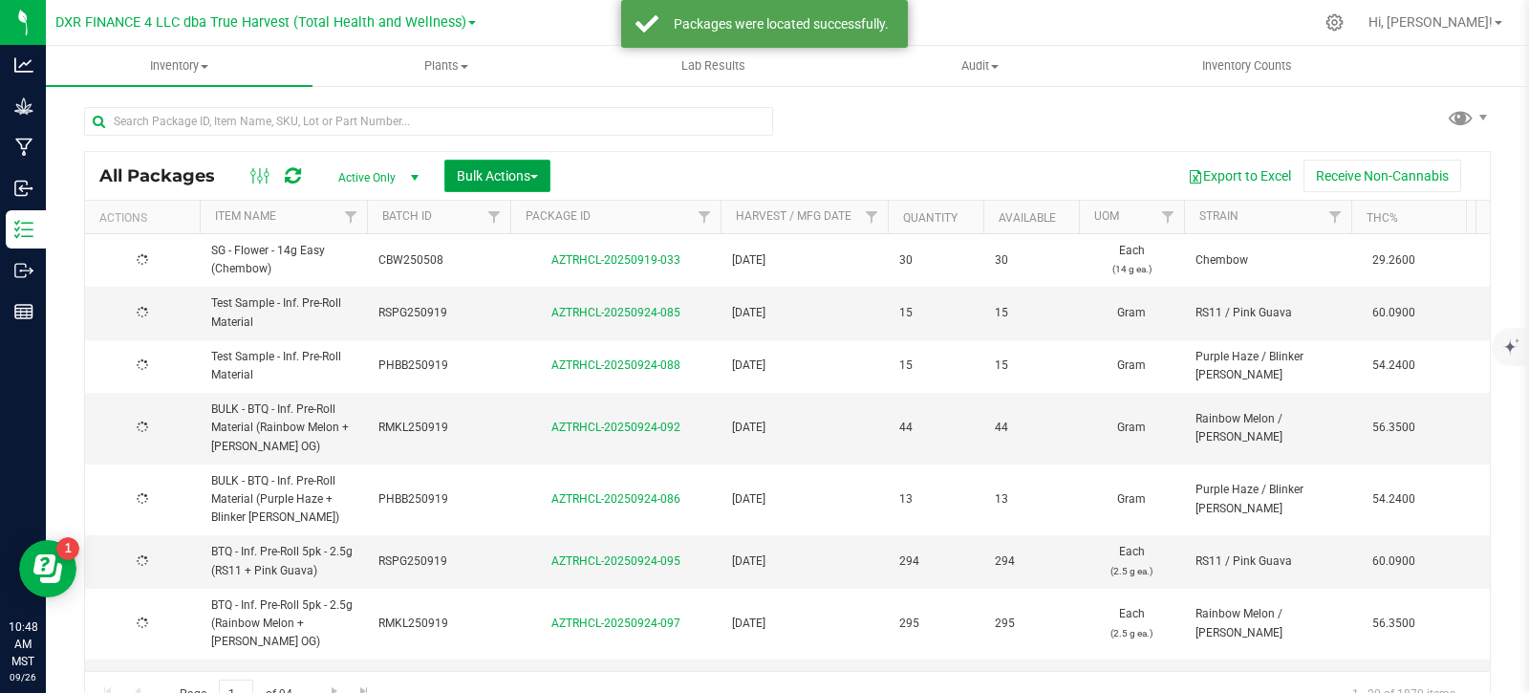
click at [494, 183] on span "Bulk Actions" at bounding box center [497, 175] width 81 height 15
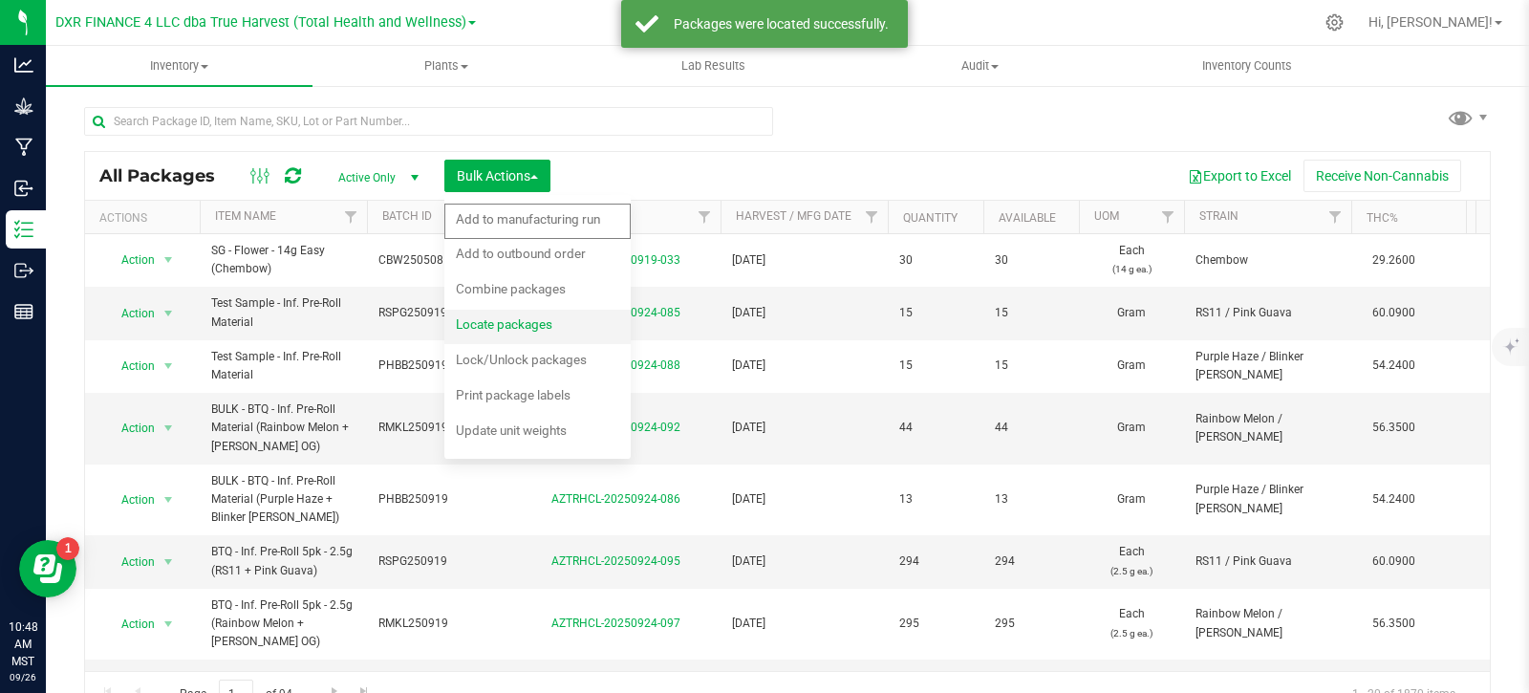
click at [515, 328] on span "Locate packages" at bounding box center [504, 323] width 97 height 15
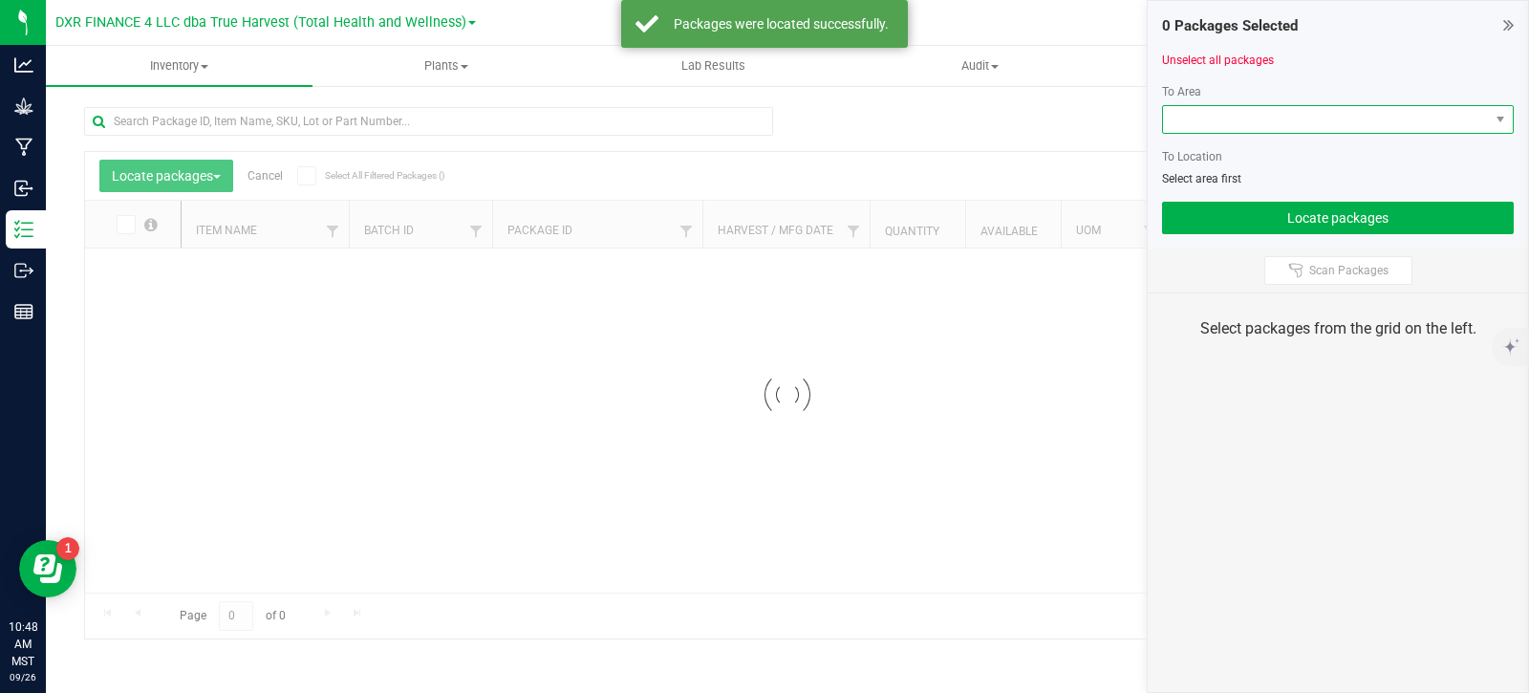
click at [1367, 126] on span at bounding box center [1326, 119] width 326 height 27
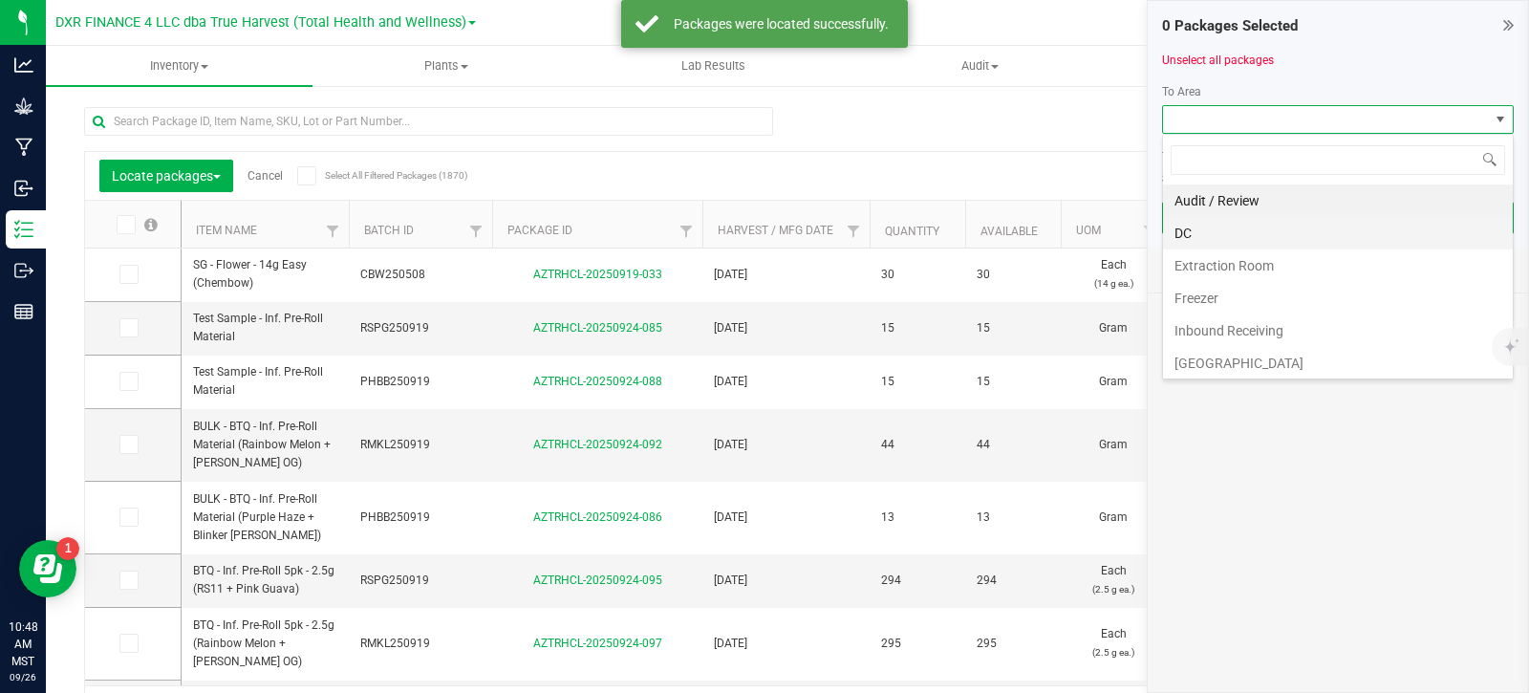
scroll to position [29, 352]
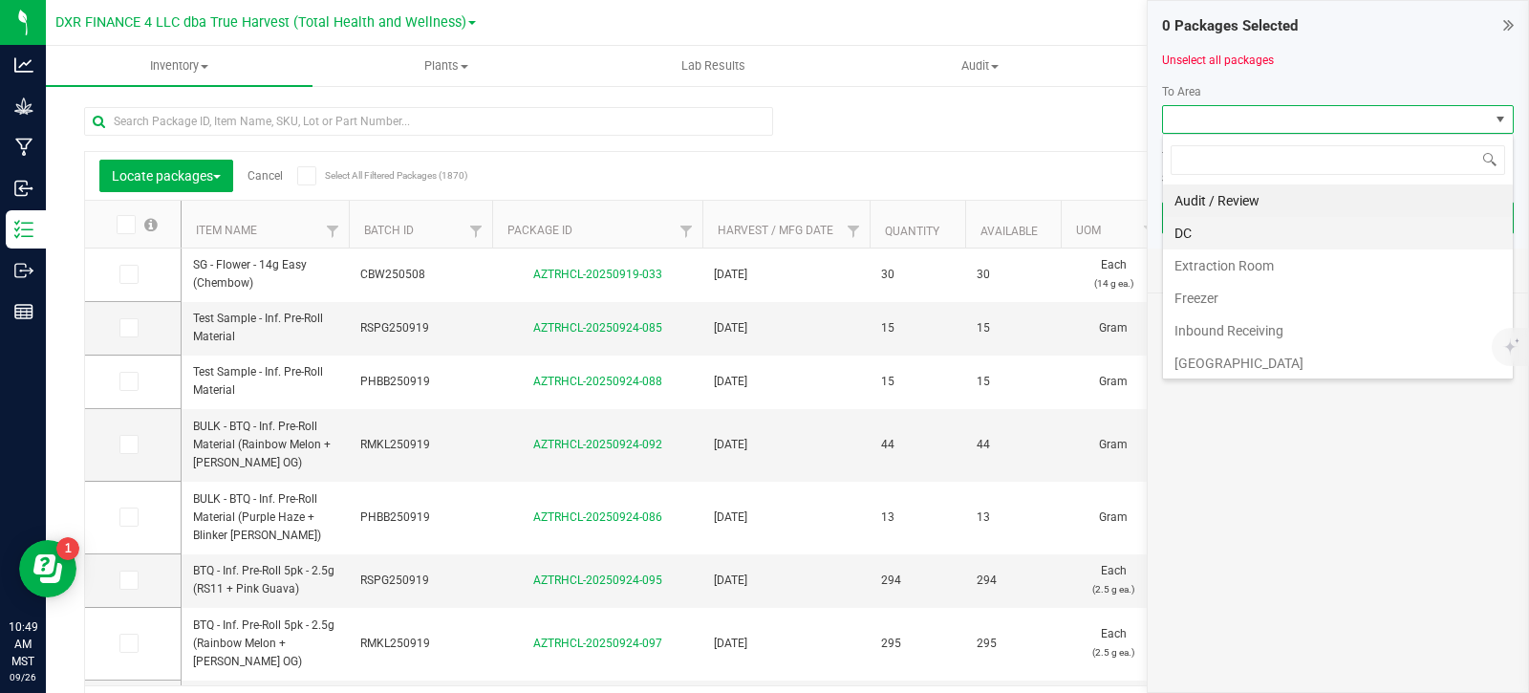
click at [1258, 242] on li "DC" at bounding box center [1338, 233] width 350 height 33
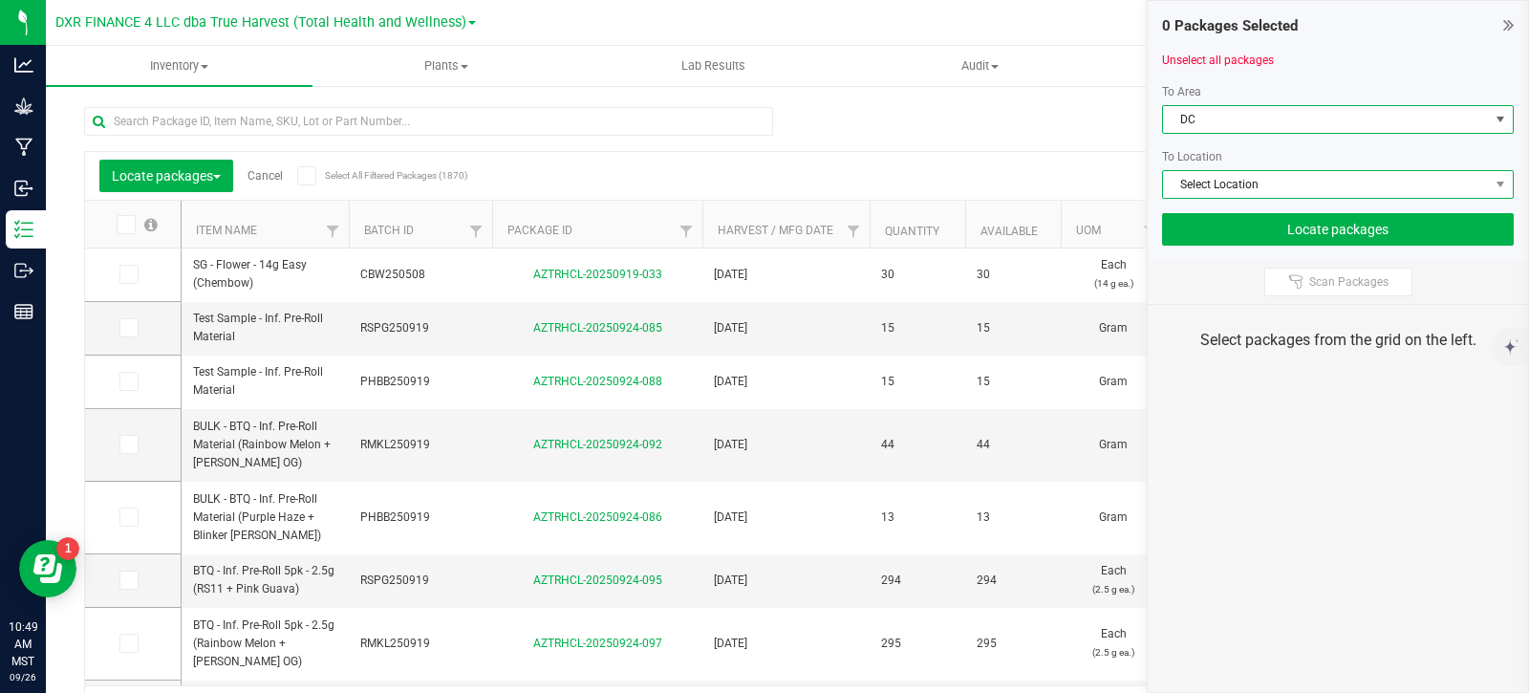
click at [1278, 171] on span "Select Location" at bounding box center [1326, 184] width 326 height 27
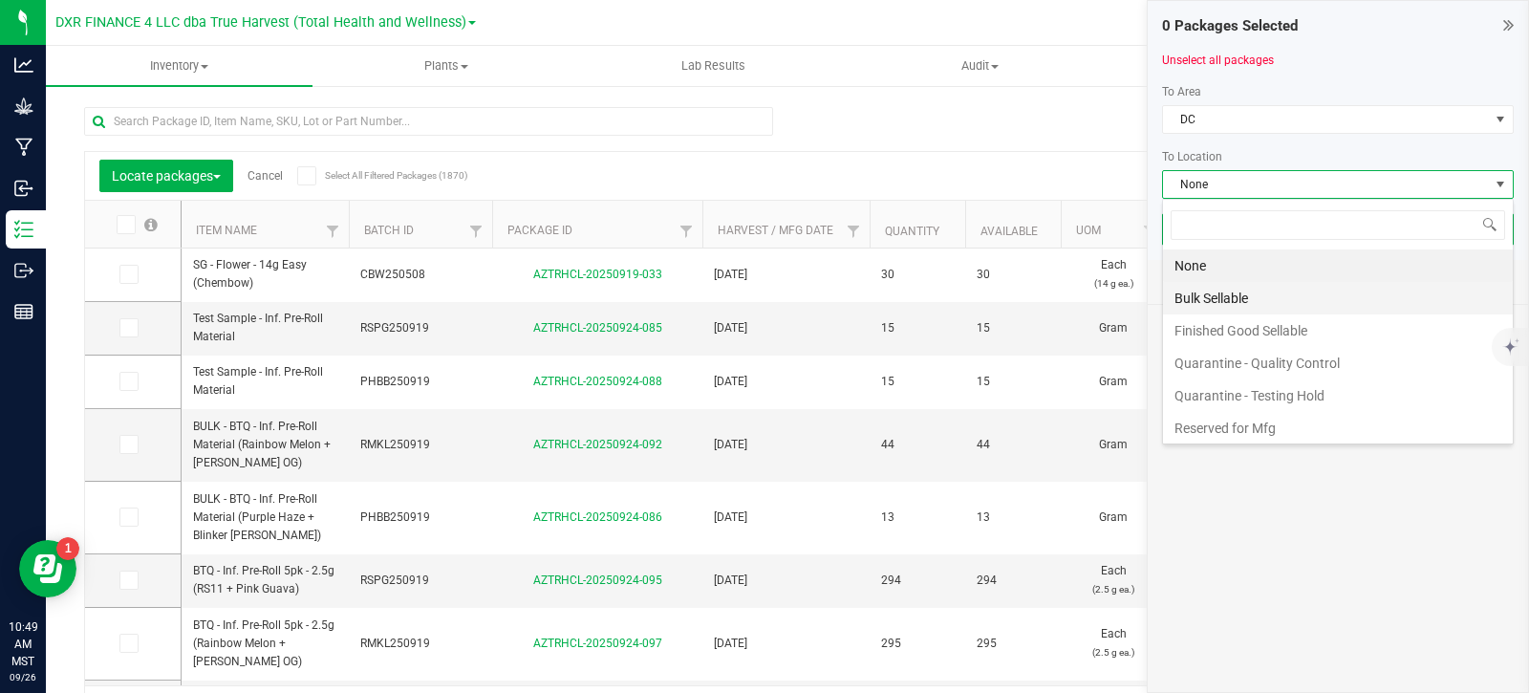
click at [1275, 303] on li "Bulk Sellable" at bounding box center [1338, 298] width 350 height 33
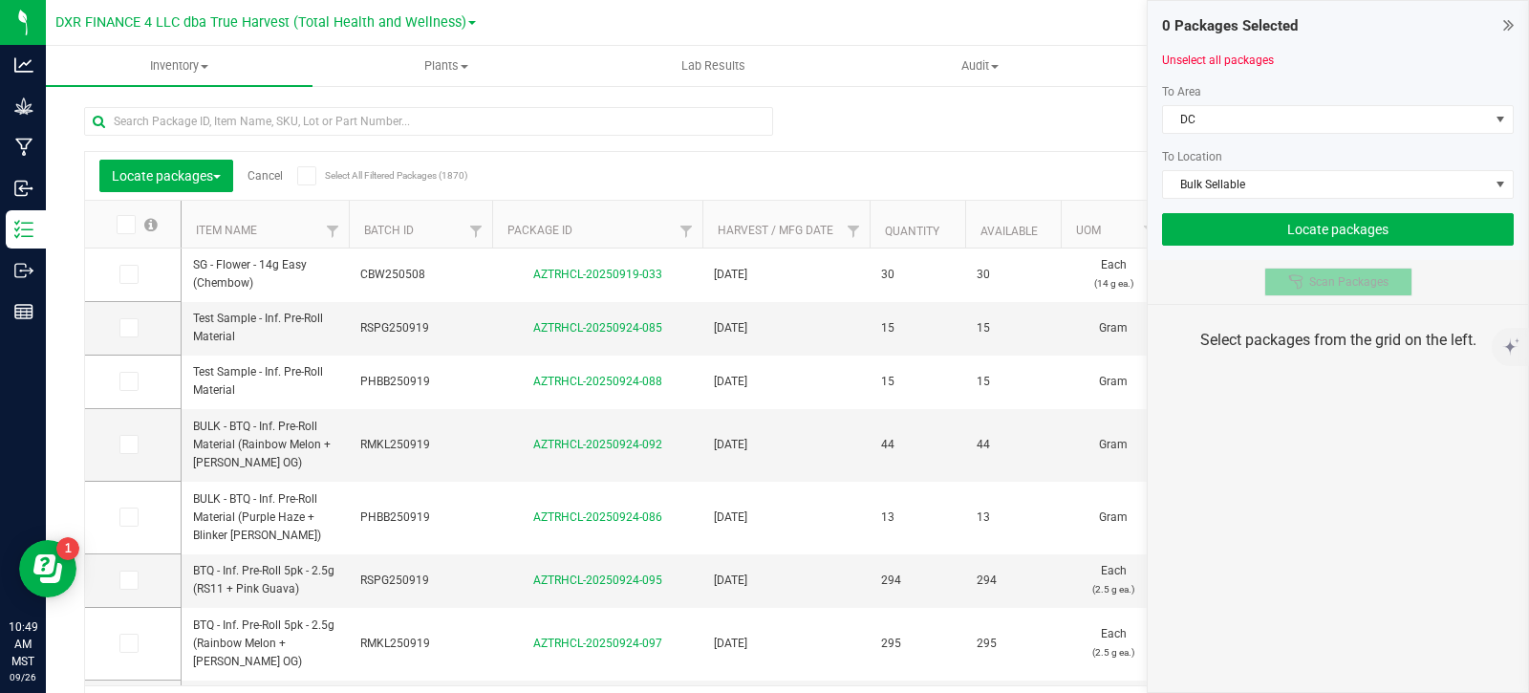
click at [1303, 286] on icon at bounding box center [1296, 281] width 15 height 15
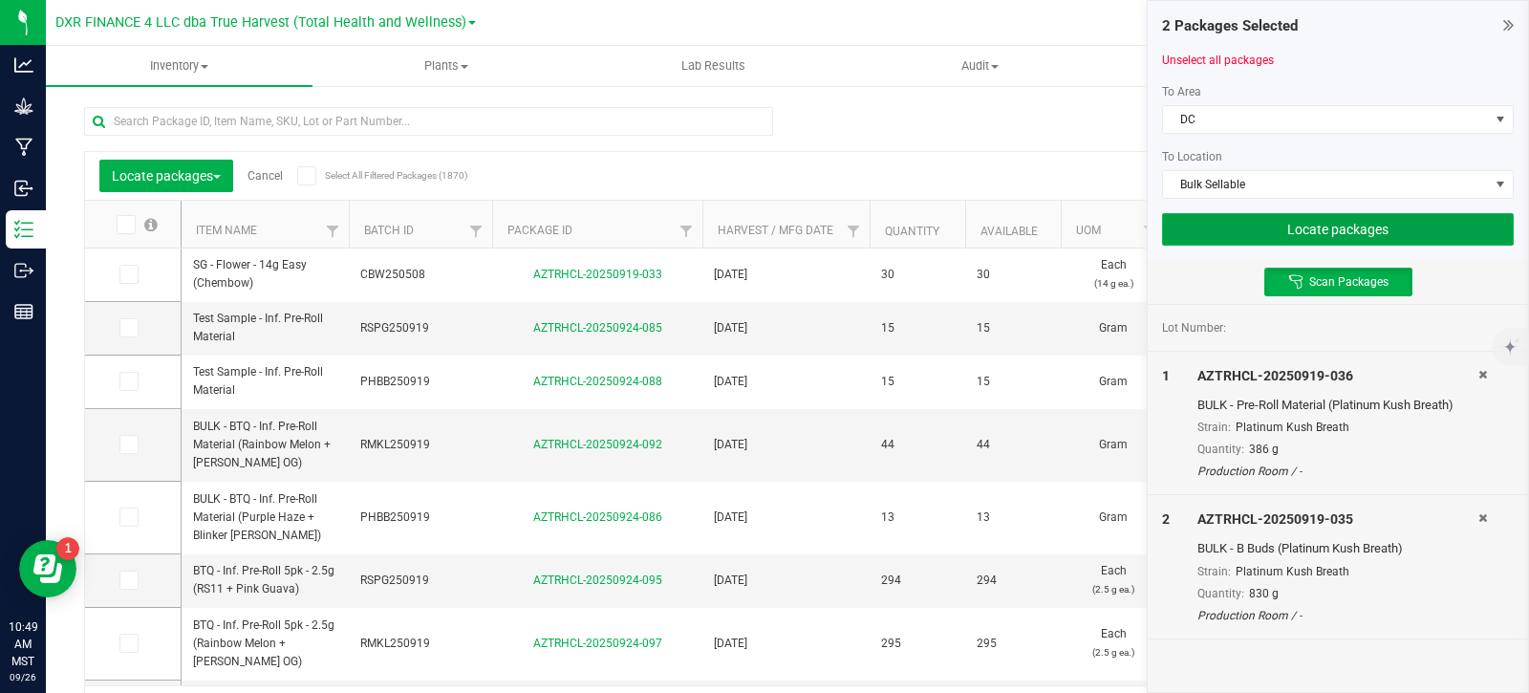
click at [1314, 232] on button "Locate packages" at bounding box center [1338, 229] width 352 height 33
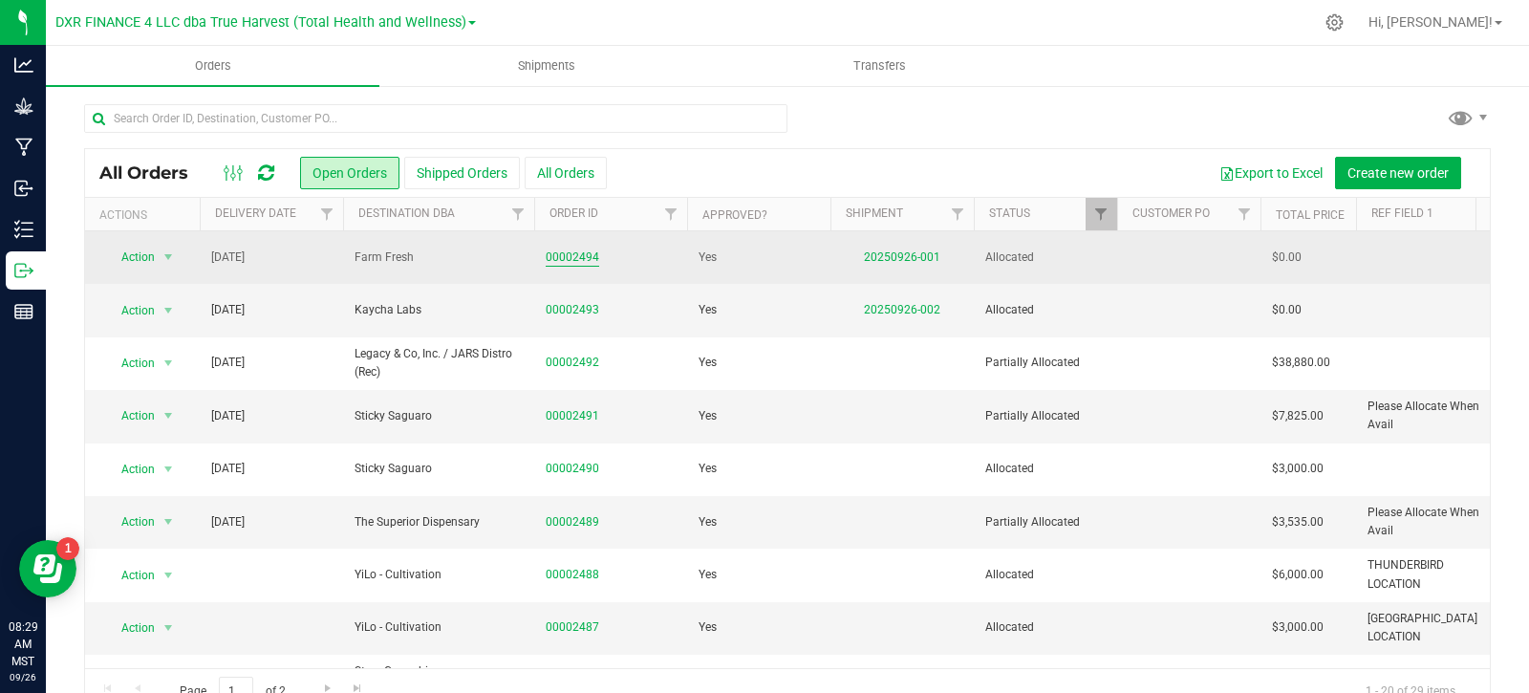
click at [579, 263] on link "00002494" at bounding box center [573, 258] width 54 height 18
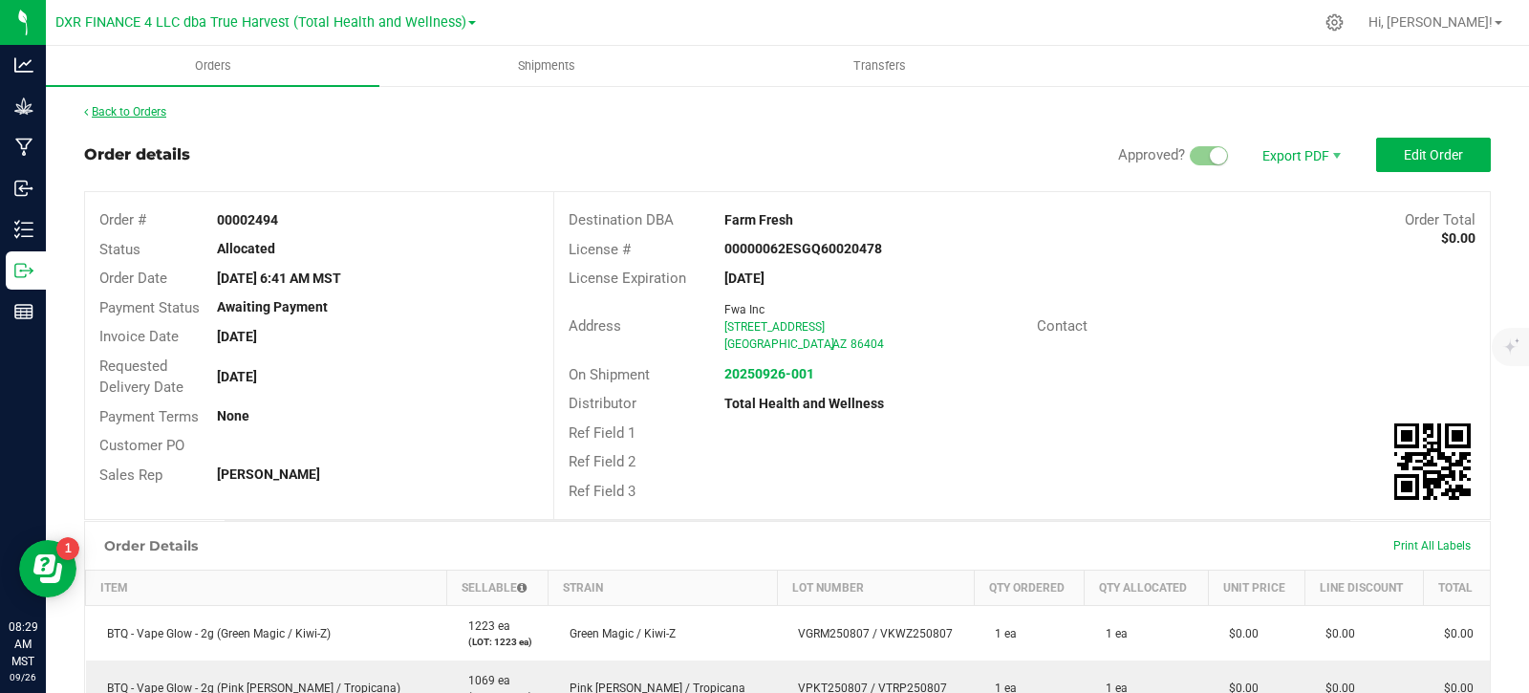
click at [133, 115] on link "Back to Orders" at bounding box center [125, 111] width 82 height 13
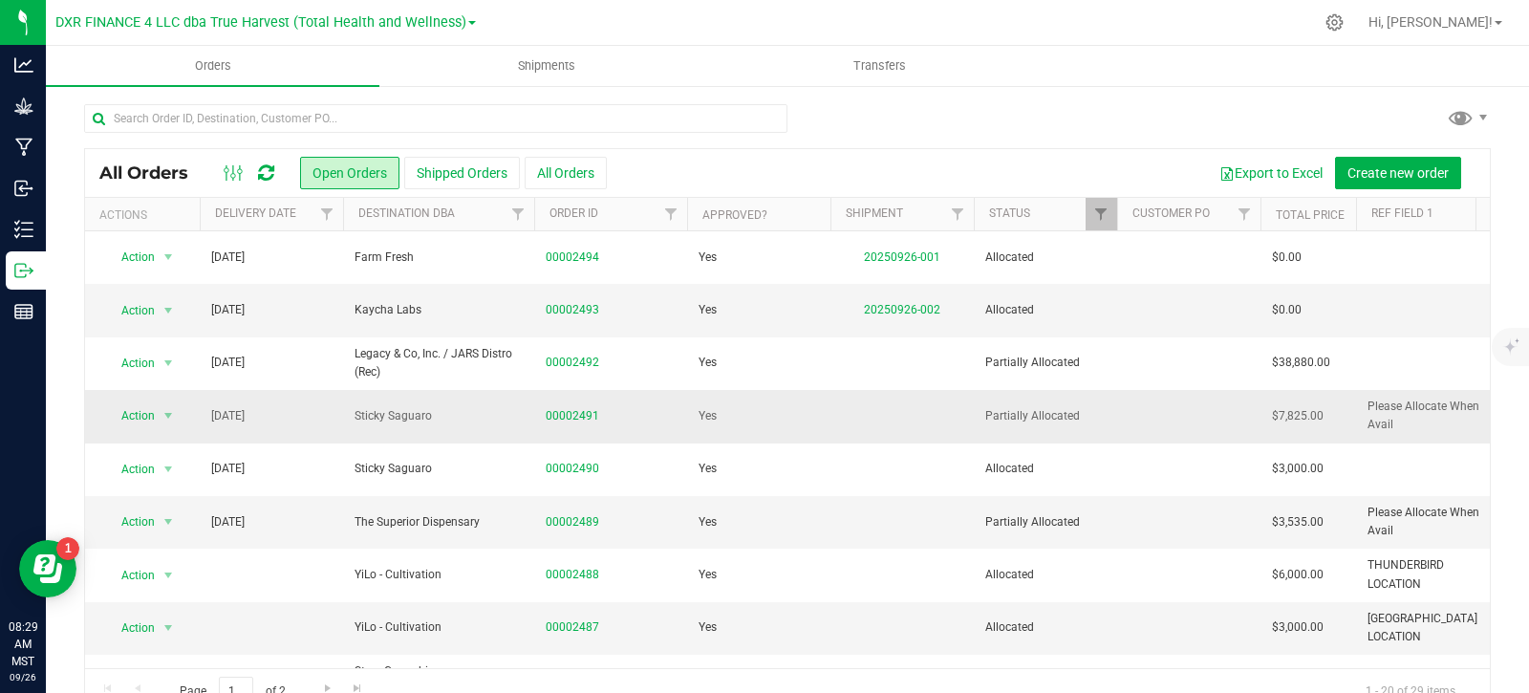
click at [570, 405] on td "00002491" at bounding box center [610, 416] width 153 height 53
click at [577, 409] on link "00002491" at bounding box center [573, 416] width 54 height 18
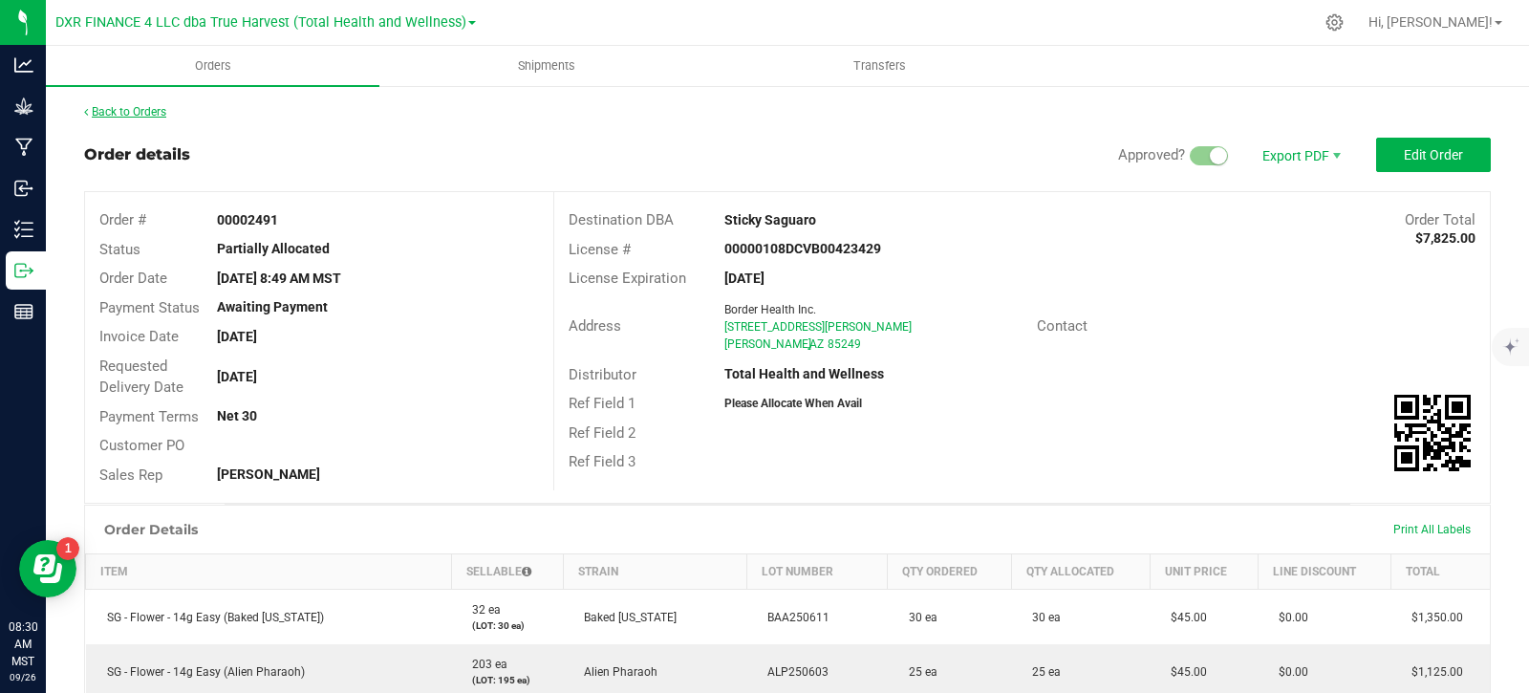
click at [136, 111] on link "Back to Orders" at bounding box center [125, 111] width 82 height 13
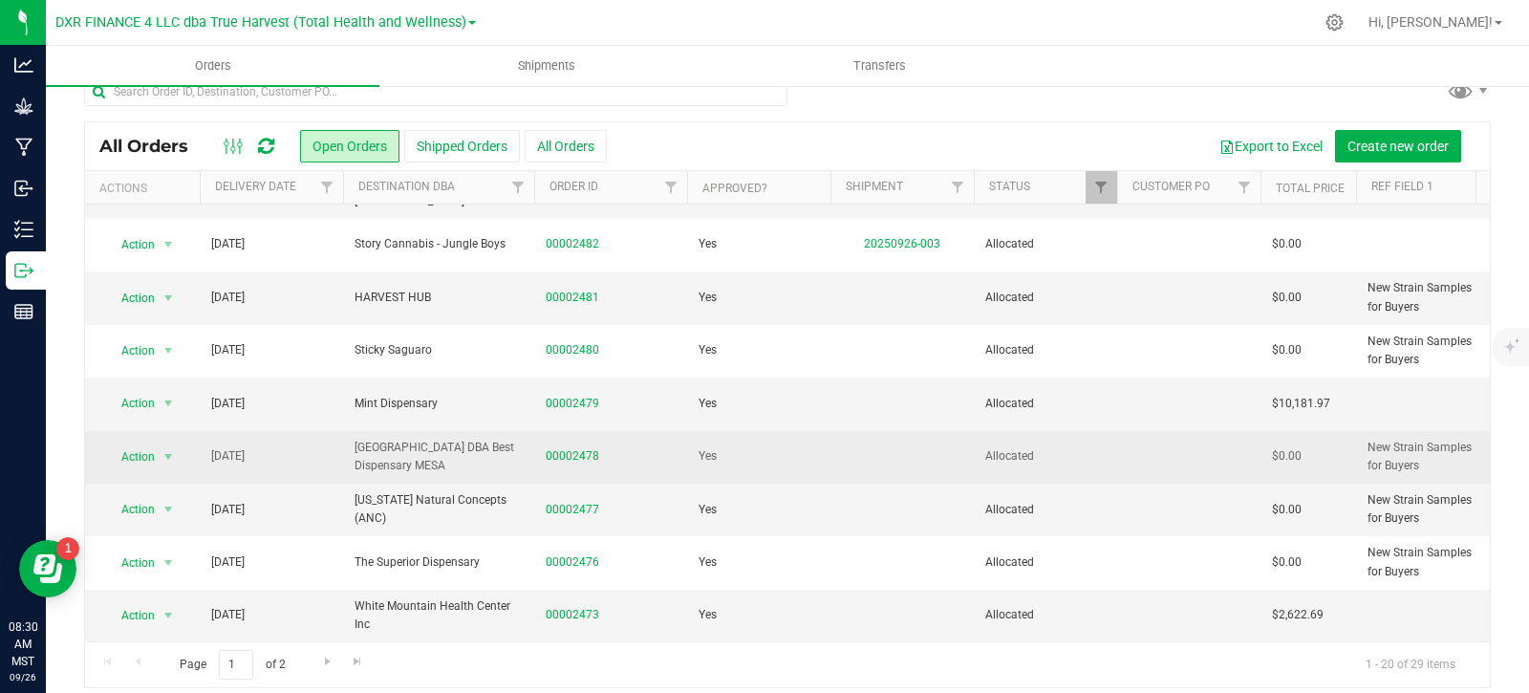
scroll to position [41, 0]
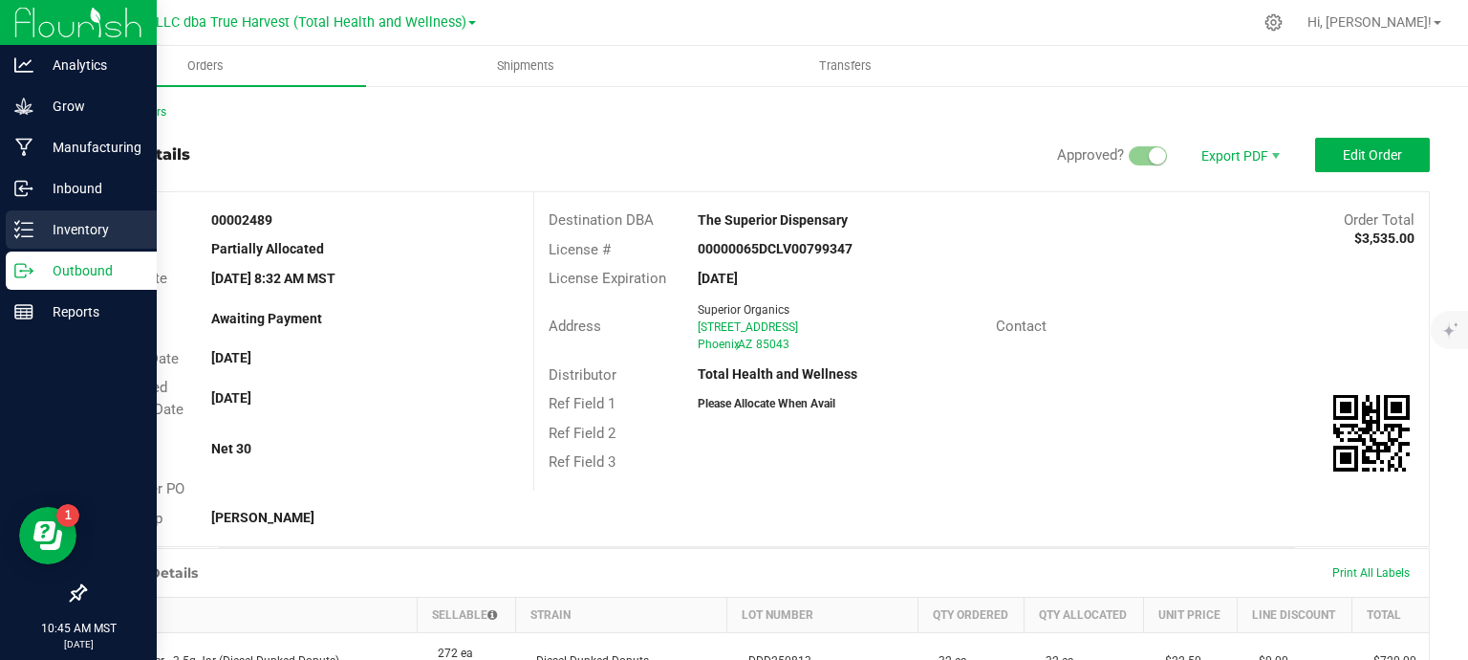
click at [54, 236] on p "Inventory" at bounding box center [90, 229] width 115 height 23
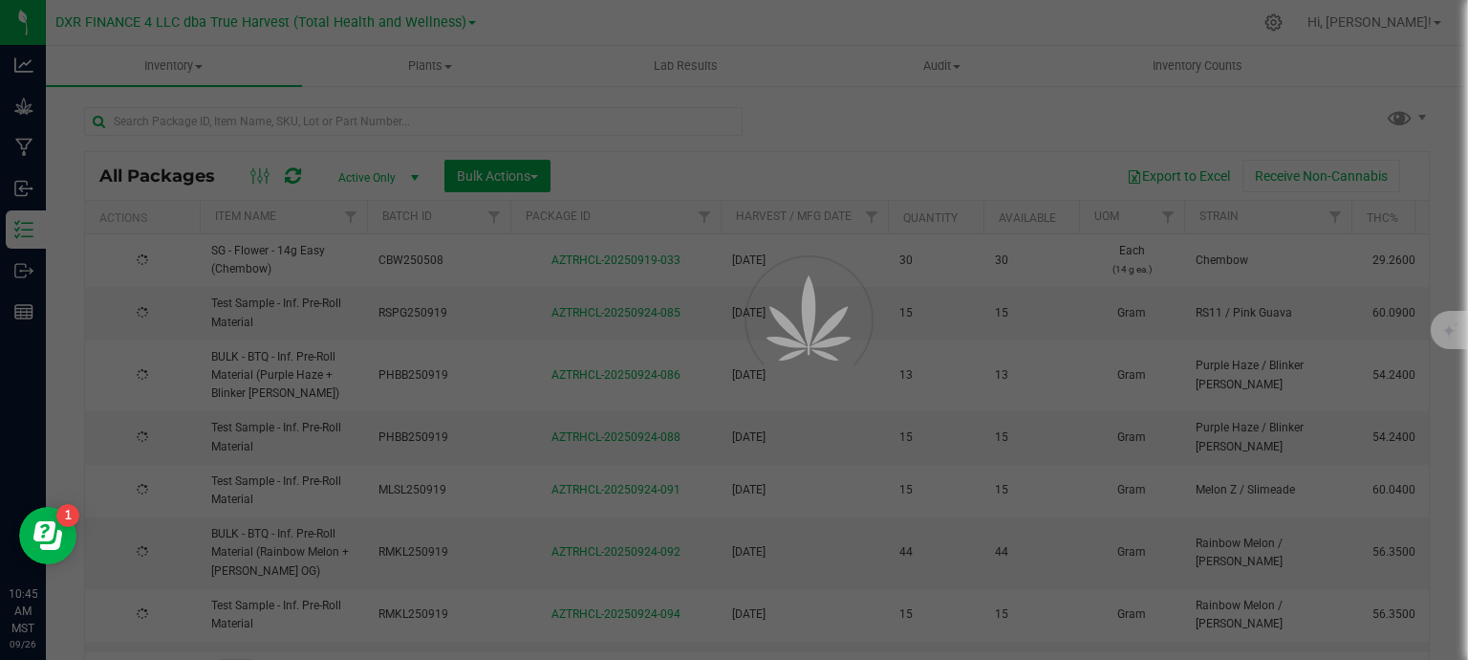
click at [352, 127] on div at bounding box center [734, 330] width 1468 height 660
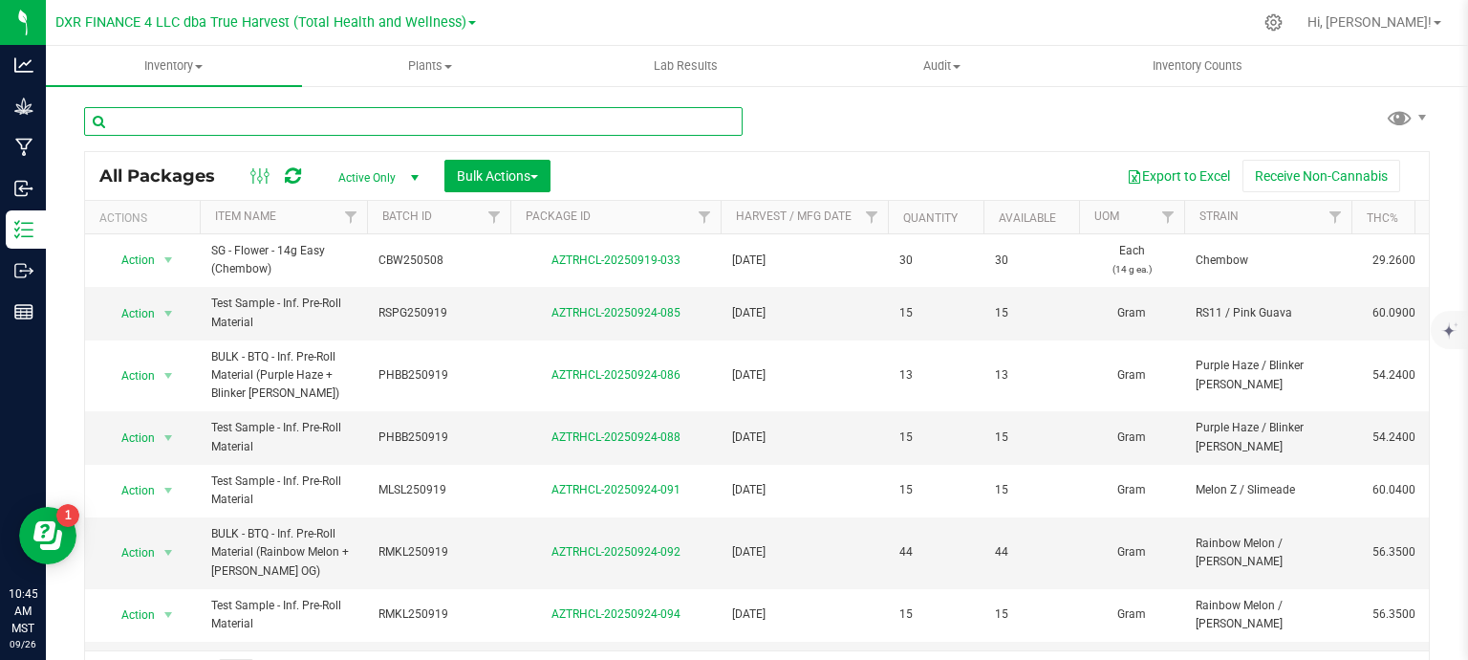
click at [363, 125] on input "text" at bounding box center [413, 121] width 659 height 29
type input "AZTRHCL-20250825-166"
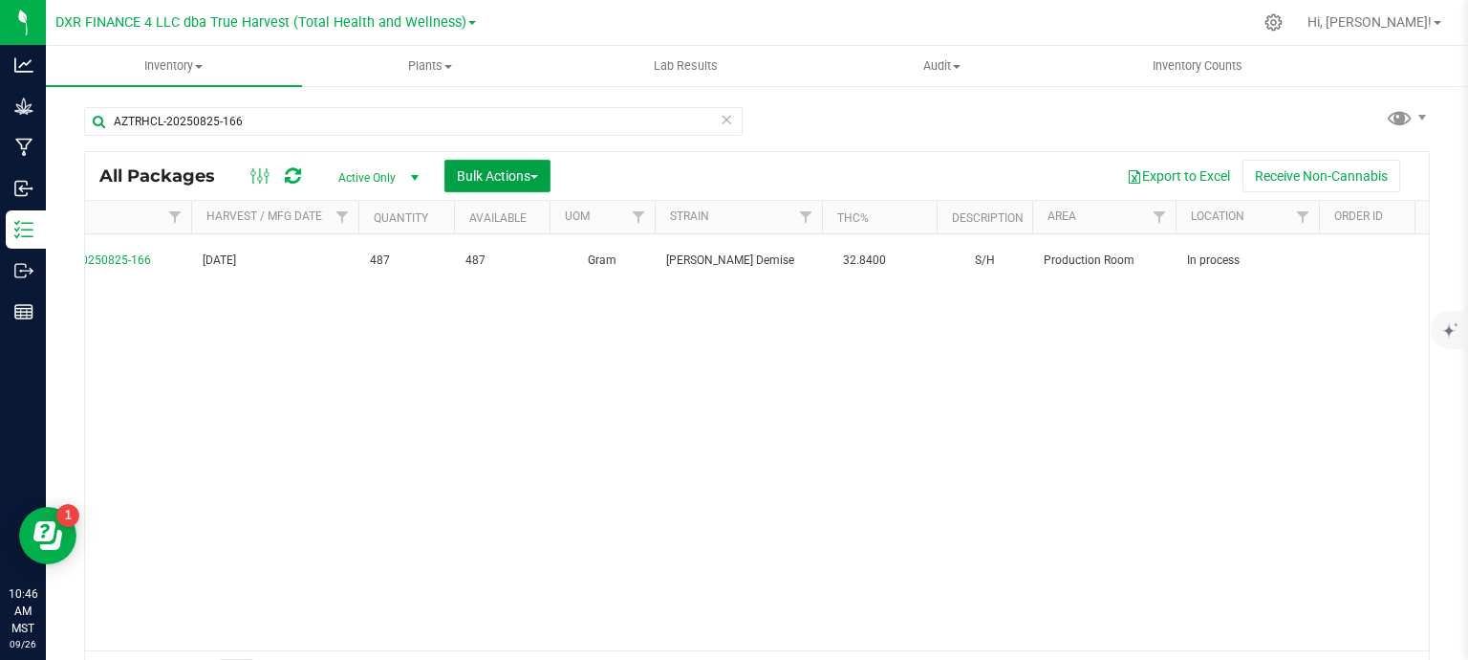
click at [522, 171] on span "Bulk Actions" at bounding box center [497, 175] width 81 height 15
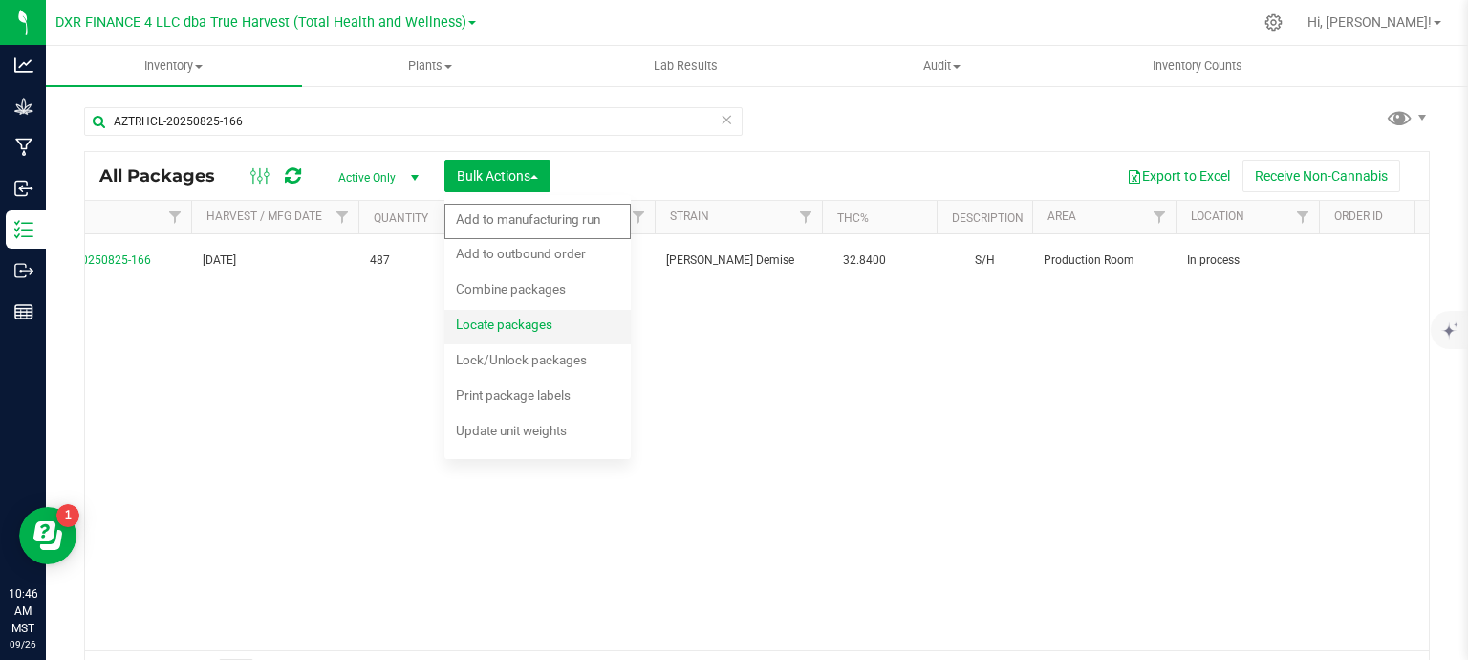
click at [525, 329] on span "Locate packages" at bounding box center [504, 323] width 97 height 15
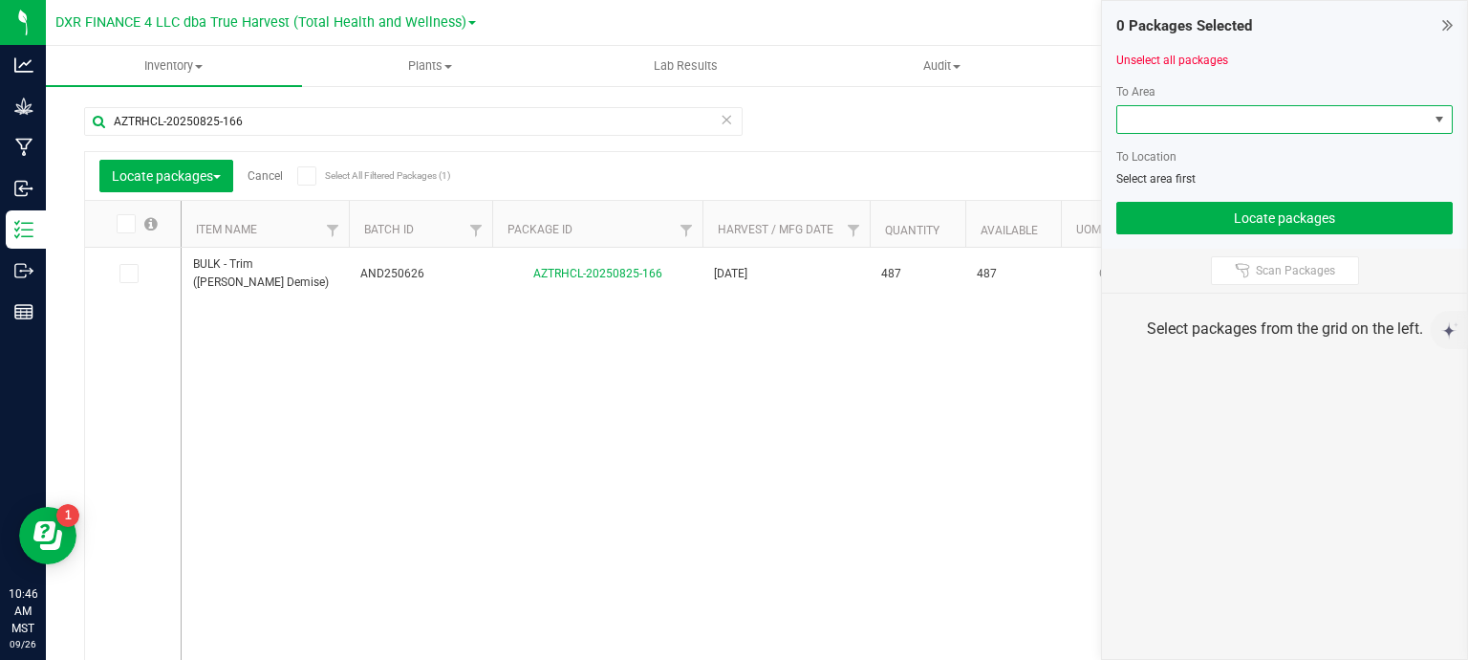
click at [1281, 121] on span at bounding box center [1272, 119] width 311 height 27
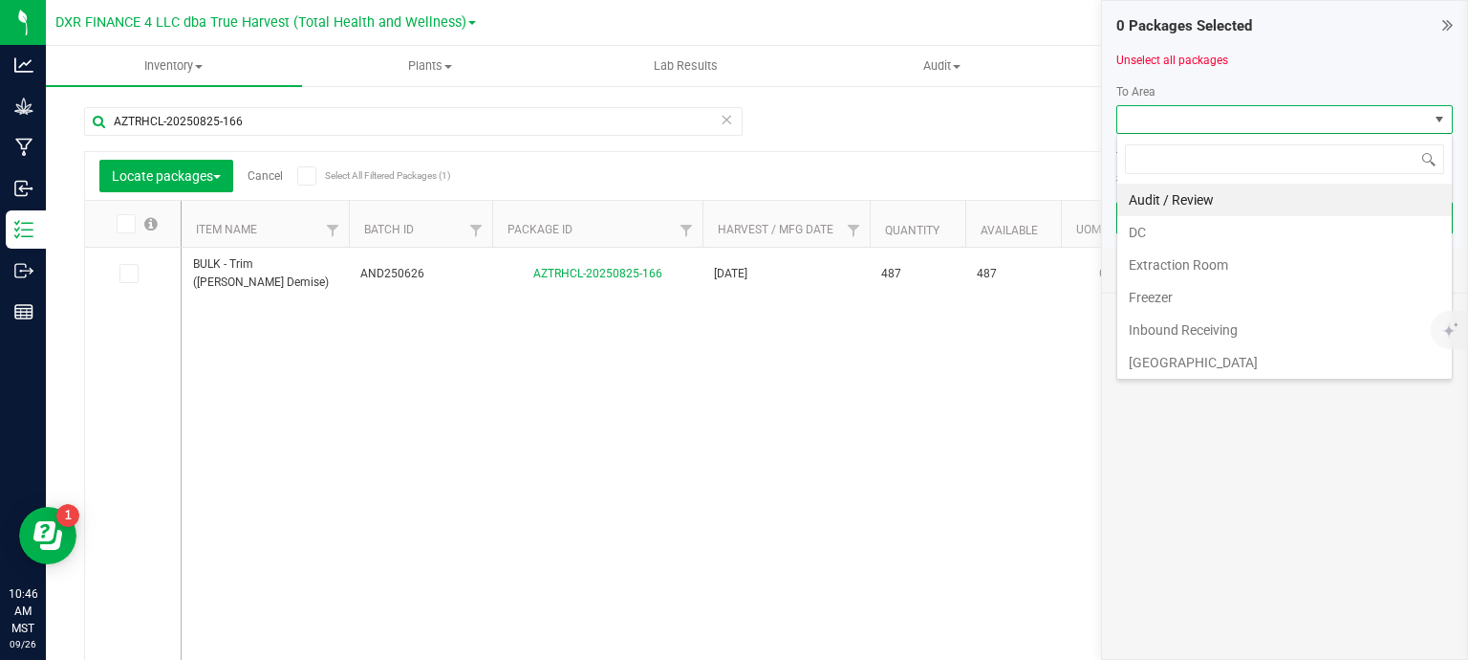
scroll to position [28, 336]
click at [1208, 240] on li "DC" at bounding box center [1284, 232] width 335 height 33
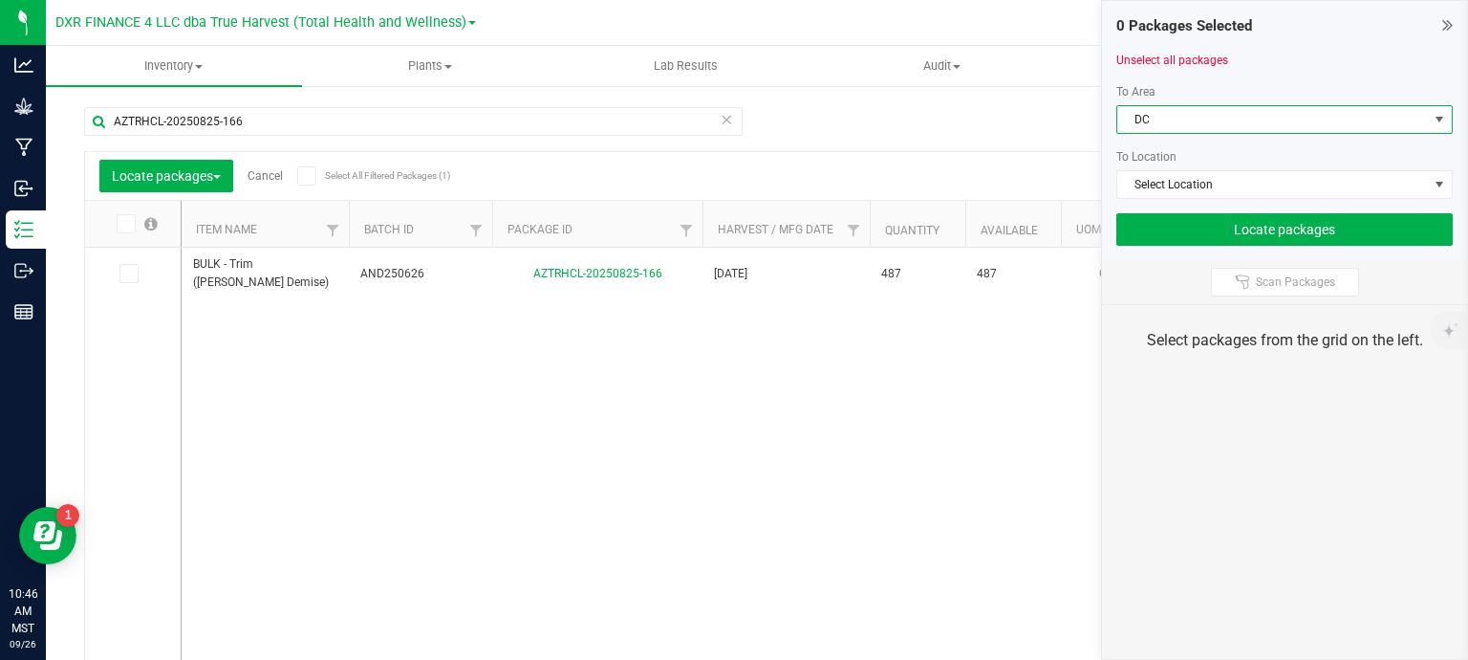
click at [1243, 167] on div "To Area DC To Location Select Location" at bounding box center [1285, 141] width 336 height 116
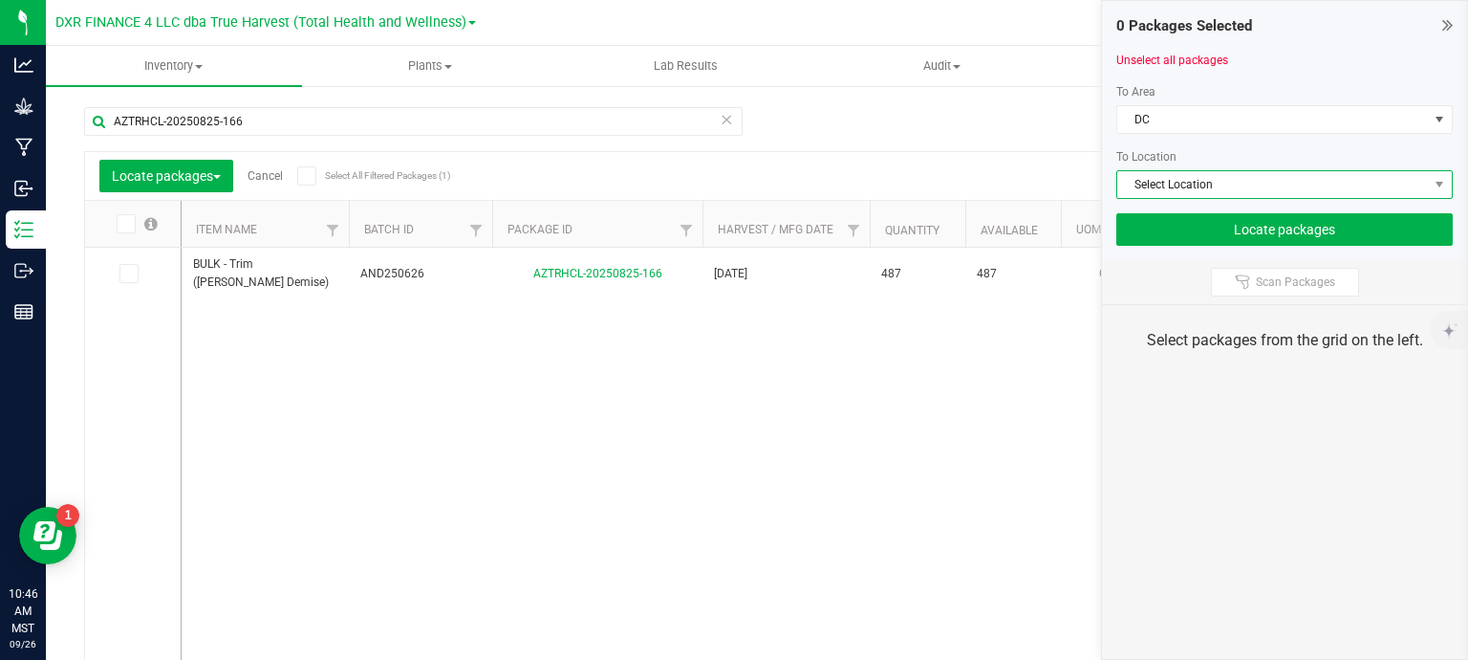
click at [1245, 184] on span "Select Location" at bounding box center [1272, 184] width 311 height 27
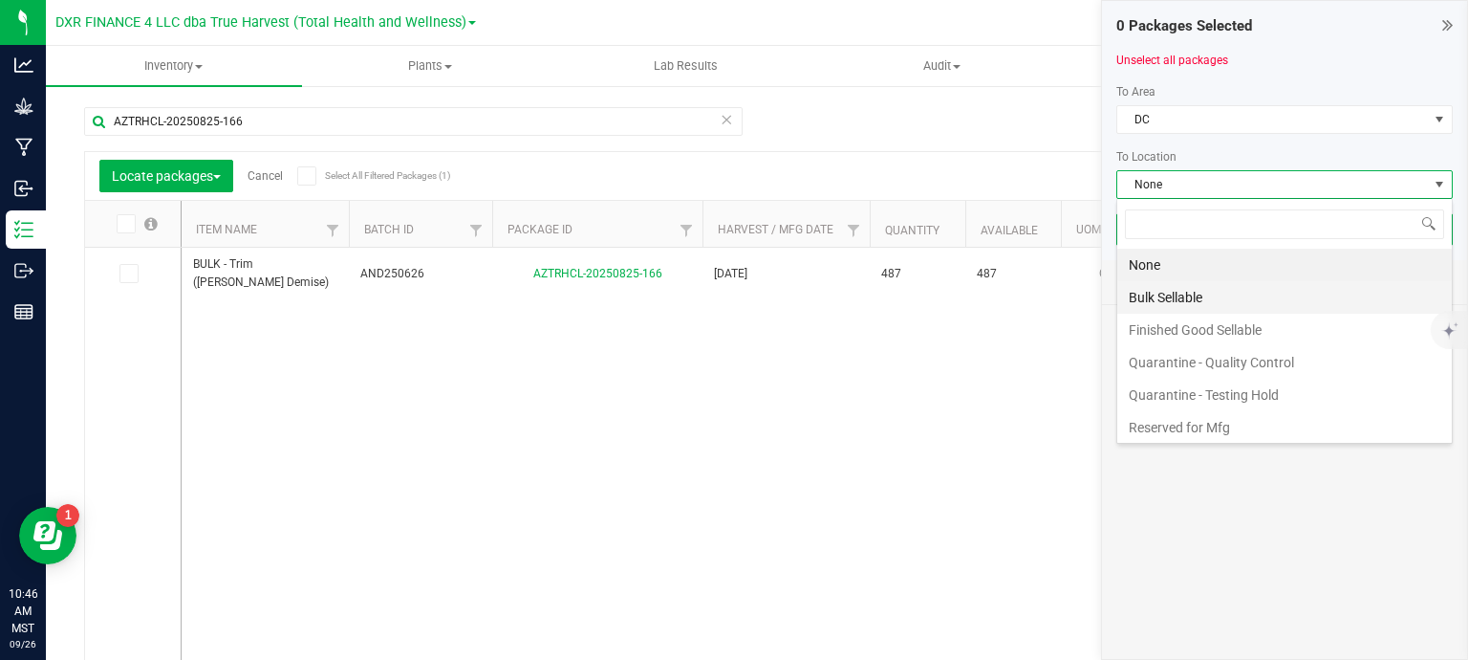
click at [1219, 300] on li "Bulk Sellable" at bounding box center [1284, 297] width 335 height 33
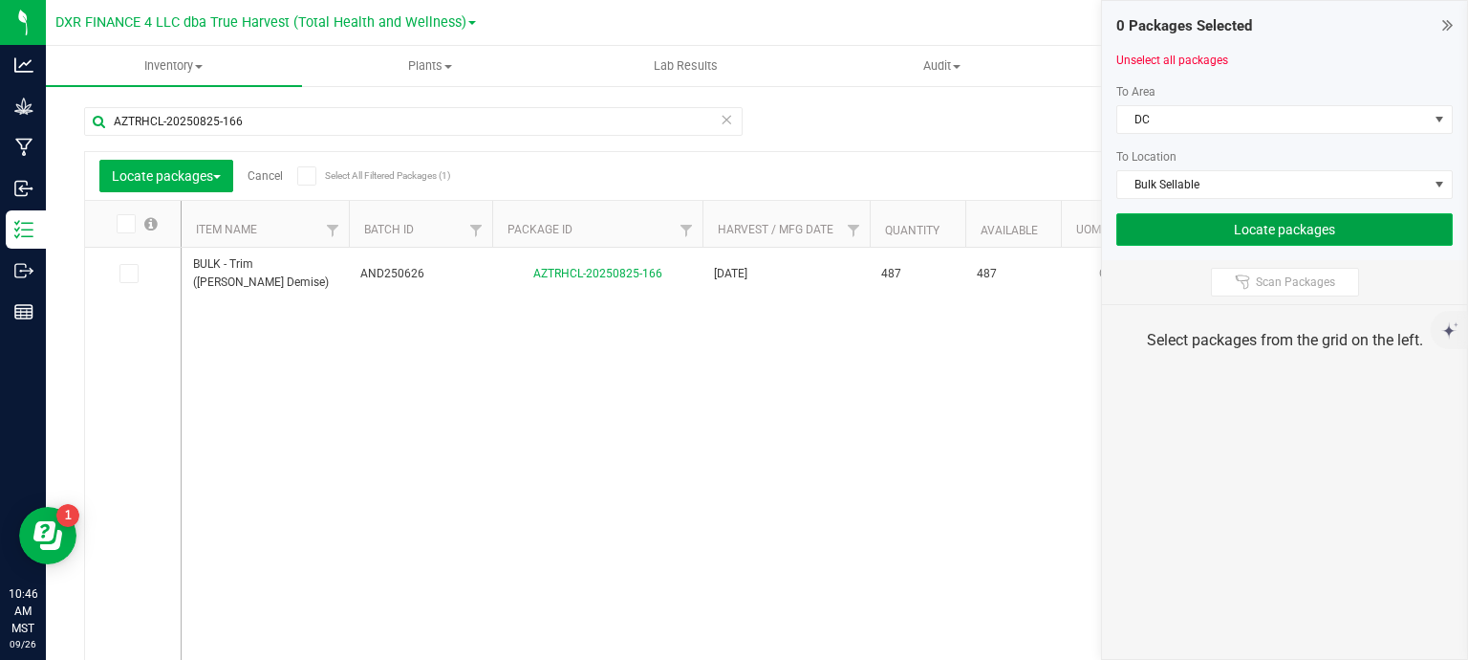
click at [1310, 233] on button "Locate packages" at bounding box center [1285, 229] width 336 height 33
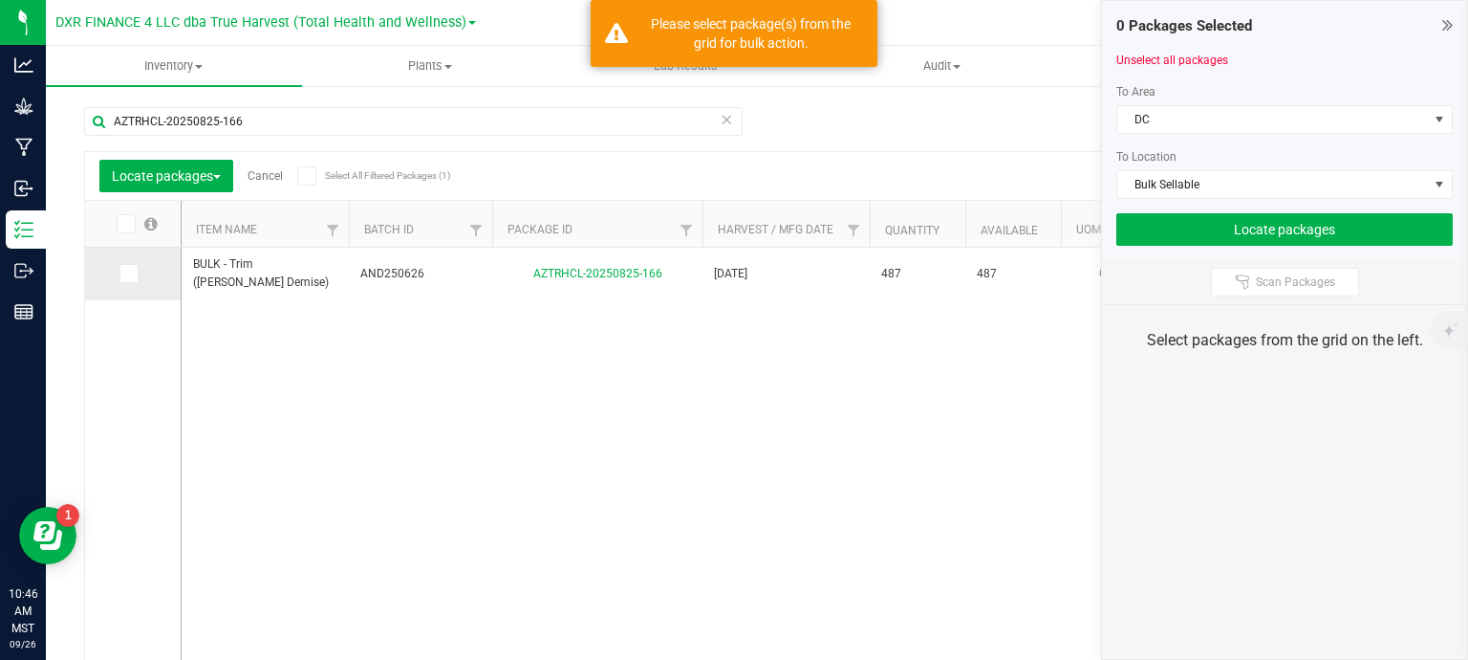
click at [129, 273] on icon at bounding box center [127, 273] width 12 height 0
click at [0, 0] on input "checkbox" at bounding box center [0, 0] width 0 height 0
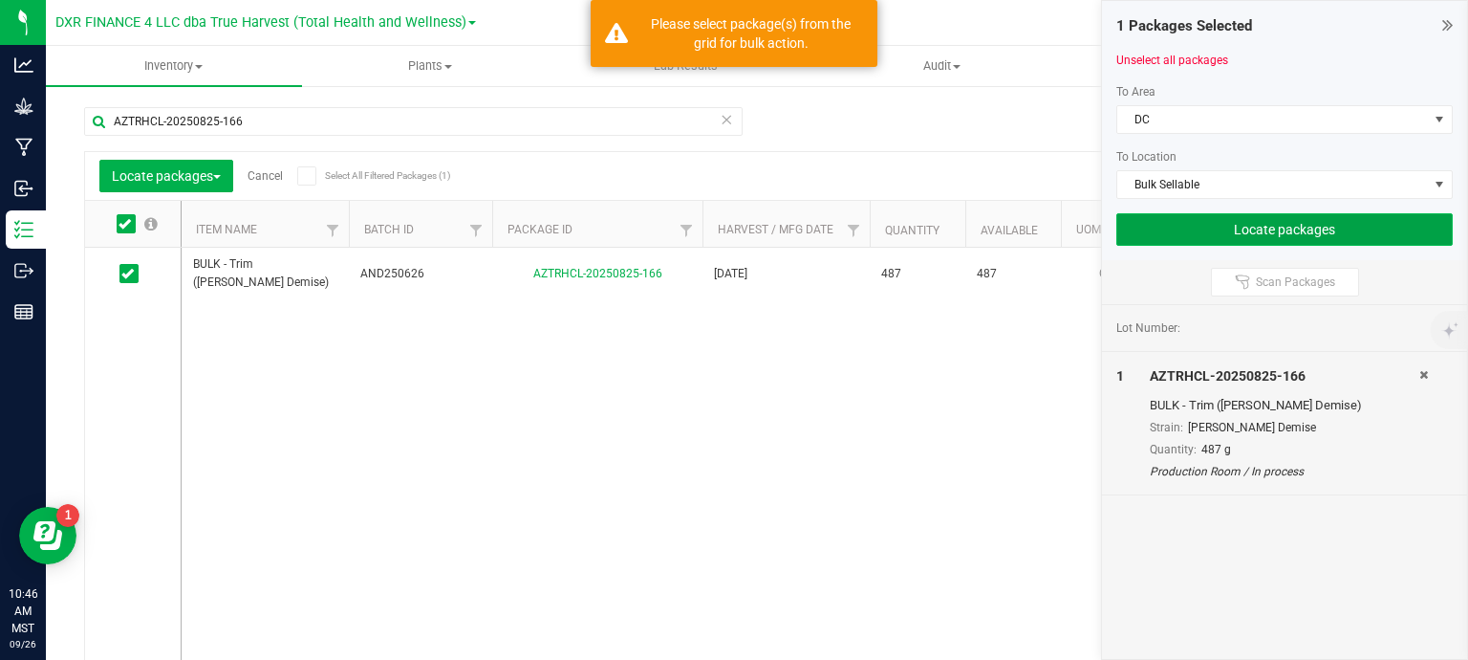
click at [1257, 225] on button "Locate packages" at bounding box center [1285, 229] width 336 height 33
